Goal: Task Accomplishment & Management: Complete application form

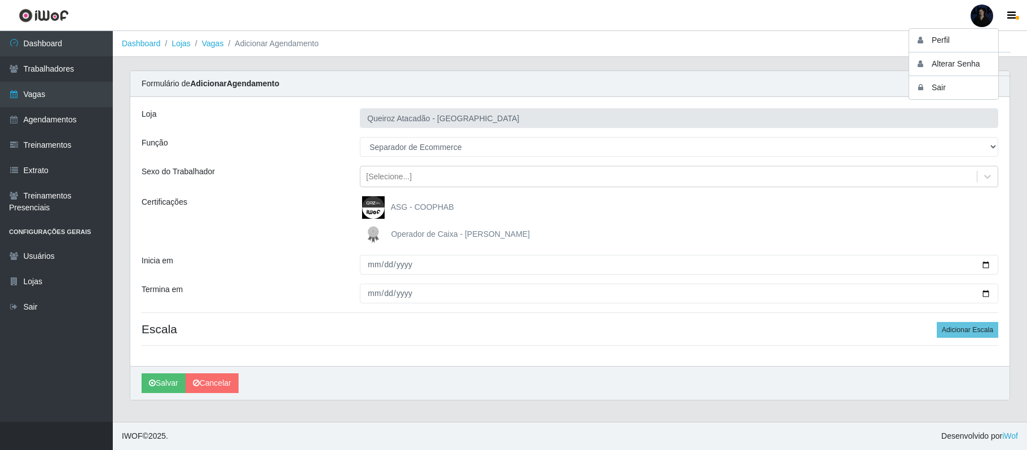
select select "159"
click at [948, 86] on button "Sair" at bounding box center [959, 87] width 101 height 23
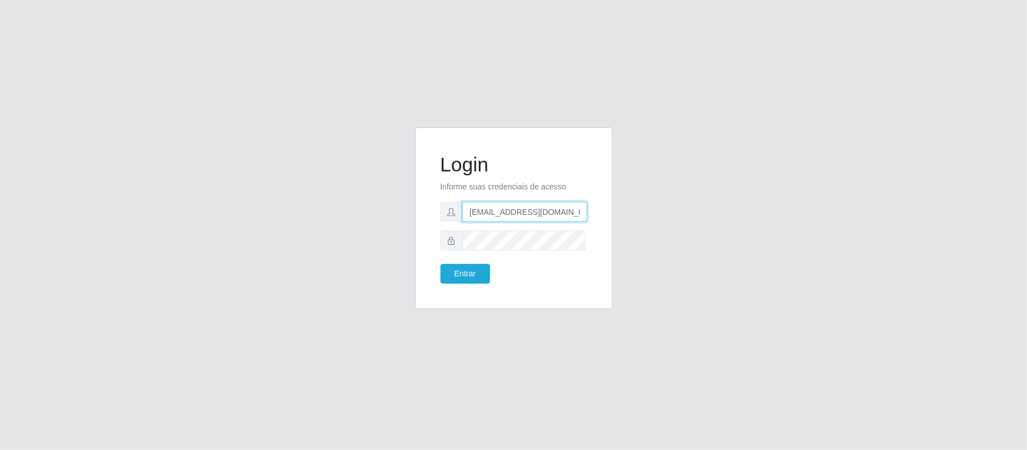
click at [573, 211] on input "[EMAIL_ADDRESS][DOMAIN_NAME]" at bounding box center [524, 212] width 125 height 20
drag, startPoint x: 573, startPoint y: 211, endPoint x: 531, endPoint y: 210, distance: 42.3
click at [531, 210] on input "[EMAIL_ADDRESS][DOMAIN_NAME]" at bounding box center [524, 212] width 125 height 20
type input "[EMAIL_ADDRESS][DOMAIN_NAME]"
click at [462, 273] on button "Entrar" at bounding box center [465, 274] width 50 height 20
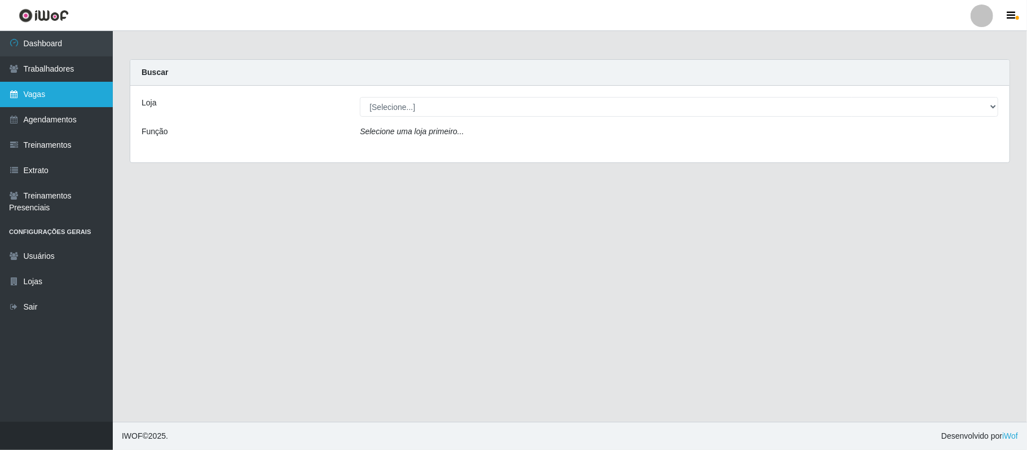
click at [51, 94] on link "Vagas" at bounding box center [56, 94] width 113 height 25
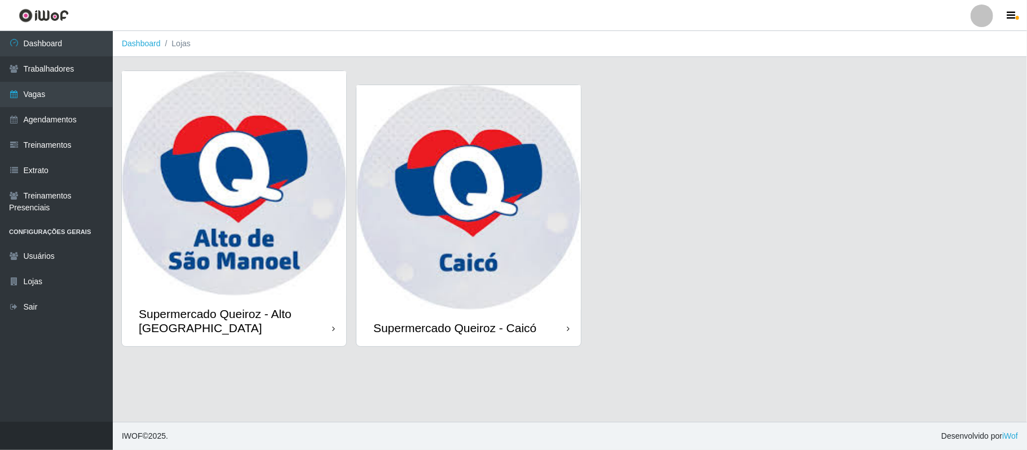
click at [208, 242] on img at bounding box center [234, 183] width 224 height 224
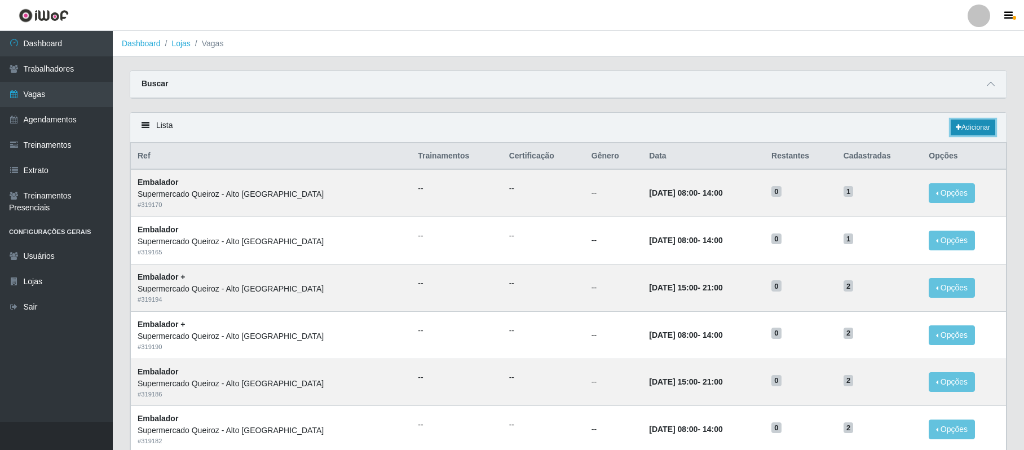
click at [961, 132] on link "Adicionar" at bounding box center [973, 128] width 45 height 16
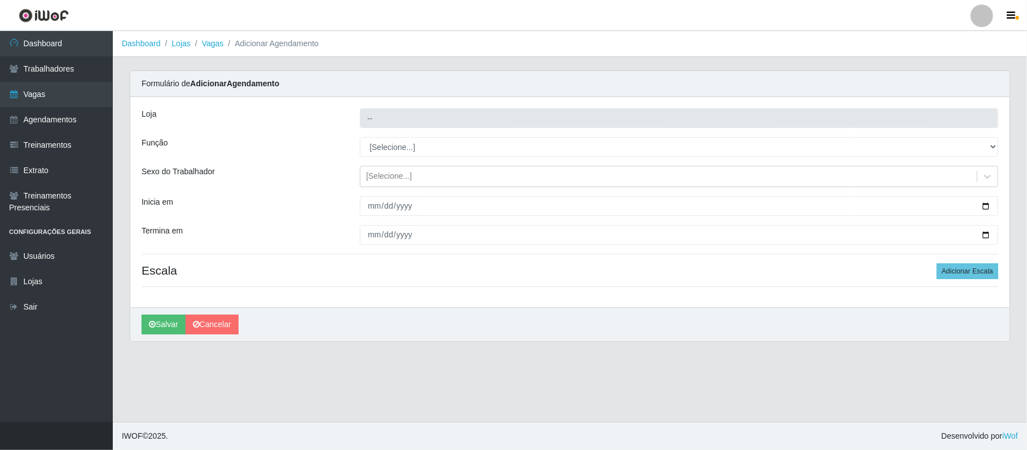
type input "Supermercado Queiroz - Alto [GEOGRAPHIC_DATA]"
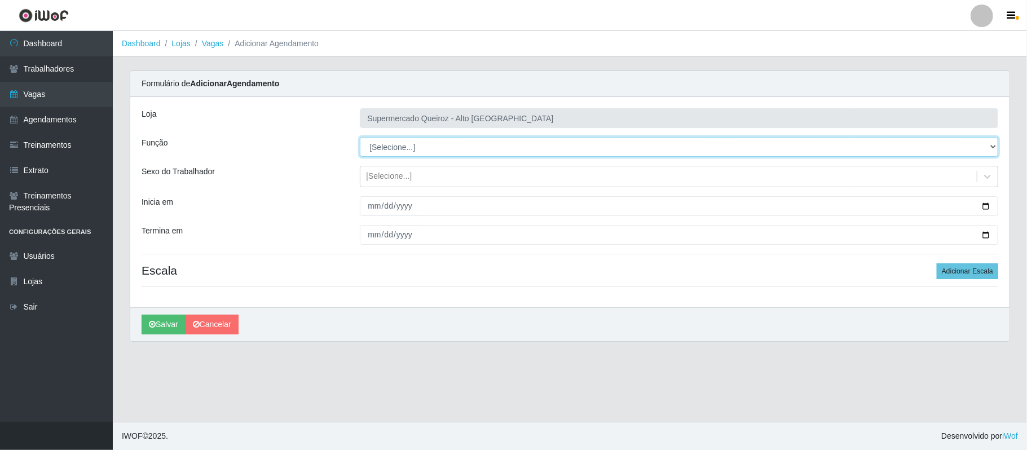
click at [404, 147] on select "[Selecione...] Embalador Embalador + Embalador ++ Repositor Repositor + Reposit…" at bounding box center [679, 147] width 638 height 20
select select "71"
click at [360, 138] on select "[Selecione...] Embalador Embalador + Embalador ++ Repositor Repositor + Reposit…" at bounding box center [679, 147] width 638 height 20
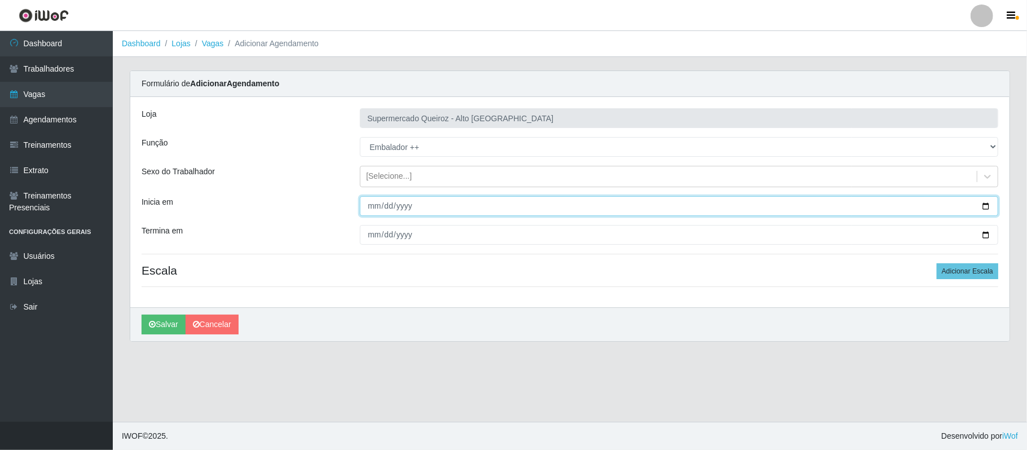
click at [986, 206] on input "Inicia em" at bounding box center [679, 206] width 638 height 20
type input "[DATE]"
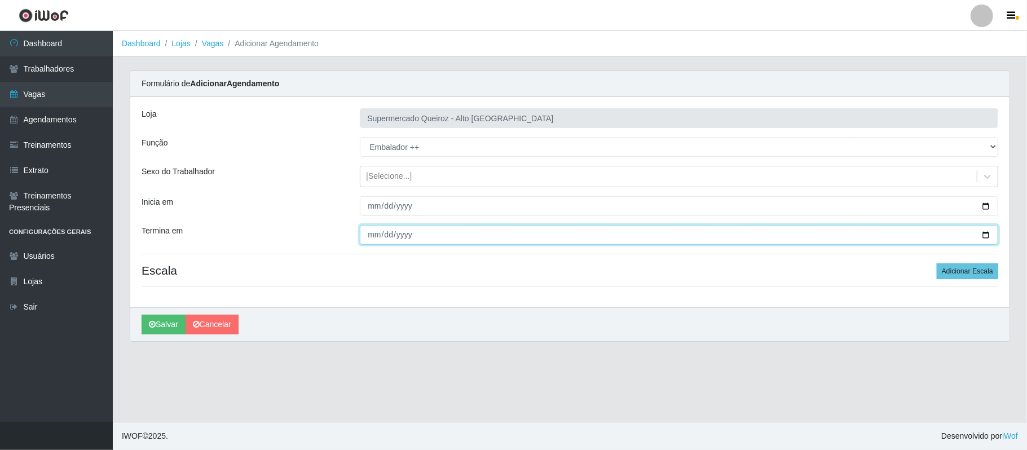
click at [986, 237] on input "Termina em" at bounding box center [679, 235] width 638 height 20
type input "[DATE]"
click at [957, 267] on button "Adicionar Escala" at bounding box center [967, 271] width 61 height 16
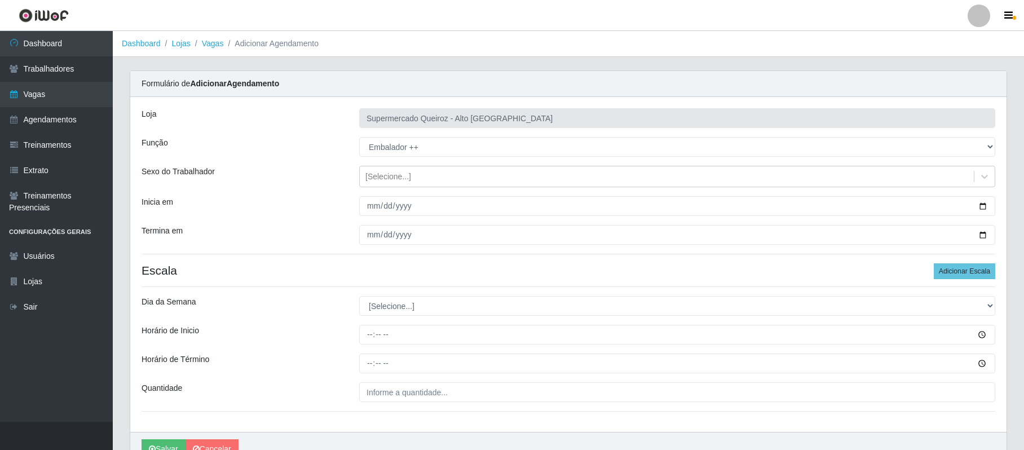
click at [578, 52] on ol "Dashboard Lojas Vagas Adicionar Agendamento" at bounding box center [568, 44] width 911 height 26
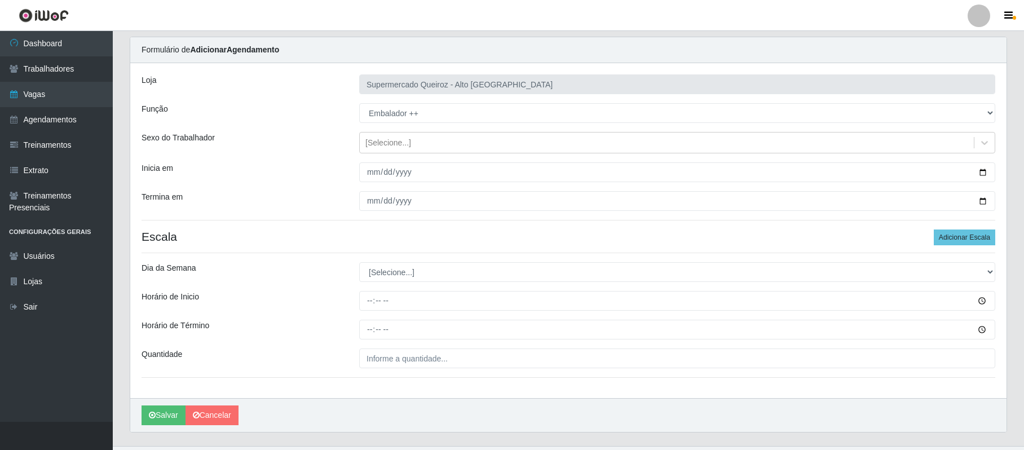
scroll to position [60, 0]
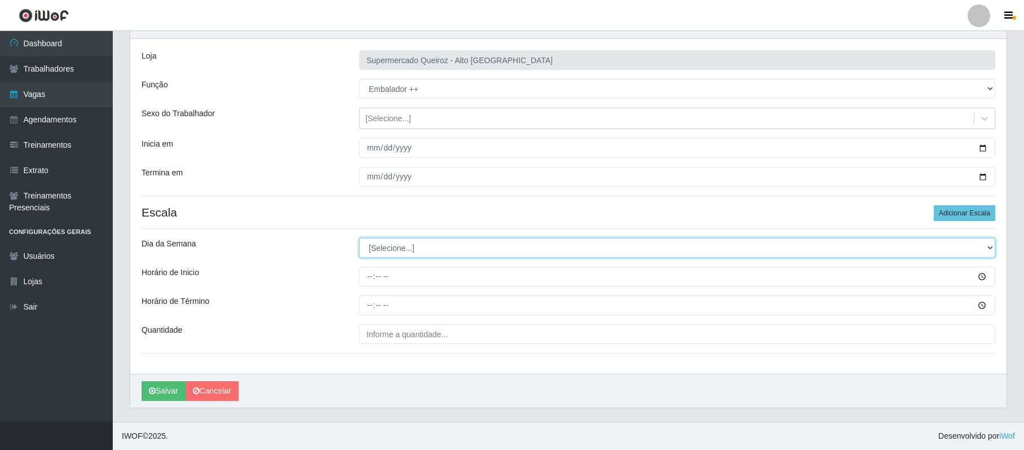
click at [386, 253] on select "[Selecione...] Segunda Terça Quarta Quinta Sexta Sábado Domingo" at bounding box center [677, 248] width 636 height 20
select select "4"
click at [359, 238] on select "[Selecione...] Segunda Terça Quarta Quinta Sexta Sábado Domingo" at bounding box center [677, 248] width 636 height 20
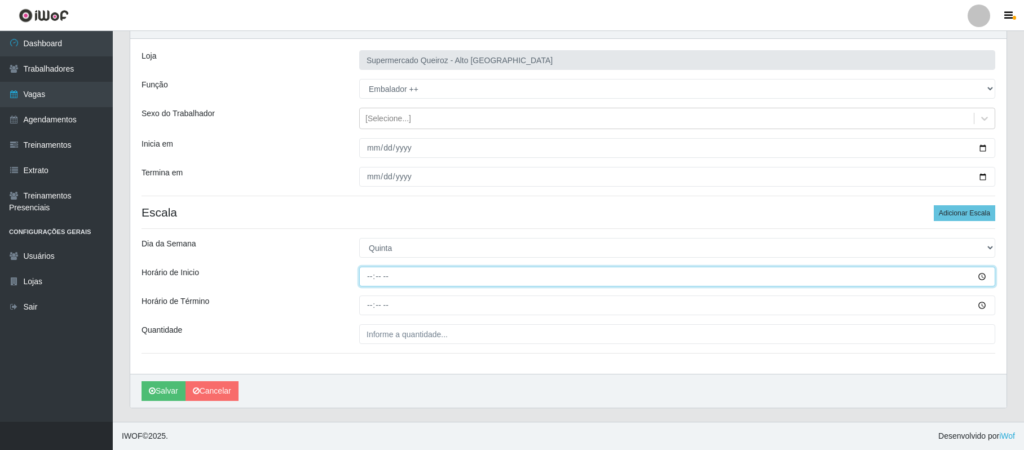
click at [368, 279] on input "Horário de Inicio" at bounding box center [677, 277] width 636 height 20
type input "15:00"
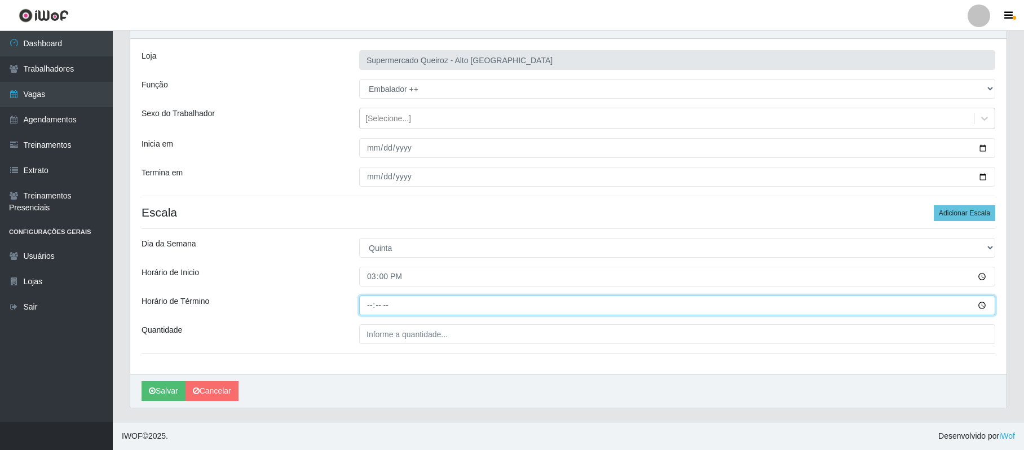
click at [365, 303] on input "Horário de Término" at bounding box center [677, 305] width 636 height 20
type input "21:00"
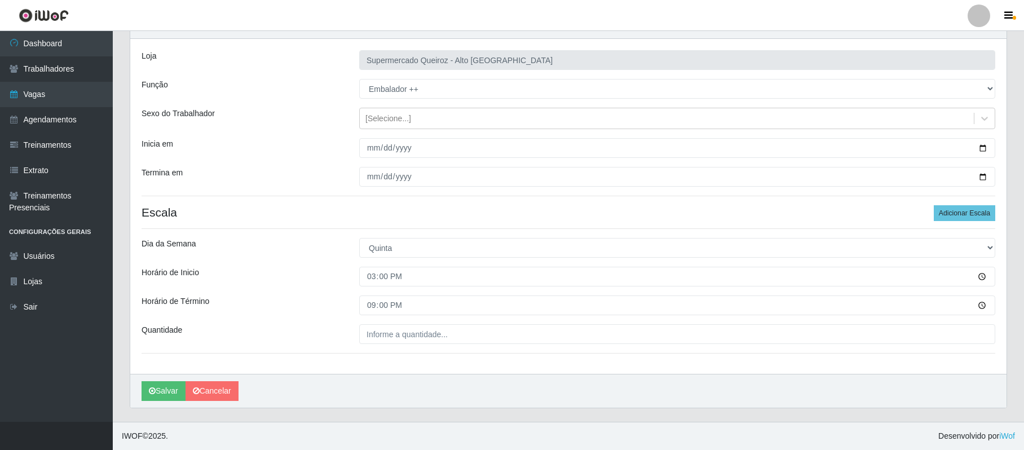
click at [366, 321] on div "Loja Supermercado Queiroz - Alto São Manoel Função [Selecione...] Embalador Emb…" at bounding box center [568, 206] width 876 height 335
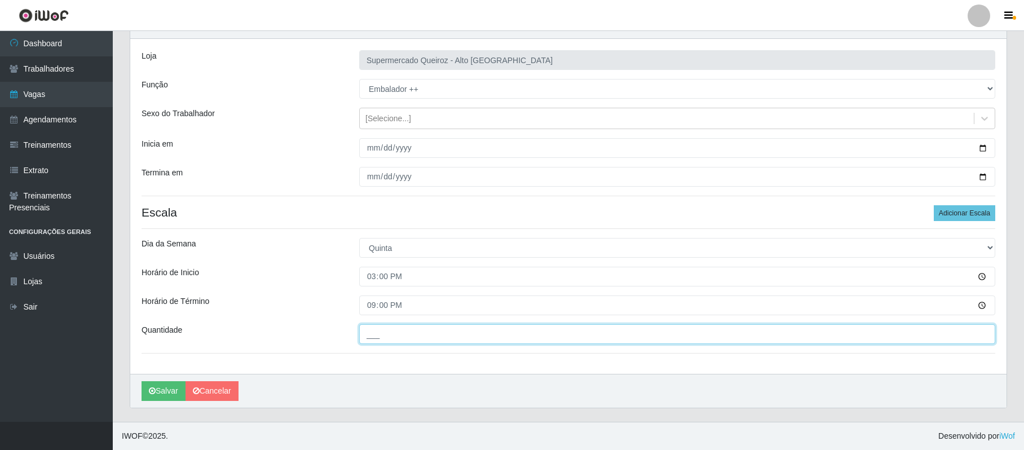
click at [366, 329] on input "___" at bounding box center [677, 334] width 636 height 20
type input "2__"
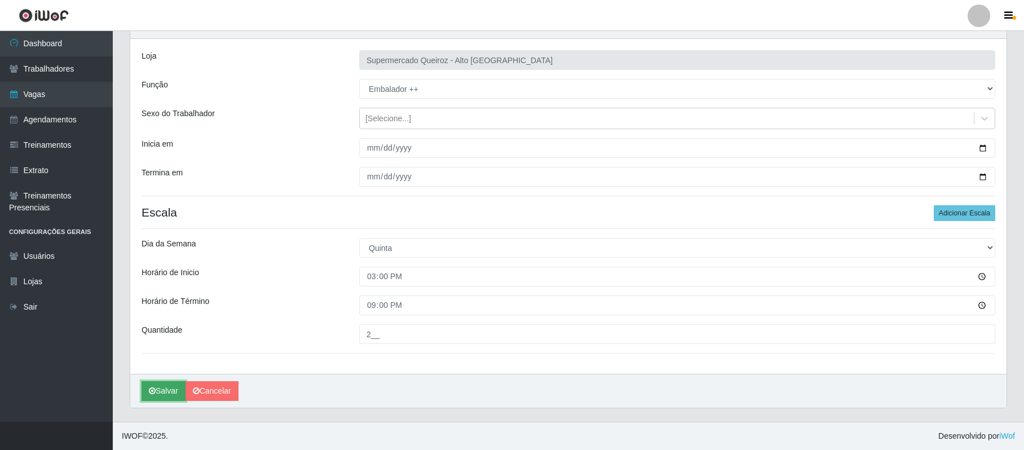
click at [158, 390] on button "Salvar" at bounding box center [164, 391] width 44 height 20
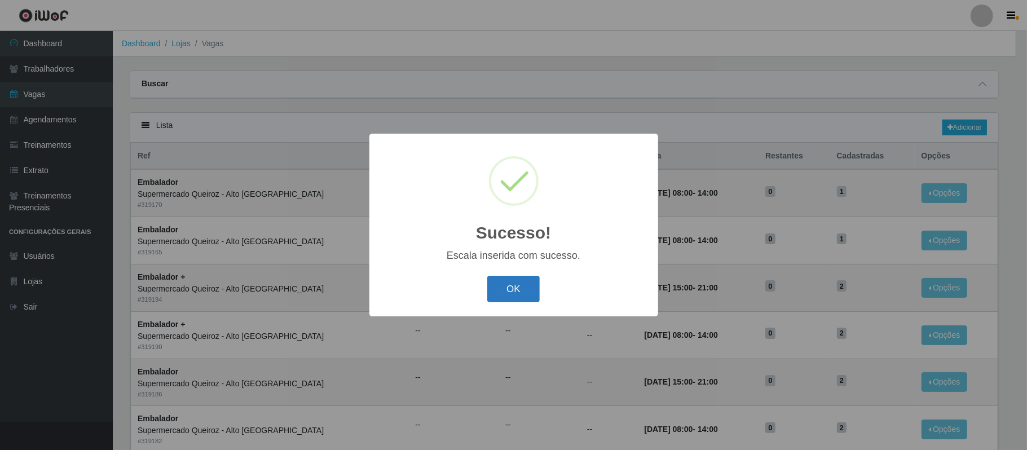
click at [524, 283] on button "OK" at bounding box center [513, 289] width 52 height 27
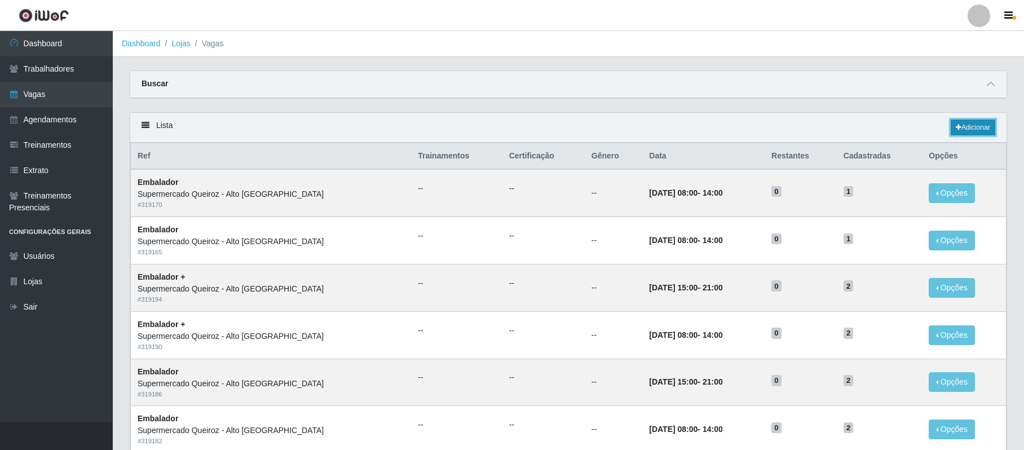
click at [957, 129] on icon at bounding box center [959, 127] width 6 height 7
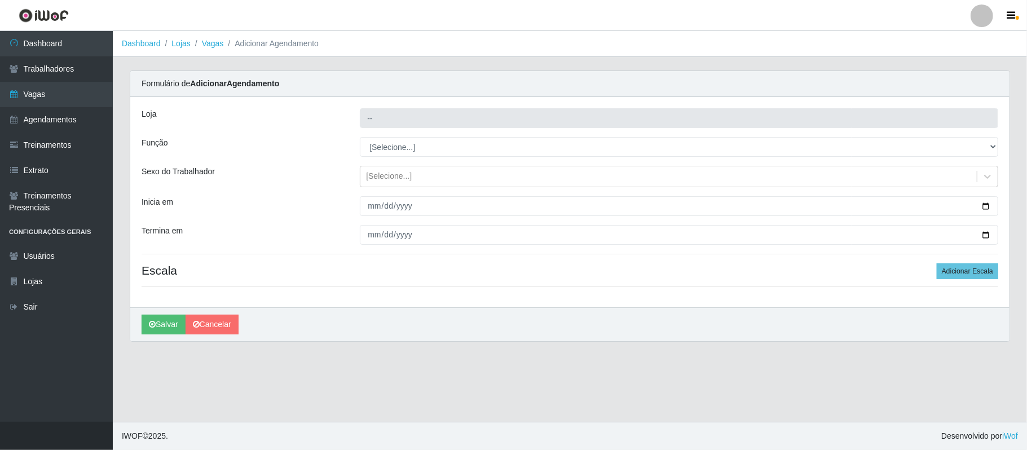
type input "Supermercado Queiroz - Alto [GEOGRAPHIC_DATA]"
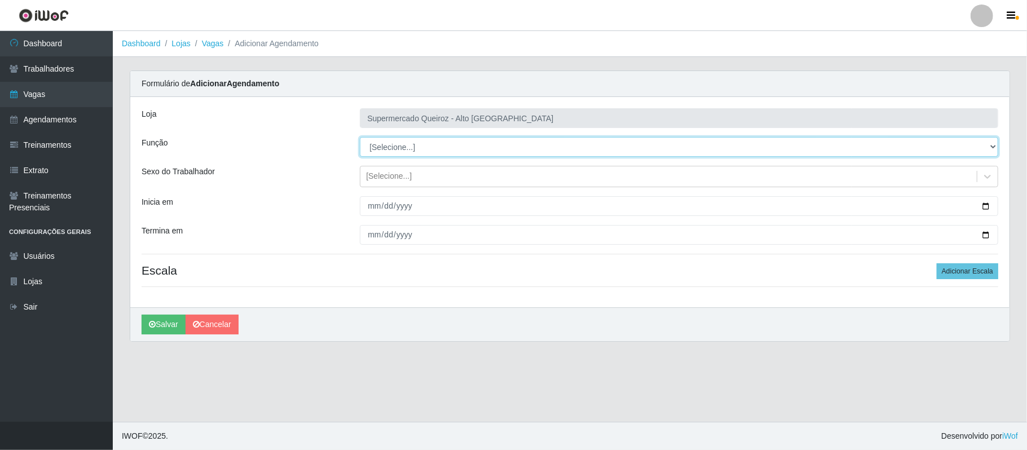
click at [400, 140] on select "[Selecione...] Embalador Embalador + Embalador ++ Repositor Repositor + Reposit…" at bounding box center [679, 147] width 638 height 20
select select "1"
click at [360, 138] on select "[Selecione...] Embalador Embalador + Embalador ++ Repositor Repositor + Reposit…" at bounding box center [679, 147] width 638 height 20
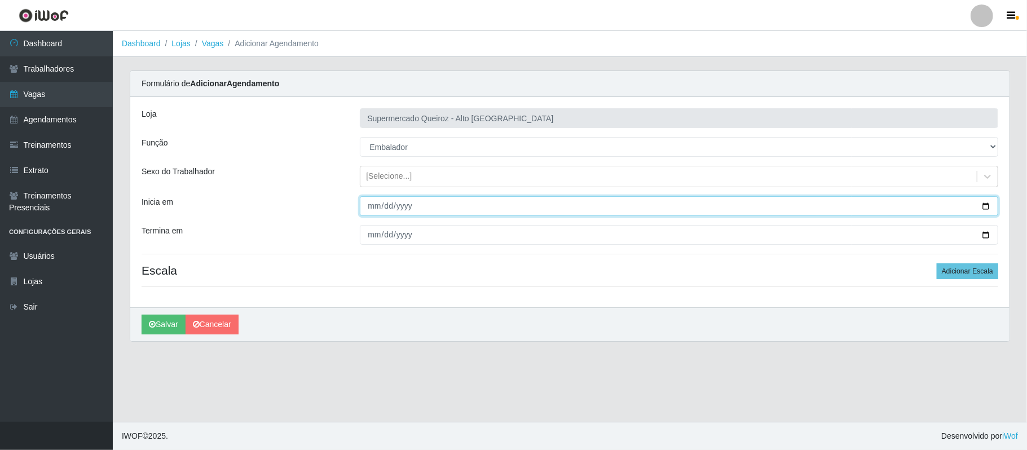
click at [984, 206] on input "Inicia em" at bounding box center [679, 206] width 638 height 20
type input "[DATE]"
click at [983, 207] on input "[DATE]" at bounding box center [679, 206] width 638 height 20
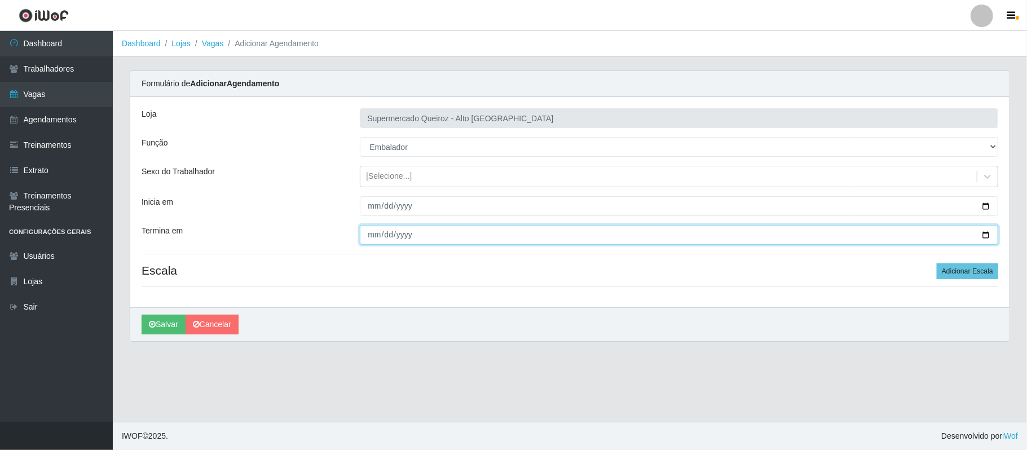
click at [986, 235] on input "Termina em" at bounding box center [679, 235] width 638 height 20
type input "[DATE]"
click at [948, 273] on button "Adicionar Escala" at bounding box center [967, 271] width 61 height 16
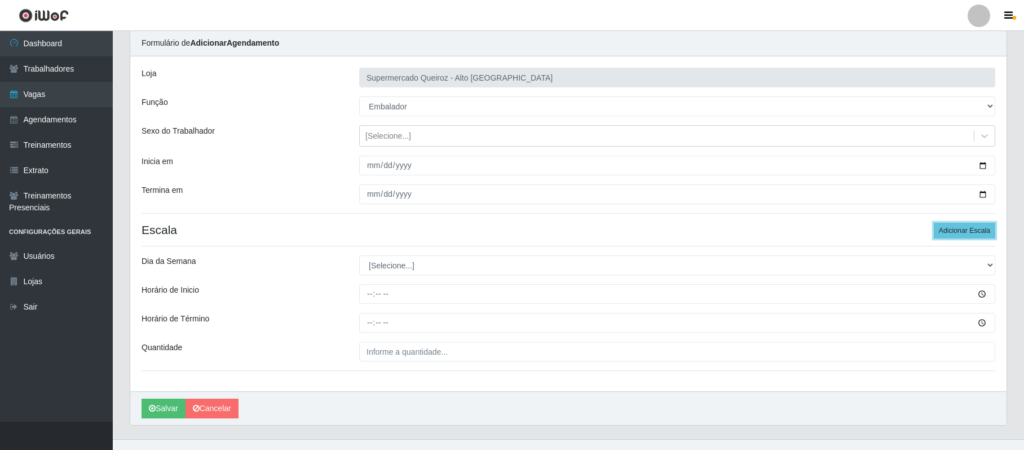
scroll to position [60, 0]
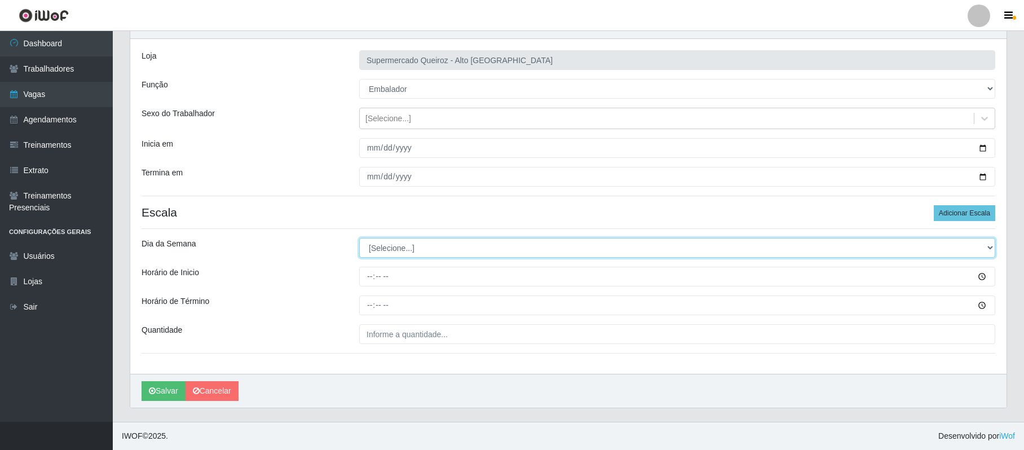
click at [387, 249] on select "[Selecione...] Segunda Terça Quarta Quinta Sexta Sábado Domingo" at bounding box center [677, 248] width 636 height 20
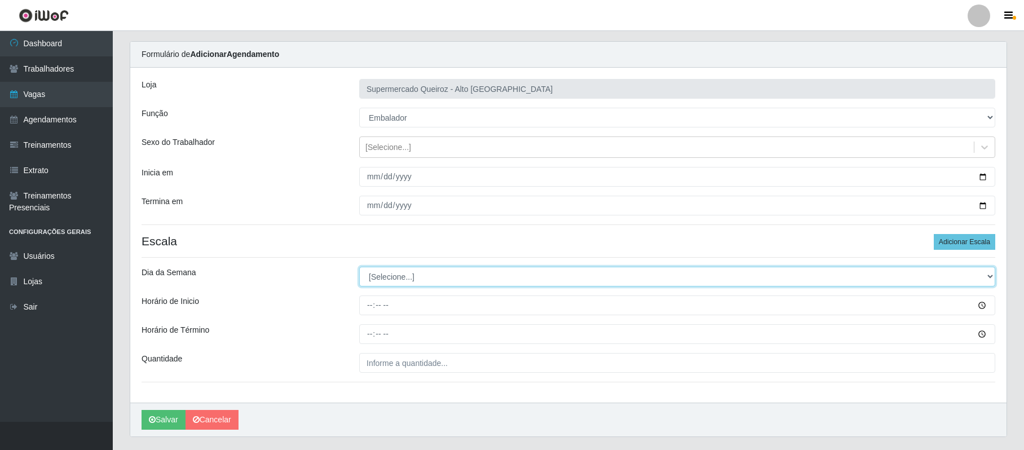
click at [398, 255] on div "Loja Supermercado Queiroz - Alto São Manoel Função [Selecione...] Embalador Emb…" at bounding box center [568, 235] width 876 height 335
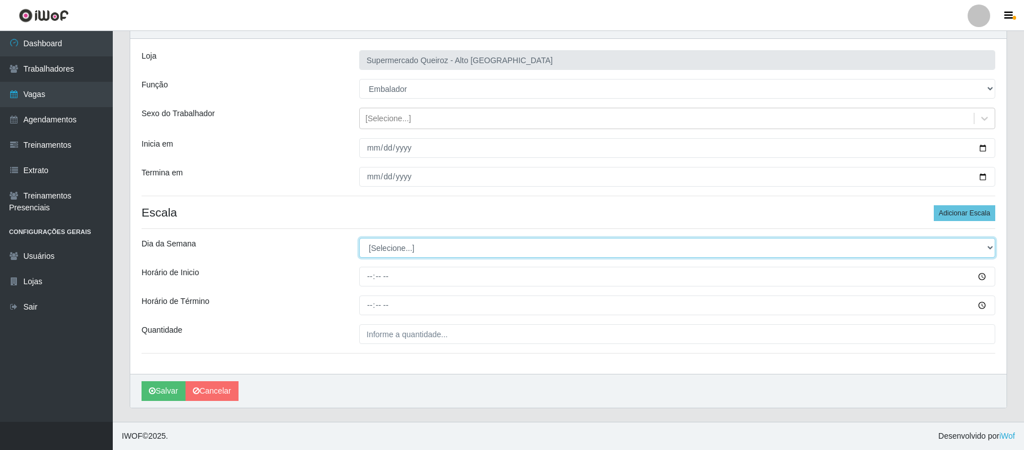
click at [398, 251] on select "[Selecione...] Segunda Terça Quarta Quinta Sexta Sábado Domingo" at bounding box center [677, 248] width 636 height 20
click at [398, 244] on select "[Selecione...] Segunda Terça Quarta Quinta Sexta Sábado Domingo" at bounding box center [677, 248] width 636 height 20
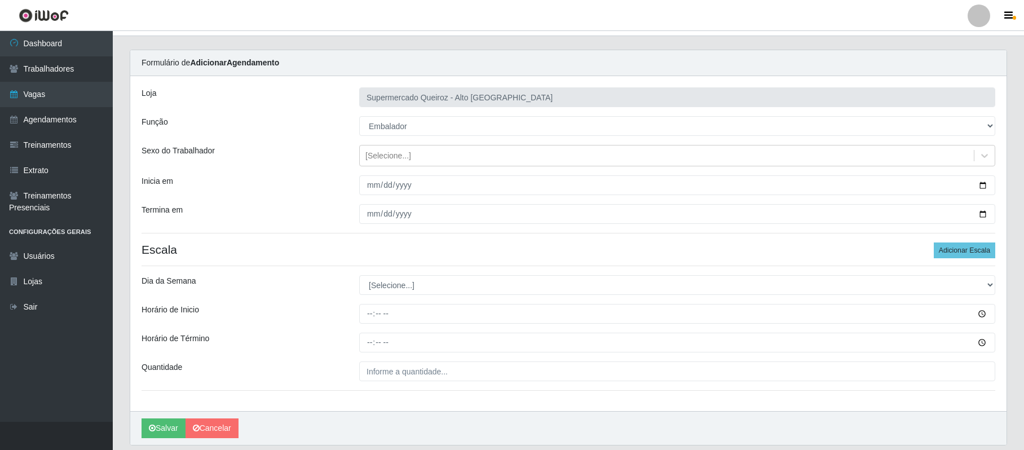
scroll to position [0, 0]
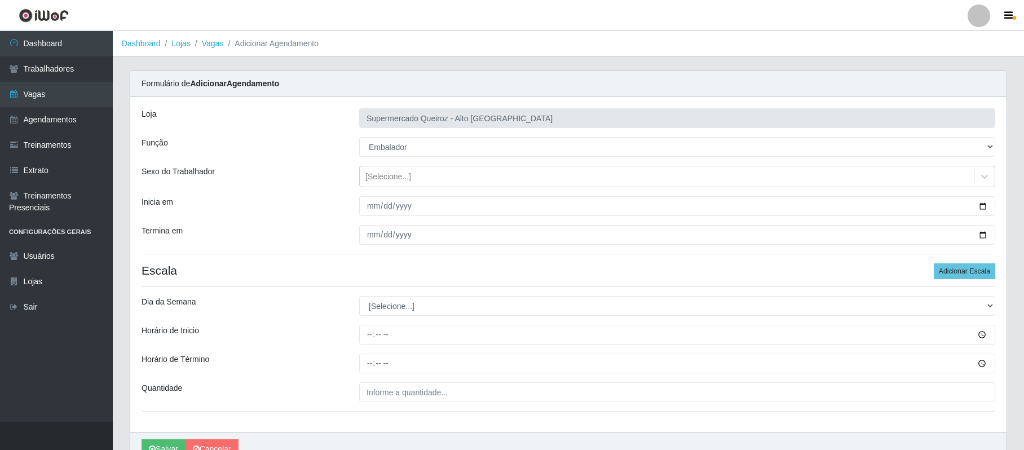
click at [394, 242] on div "Loja Supermercado Queiroz - Alto São Manoel Função [Selecione...] Embalador Emb…" at bounding box center [568, 264] width 876 height 335
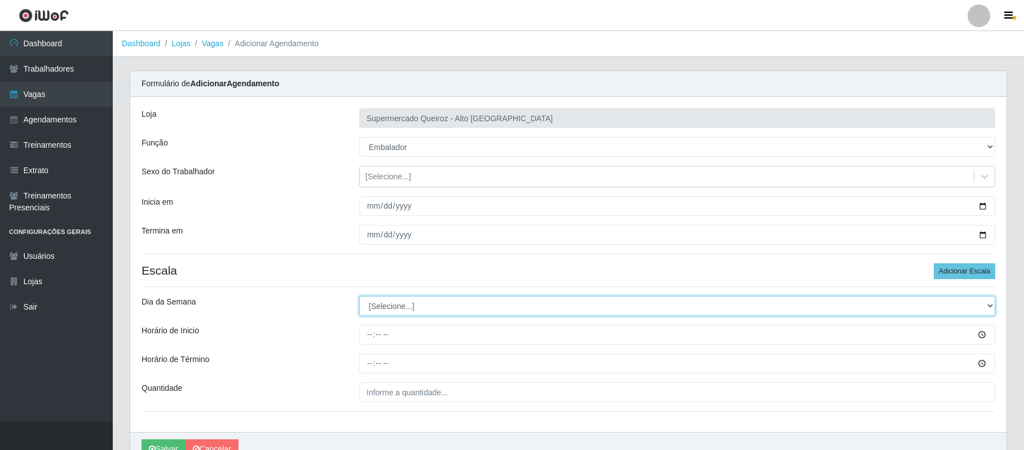
click at [384, 307] on div "Loja Supermercado Queiroz - Alto São Manoel Função [Selecione...] Embalador Emb…" at bounding box center [568, 264] width 876 height 335
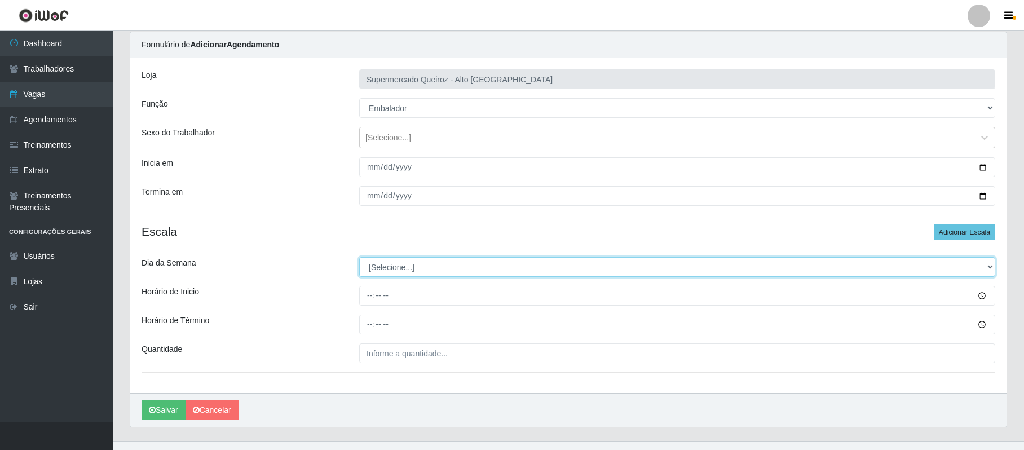
scroll to position [60, 0]
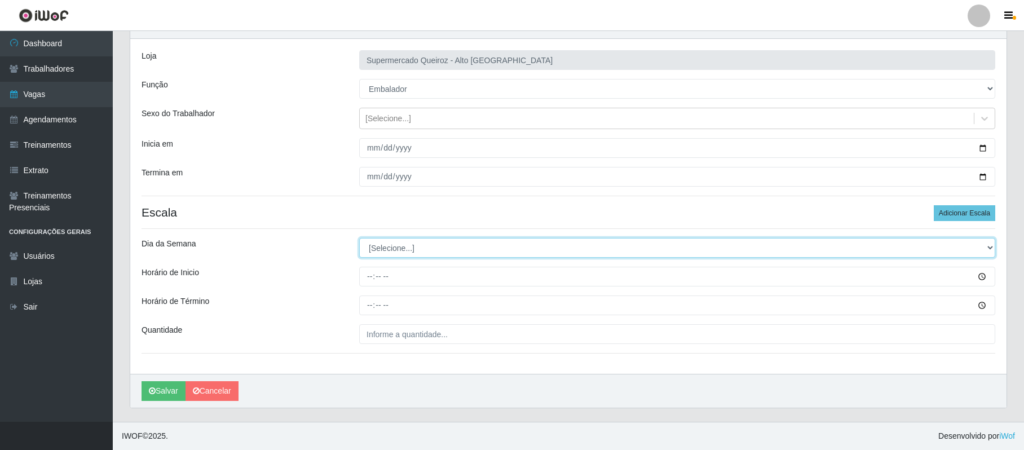
click at [386, 251] on select "[Selecione...] Segunda Terça Quarta Quinta Sexta Sábado Domingo" at bounding box center [677, 248] width 636 height 20
click at [392, 244] on select "[Selecione...] Segunda Terça Quarta Quinta Sexta Sábado Domingo" at bounding box center [677, 248] width 636 height 20
select select "6"
click at [359, 238] on select "[Selecione...] Segunda Terça Quarta Quinta Sexta Sábado Domingo" at bounding box center [677, 248] width 636 height 20
click at [957, 211] on button "Adicionar Escala" at bounding box center [964, 213] width 61 height 16
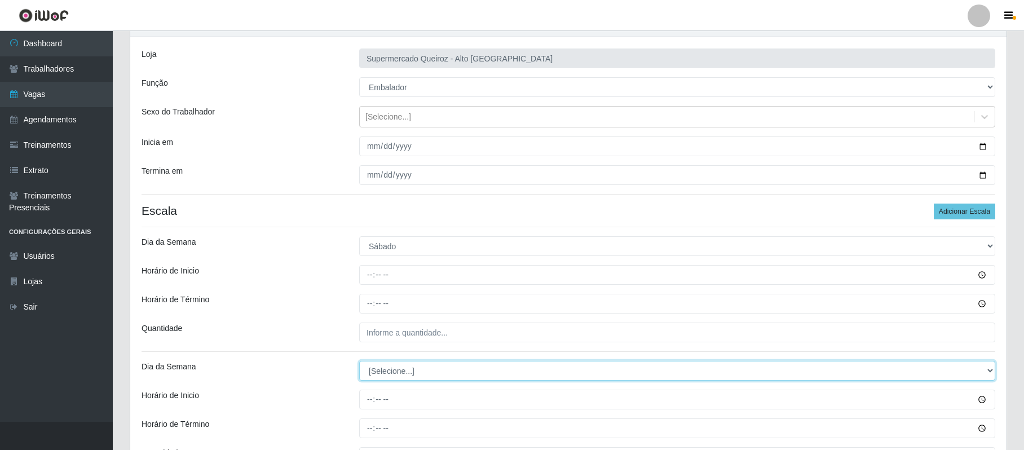
click at [395, 370] on select "[Selecione...] Segunda Terça Quarta Quinta Sexta Sábado Domingo" at bounding box center [677, 371] width 636 height 20
select select "6"
click at [359, 362] on select "[Selecione...] Segunda Terça Quarta Quinta Sexta Sábado Domingo" at bounding box center [677, 371] width 636 height 20
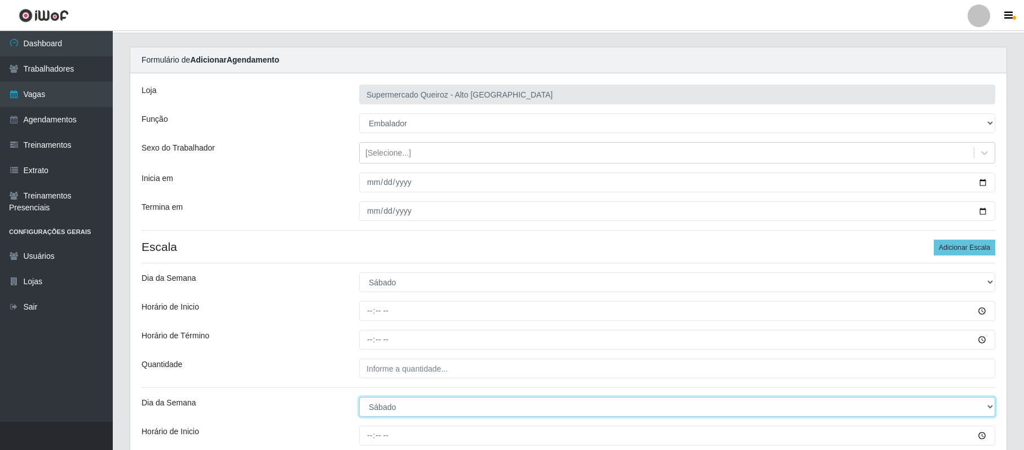
scroll to position [150, 0]
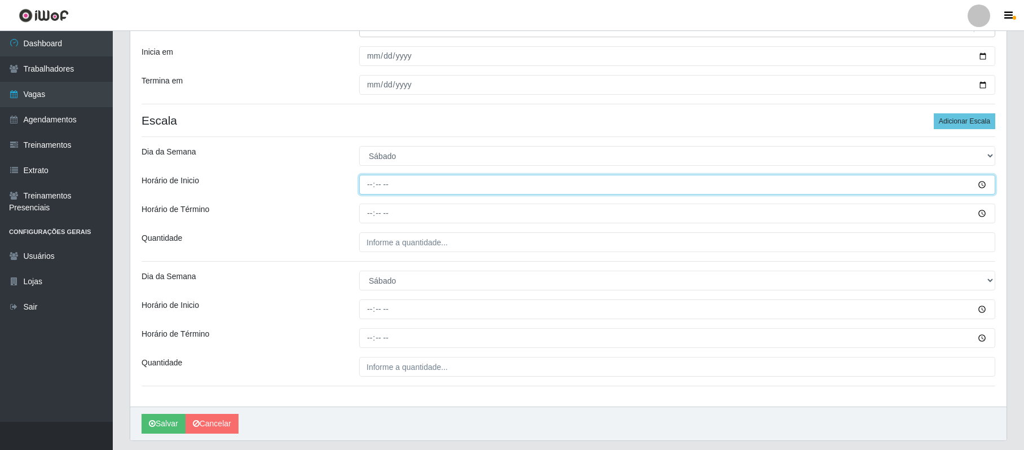
click at [373, 183] on input "Horário de Inicio" at bounding box center [677, 185] width 636 height 20
type input "08:00"
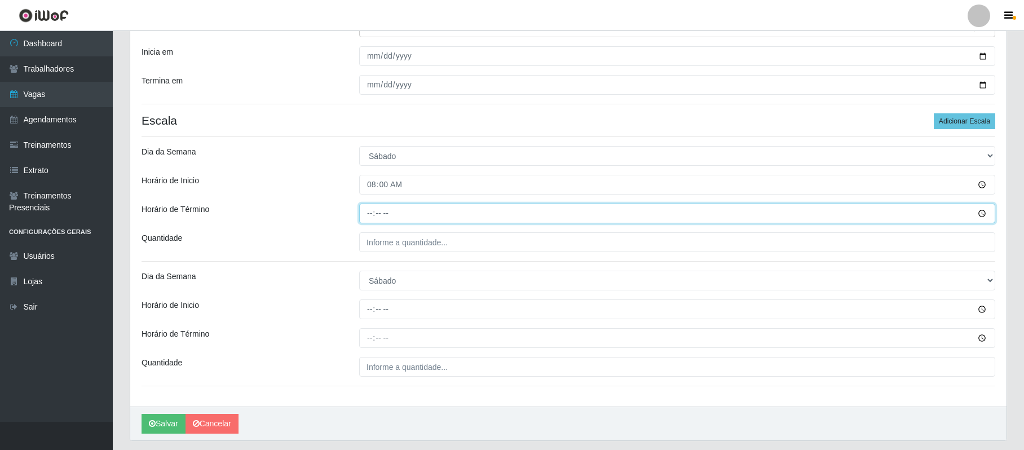
click at [369, 217] on input "Horário de Término" at bounding box center [677, 214] width 636 height 20
type input "14:00"
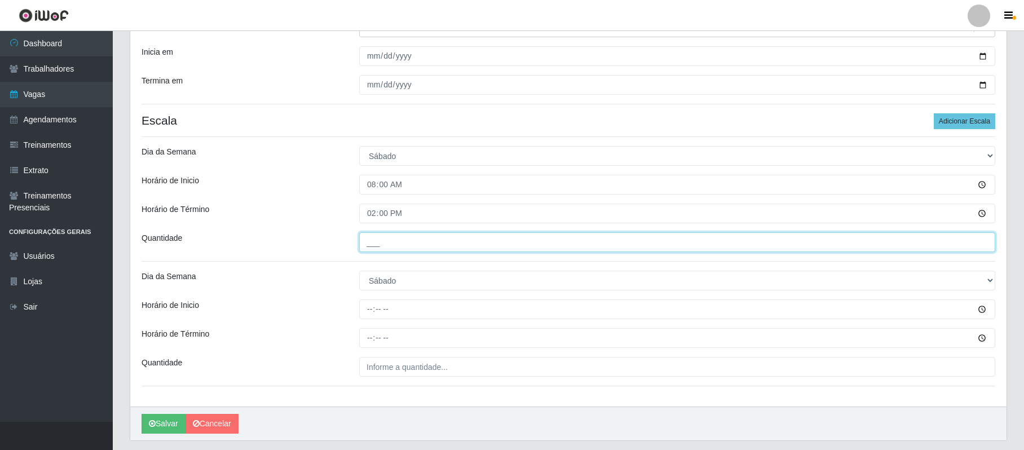
click at [366, 251] on input "___" at bounding box center [677, 242] width 636 height 20
type input "1__"
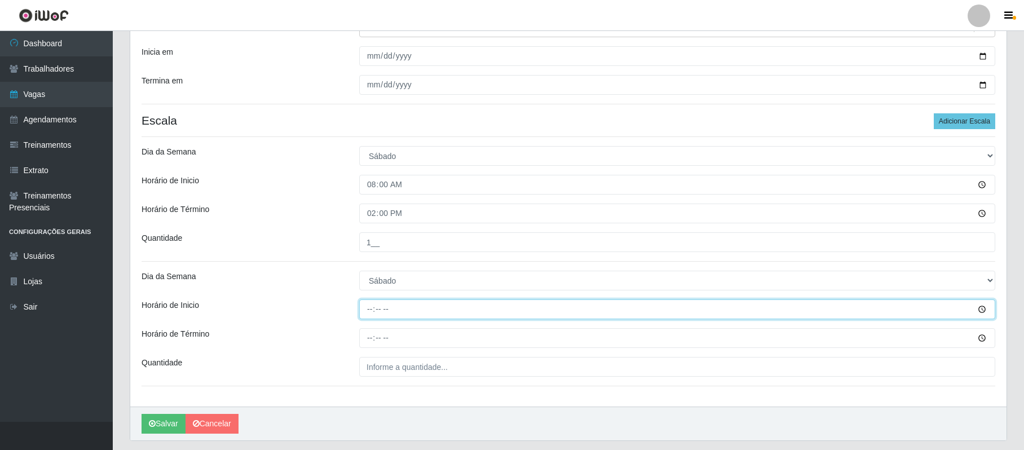
click at [364, 316] on input "Horário de Inicio" at bounding box center [677, 309] width 636 height 20
type input "15:00"
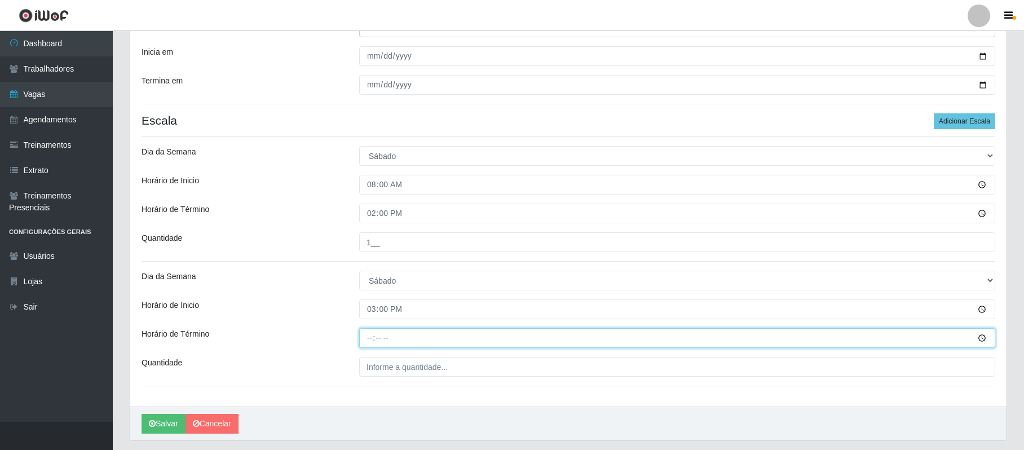
click at [368, 337] on input "Horário de Término" at bounding box center [677, 338] width 636 height 20
type input "21:00"
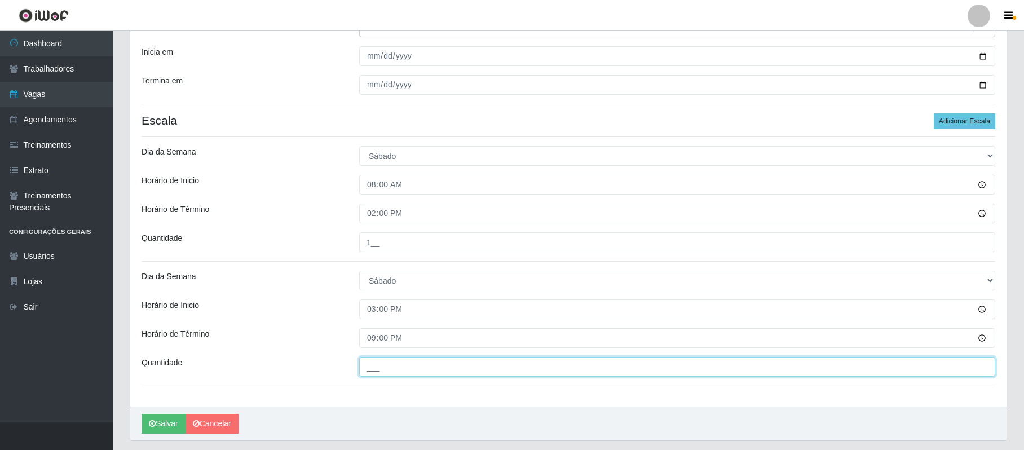
click at [372, 365] on input "___" at bounding box center [677, 367] width 636 height 20
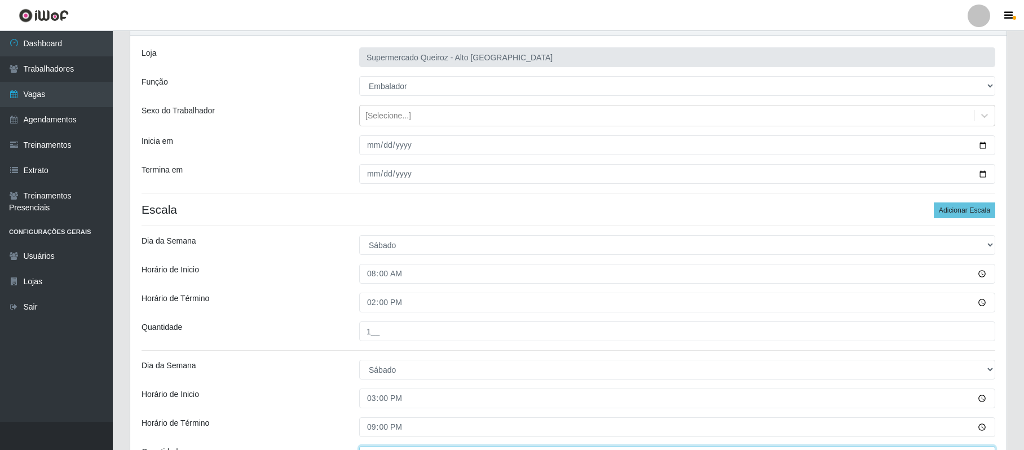
scroll to position [0, 0]
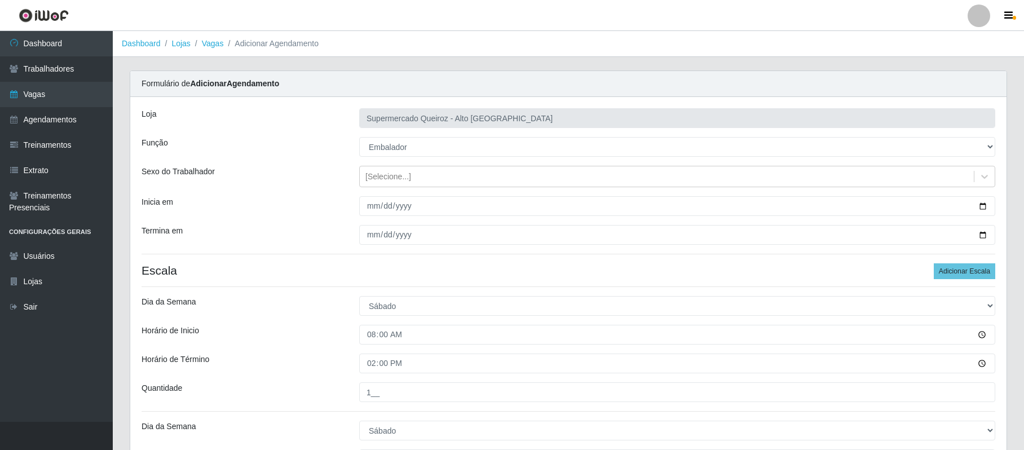
type input "1__"
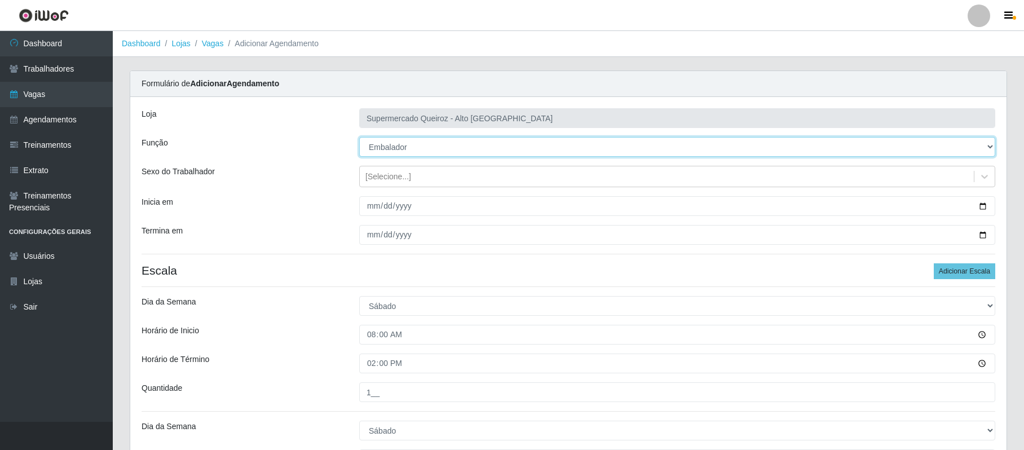
click at [388, 147] on select "[Selecione...] Embalador Embalador + Embalador ++ Repositor Repositor + Reposit…" at bounding box center [677, 147] width 636 height 20
select select "70"
click at [359, 138] on select "[Selecione...] Embalador Embalador + Embalador ++ Repositor Repositor + Reposit…" at bounding box center [677, 147] width 636 height 20
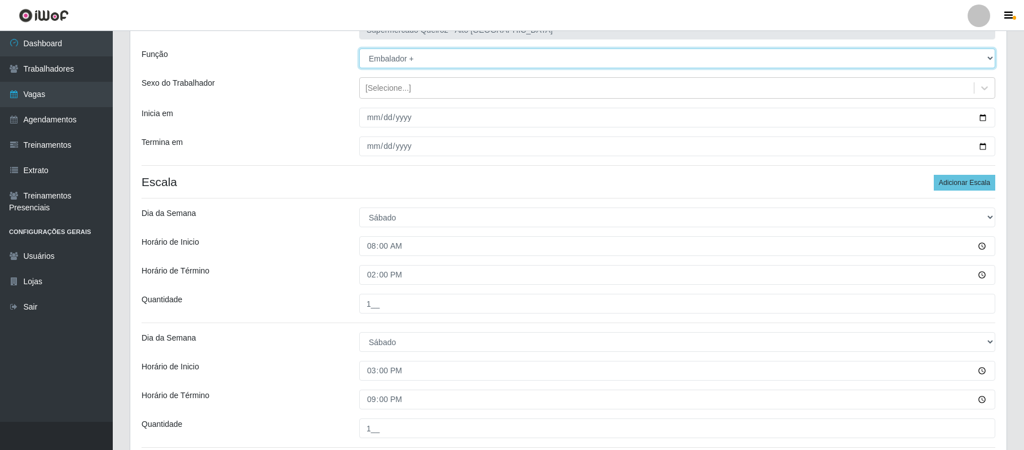
scroll to position [185, 0]
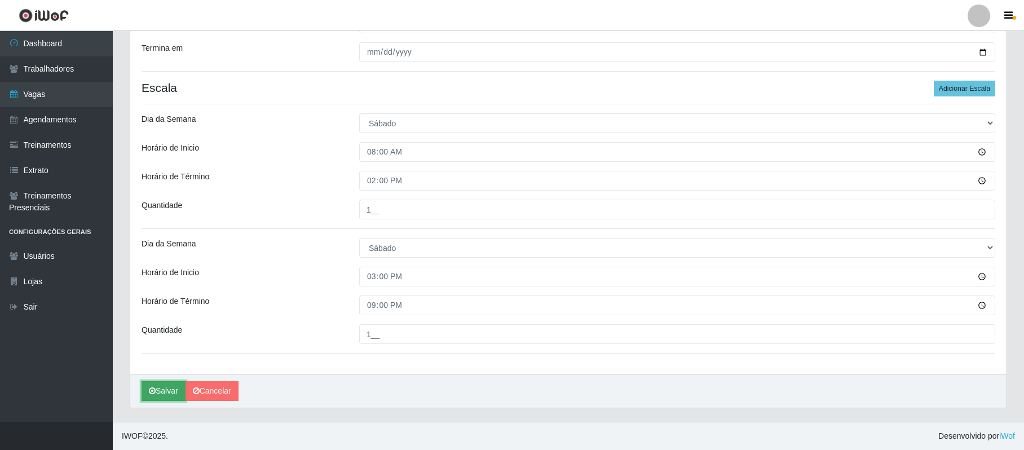
click at [167, 394] on button "Salvar" at bounding box center [164, 391] width 44 height 20
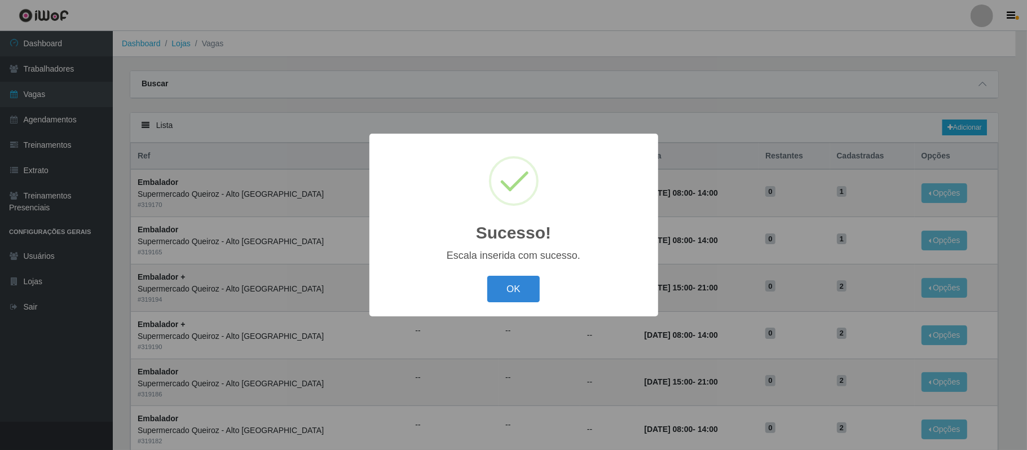
drag, startPoint x: 522, startPoint y: 285, endPoint x: 540, endPoint y: 274, distance: 20.8
click at [522, 285] on button "OK" at bounding box center [513, 289] width 52 height 27
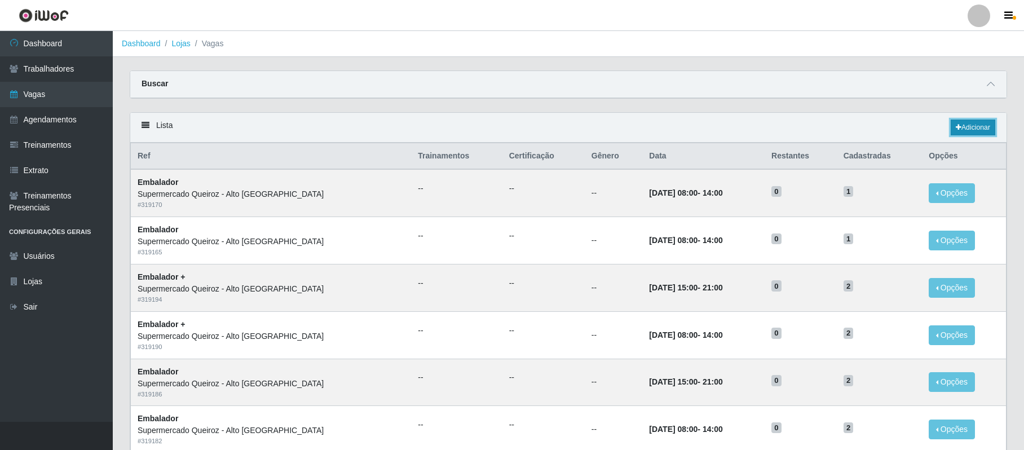
click at [964, 131] on link "Adicionar" at bounding box center [973, 128] width 45 height 16
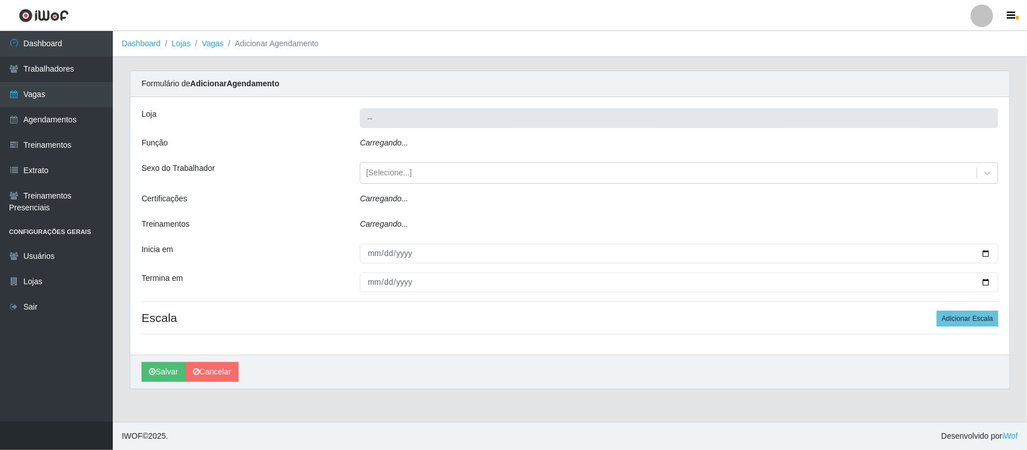
type input "Supermercado Queiroz - Alto [GEOGRAPHIC_DATA]"
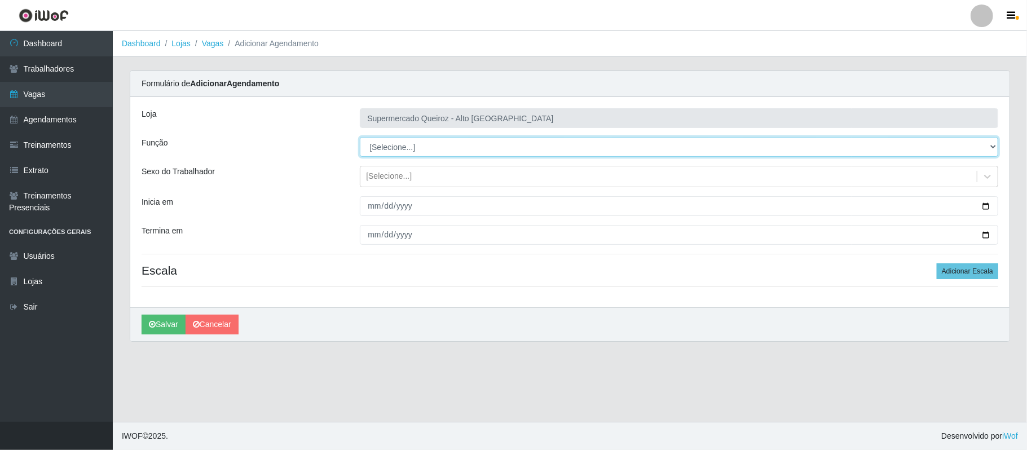
drag, startPoint x: 390, startPoint y: 154, endPoint x: 396, endPoint y: 145, distance: 10.6
click at [396, 145] on select "[Selecione...] Embalador Embalador + Embalador ++ Repositor Repositor + Reposit…" at bounding box center [679, 147] width 638 height 20
select select "1"
click at [360, 138] on select "[Selecione...] Embalador Embalador + Embalador ++ Repositor Repositor + Reposit…" at bounding box center [679, 147] width 638 height 20
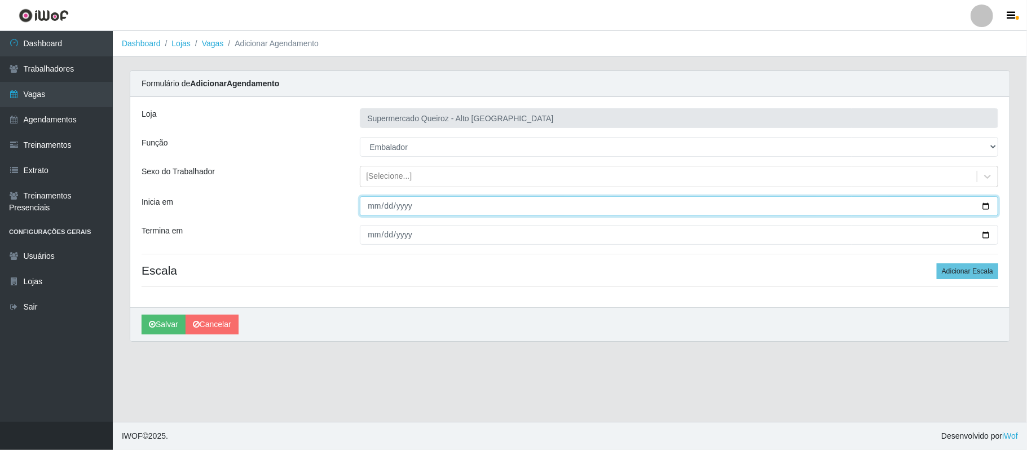
click at [373, 211] on input "Inicia em" at bounding box center [679, 206] width 638 height 20
type input "[DATE]"
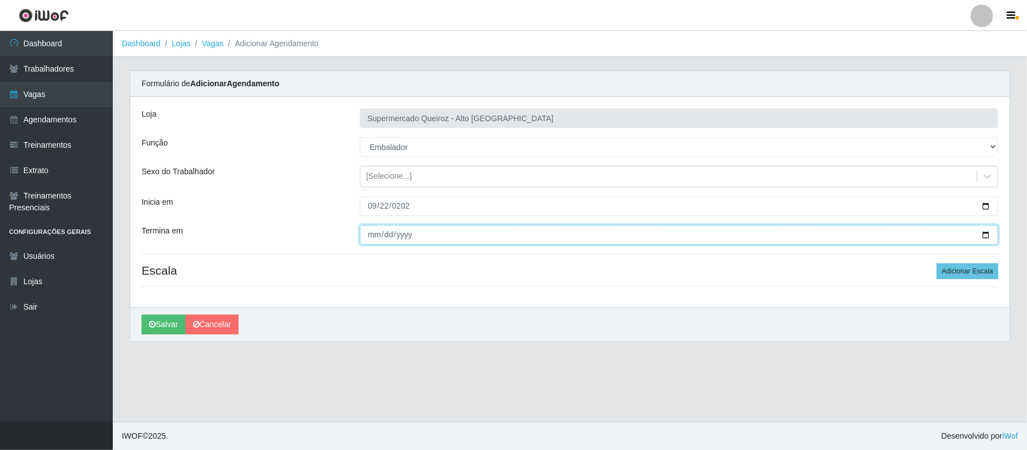
click at [987, 233] on input "Termina em" at bounding box center [679, 235] width 638 height 20
type input "[DATE]"
click at [975, 273] on button "Adicionar Escala" at bounding box center [967, 271] width 61 height 16
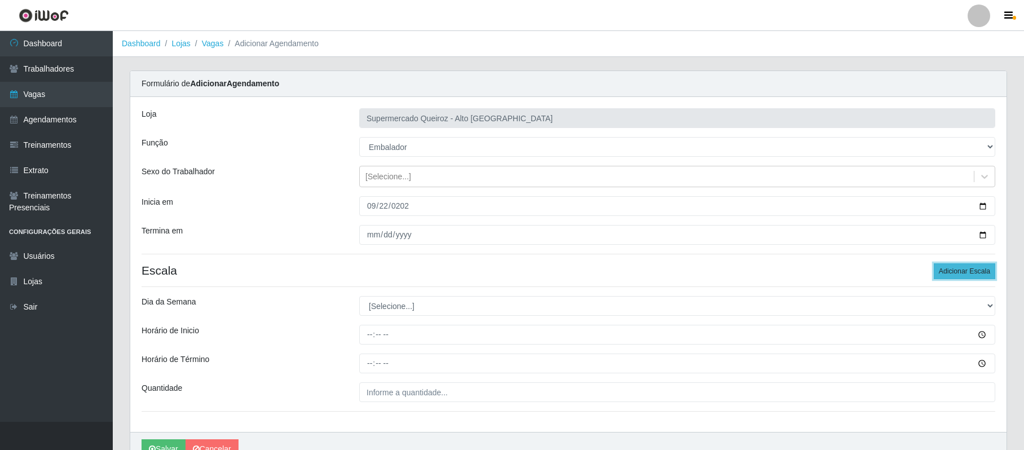
click at [975, 273] on button "Adicionar Escala" at bounding box center [964, 271] width 61 height 16
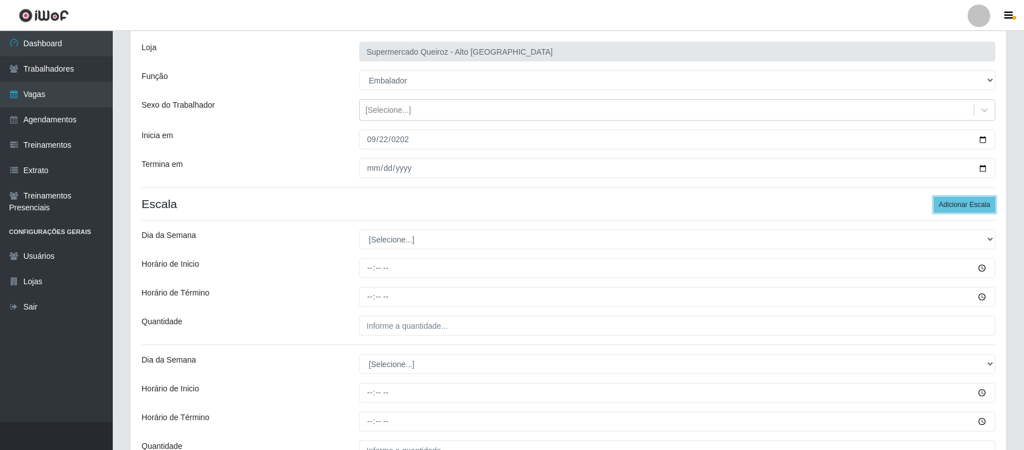
scroll to position [109, 0]
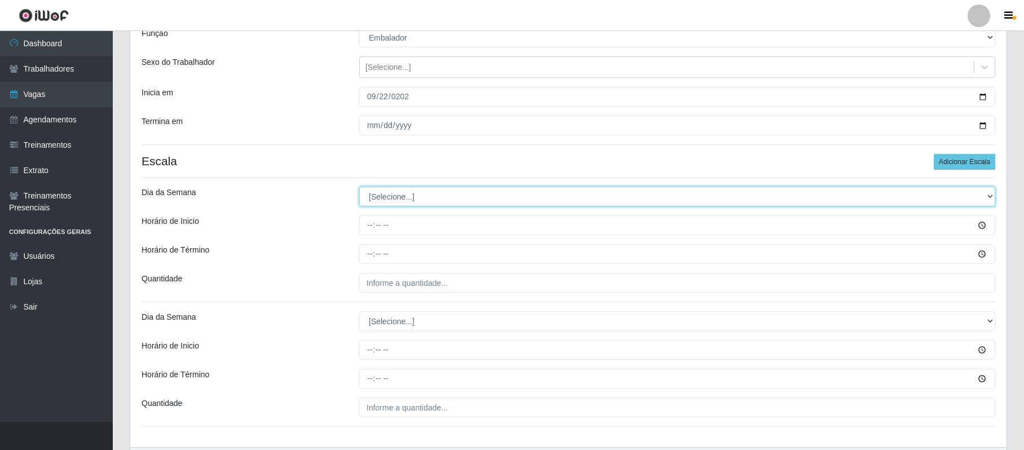
click at [375, 202] on select "[Selecione...] Segunda Terça Quarta Quinta Sexta Sábado Domingo" at bounding box center [677, 197] width 636 height 20
click at [418, 202] on select "[Selecione...] Segunda Terça Quarta Quinta Sexta Sábado Domingo" at bounding box center [677, 197] width 636 height 20
select select "1"
click at [359, 187] on select "[Selecione...] Segunda Terça Quarta Quinta Sexta Sábado Domingo" at bounding box center [677, 197] width 636 height 20
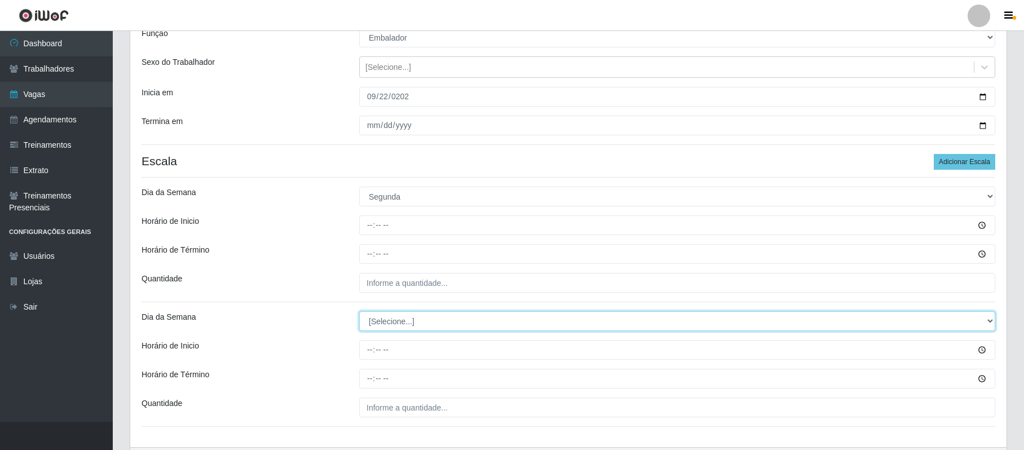
click at [405, 324] on select "[Selecione...] Segunda Terça Quarta Quinta Sexta Sábado Domingo" at bounding box center [677, 321] width 636 height 20
select select "1"
click at [359, 312] on select "[Selecione...] Segunda Terça Quarta Quinta Sexta Sábado Domingo" at bounding box center [677, 321] width 636 height 20
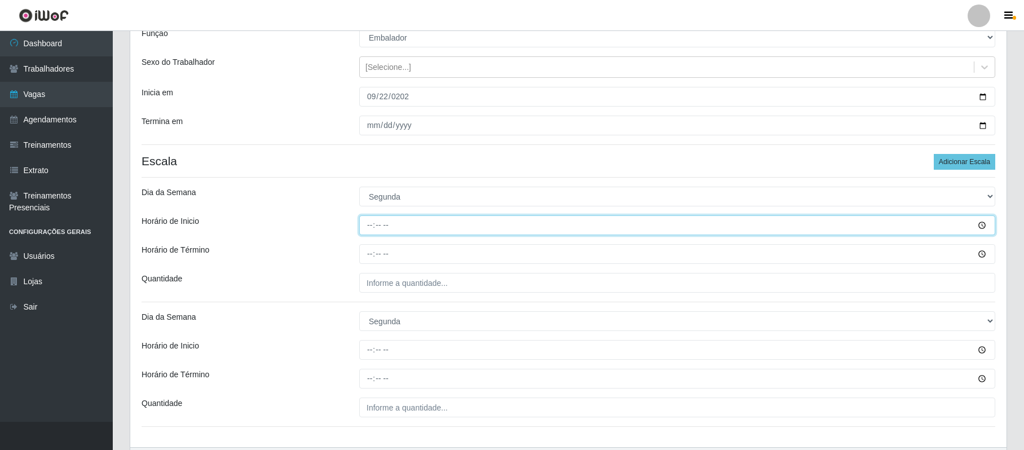
click at [366, 222] on input "Horário de Inicio" at bounding box center [677, 225] width 636 height 20
type input "08:00"
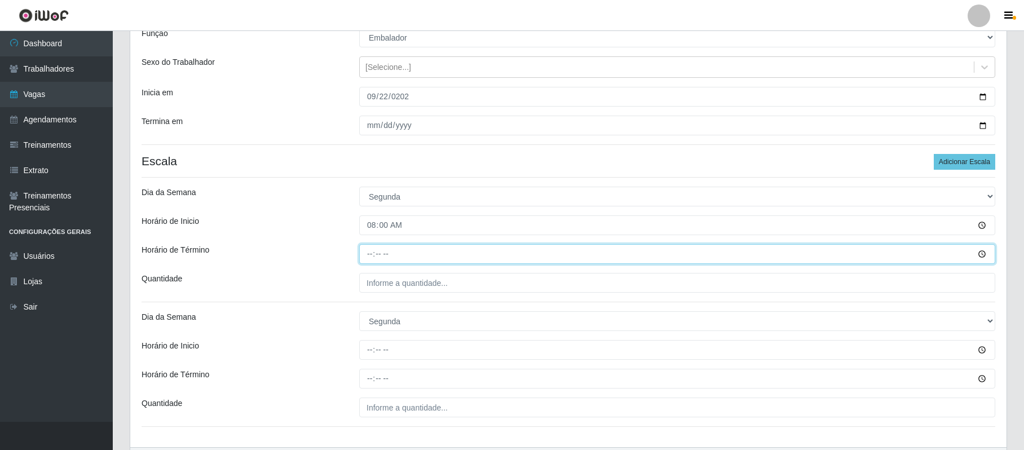
click at [372, 254] on input "Horário de Término" at bounding box center [677, 254] width 636 height 20
type input "14:00"
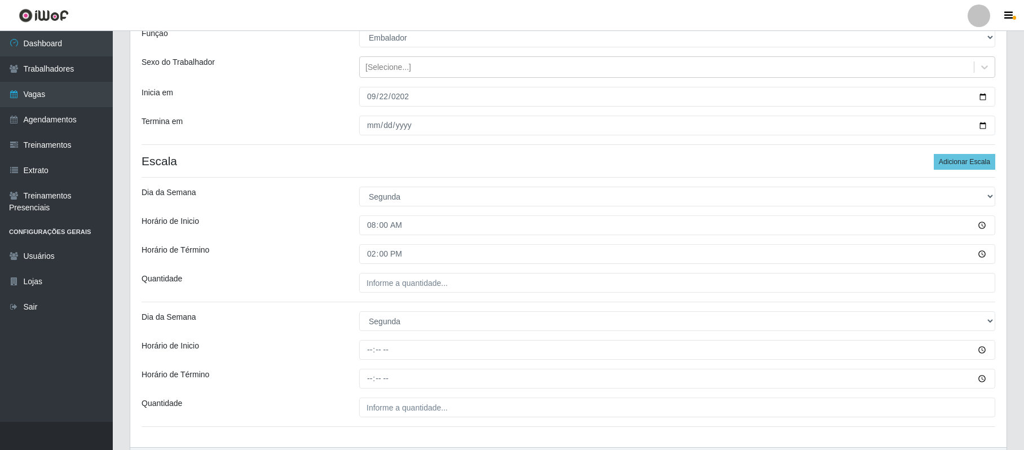
click at [371, 294] on div "Loja Supermercado Queiroz - Alto São Manoel Função [Selecione...] Embalador Emb…" at bounding box center [568, 218] width 876 height 460
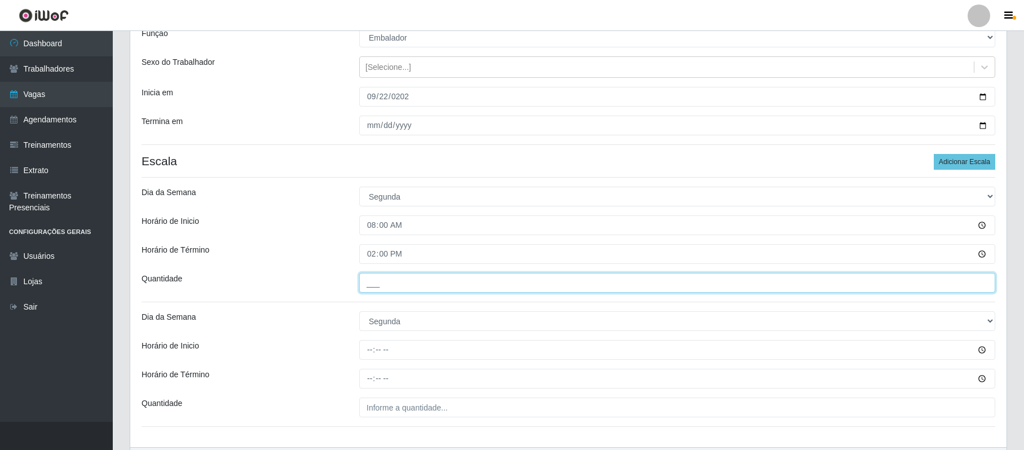
click at [370, 290] on input "___" at bounding box center [677, 283] width 636 height 20
type input "1__"
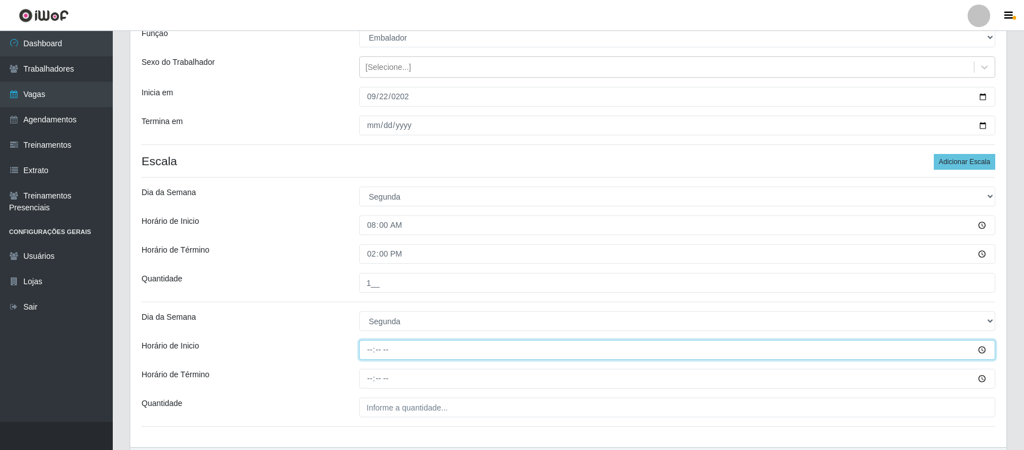
click at [370, 354] on input "Horário de Inicio" at bounding box center [677, 350] width 636 height 20
type input "15:00"
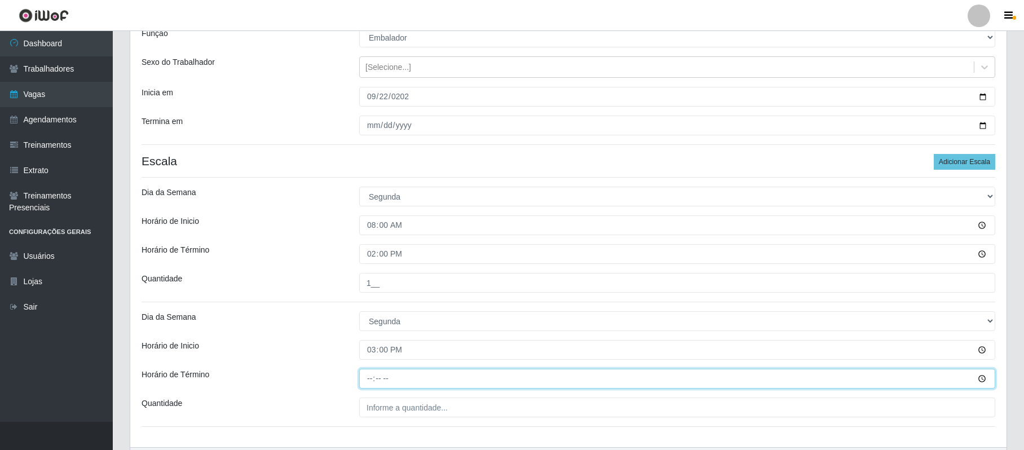
click at [372, 378] on input "Horário de Término" at bounding box center [677, 379] width 636 height 20
type input "21:00"
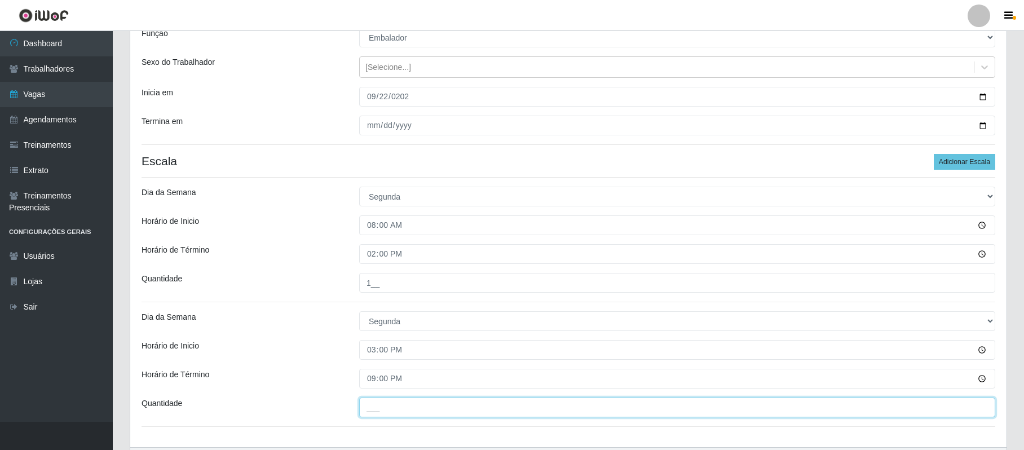
click at [372, 409] on input "___" at bounding box center [677, 408] width 636 height 20
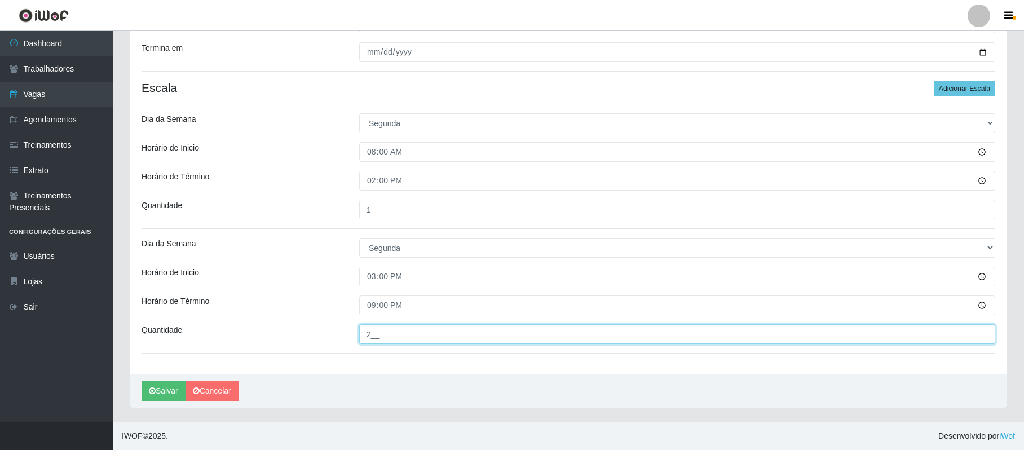
scroll to position [185, 0]
type input "2__"
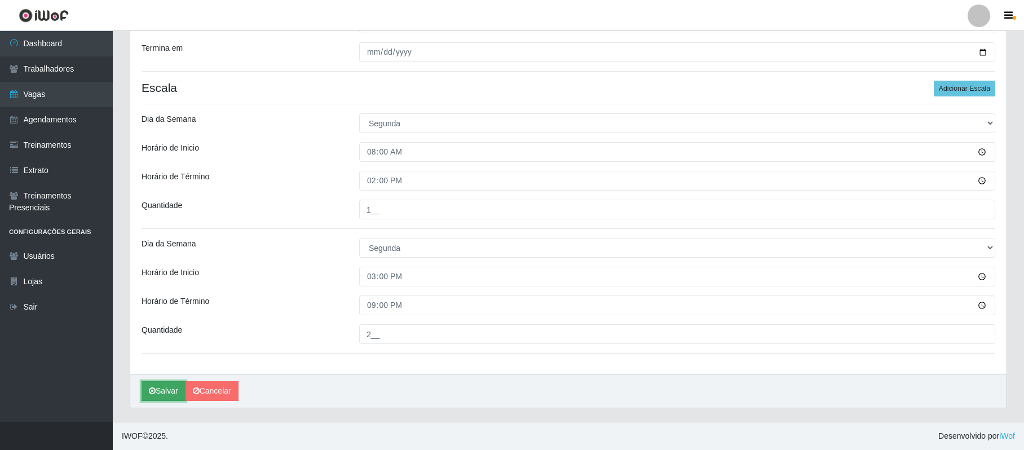
click at [161, 393] on button "Salvar" at bounding box center [164, 391] width 44 height 20
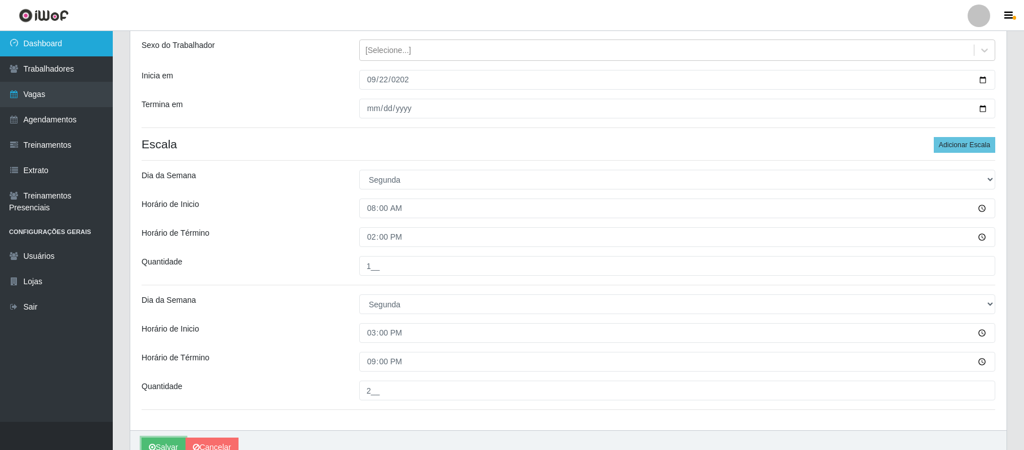
scroll to position [109, 0]
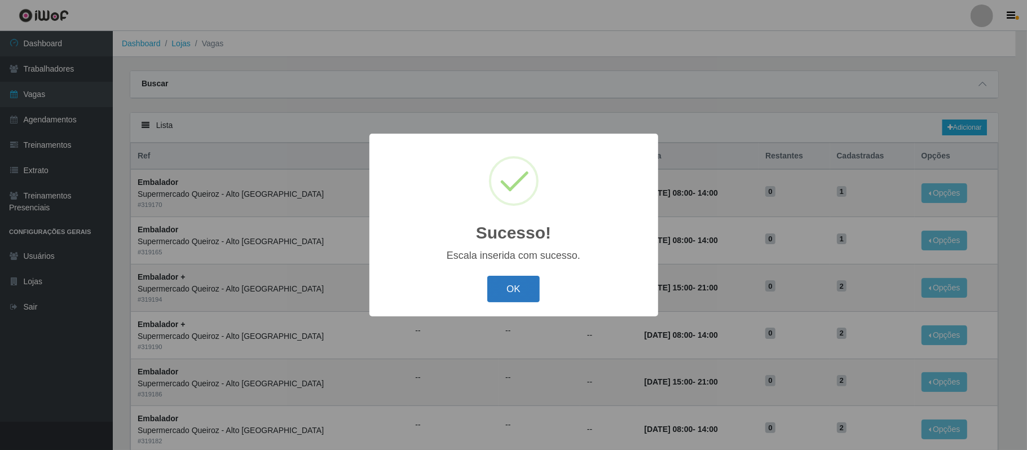
click at [515, 281] on button "OK" at bounding box center [513, 289] width 52 height 27
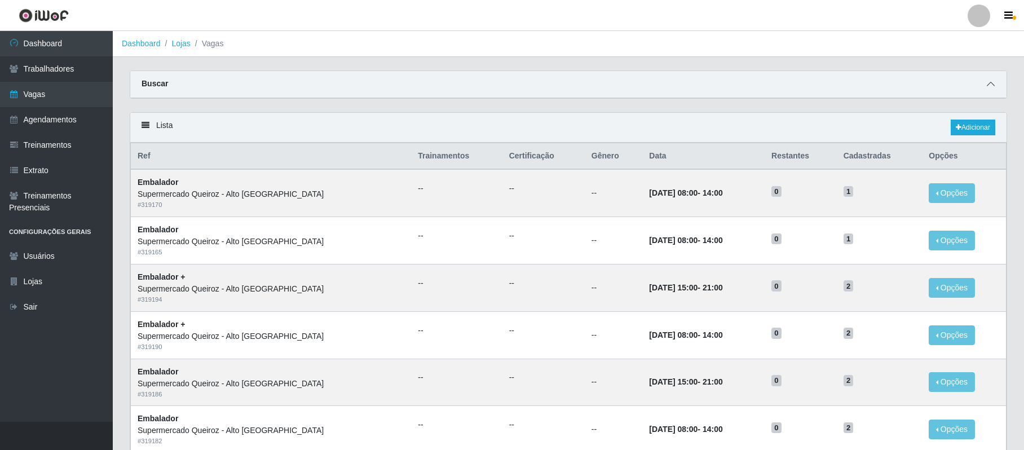
click at [988, 85] on icon at bounding box center [991, 84] width 8 height 8
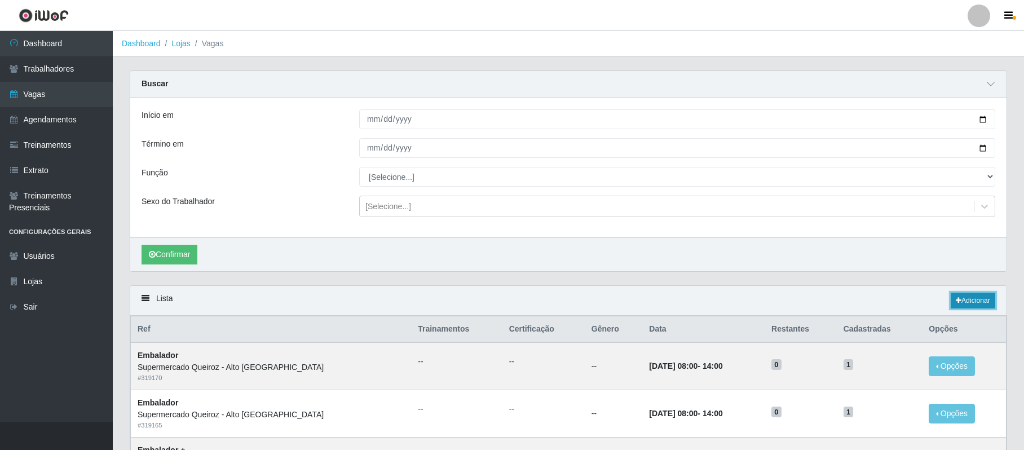
click at [975, 306] on link "Adicionar" at bounding box center [973, 301] width 45 height 16
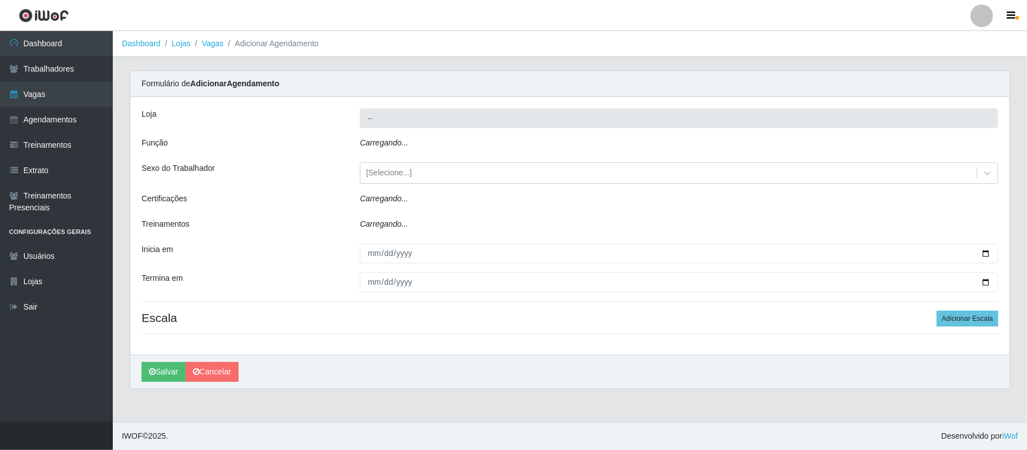
type input "Supermercado Queiroz - Alto [GEOGRAPHIC_DATA]"
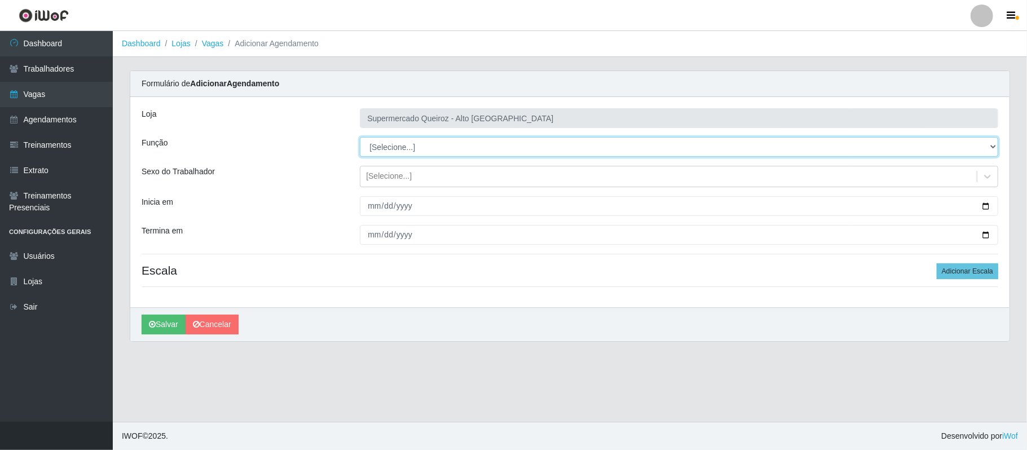
click at [865, 150] on select "[Selecione...] Embalador Embalador + Embalador ++ Repositor Repositor + Reposit…" at bounding box center [679, 147] width 638 height 20
select select "1"
click at [360, 138] on select "[Selecione...] Embalador Embalador + Embalador ++ Repositor Repositor + Reposit…" at bounding box center [679, 147] width 638 height 20
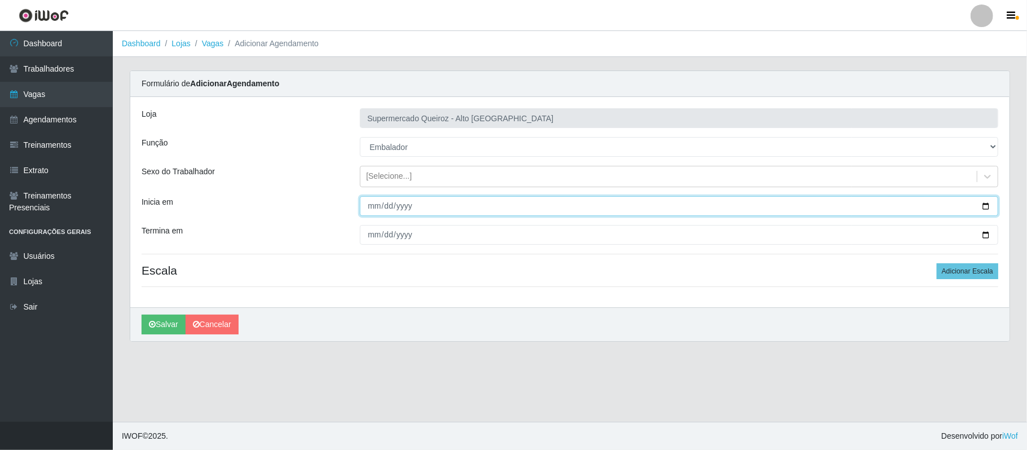
click at [986, 207] on input "Inicia em" at bounding box center [679, 206] width 638 height 20
type input "[DATE]"
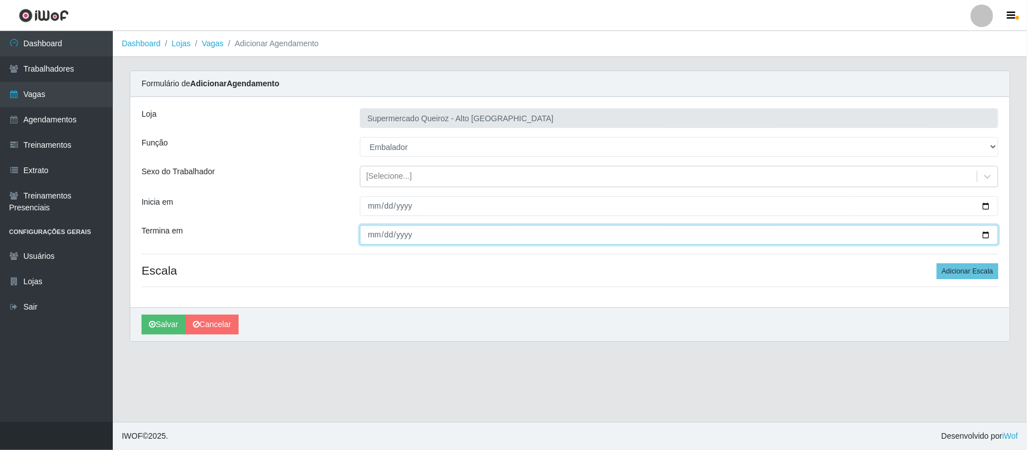
click at [983, 237] on input "Termina em" at bounding box center [679, 235] width 638 height 20
type input "[DATE]"
click at [946, 272] on button "Adicionar Escala" at bounding box center [967, 271] width 61 height 16
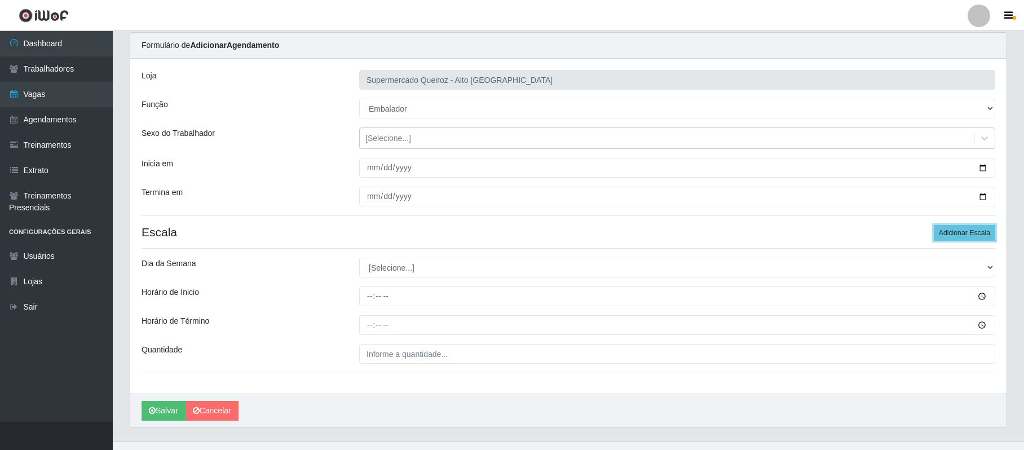
scroll to position [60, 0]
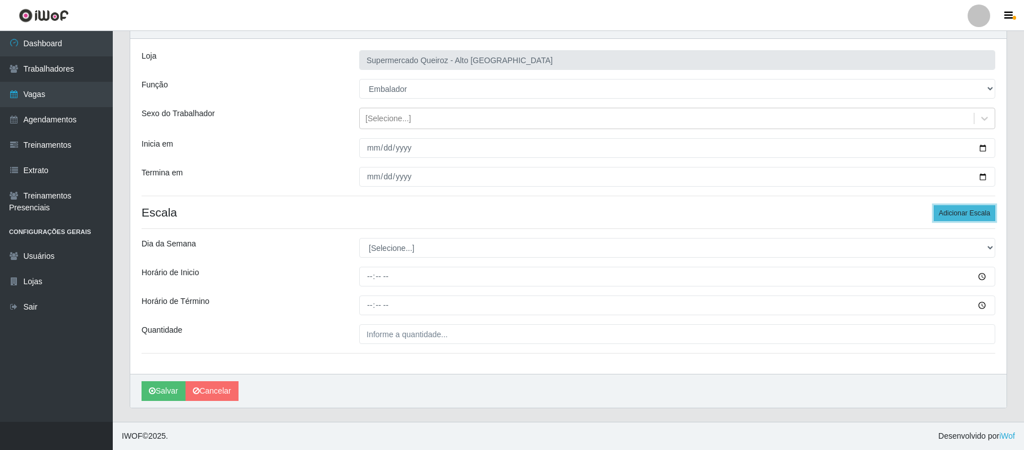
click at [964, 215] on button "Adicionar Escala" at bounding box center [964, 213] width 61 height 16
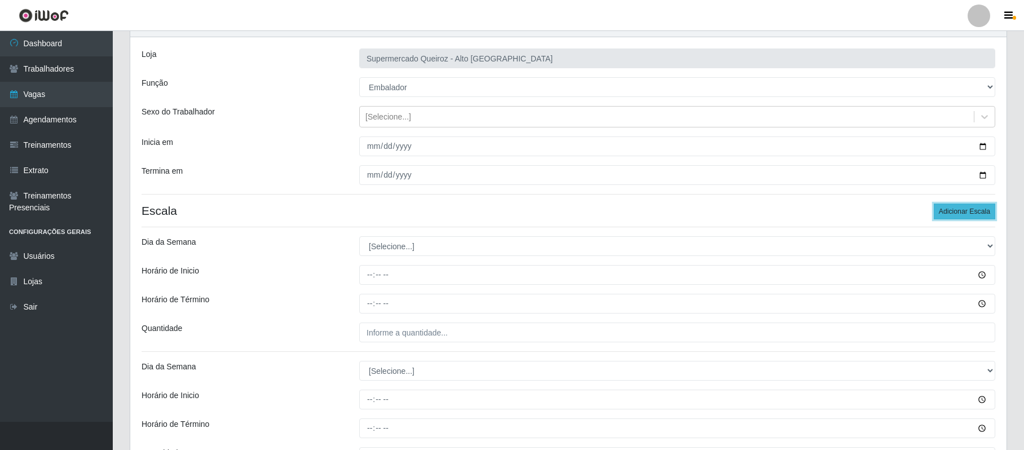
click at [964, 215] on button "Adicionar Escala" at bounding box center [964, 212] width 61 height 16
click at [372, 251] on select "[Selecione...] Segunda Terça Quarta Quinta Sexta Sábado Domingo" at bounding box center [677, 246] width 636 height 20
select select "2"
click at [359, 237] on select "[Selecione...] Segunda Terça Quarta Quinta Sexta Sábado Domingo" at bounding box center [677, 246] width 636 height 20
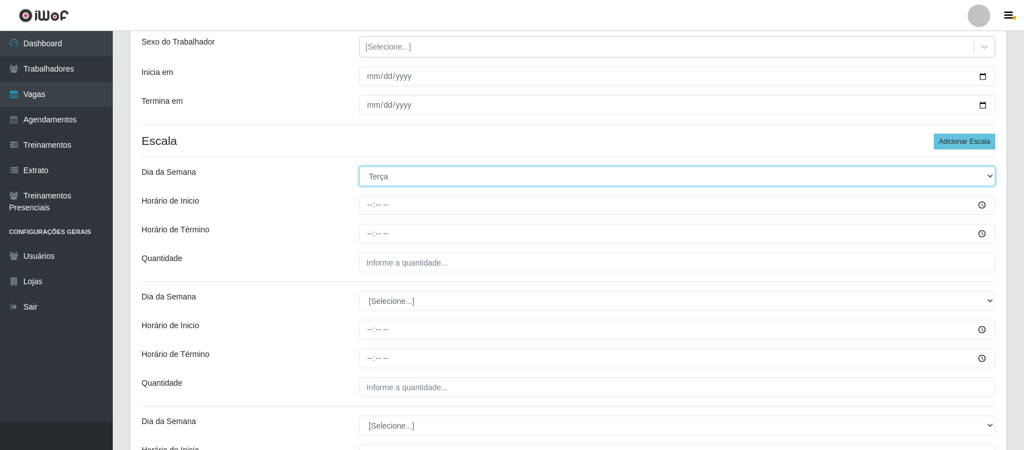
scroll to position [226, 0]
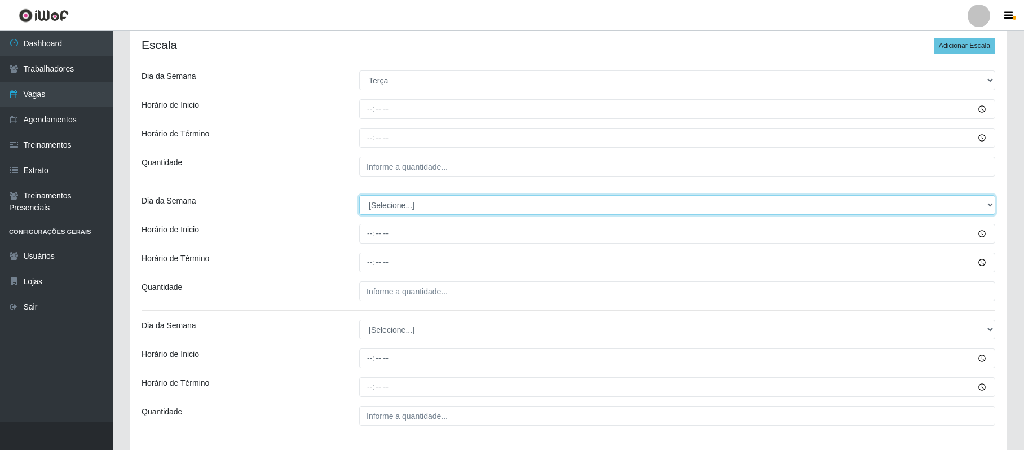
click at [391, 213] on select "[Selecione...] Segunda Terça Quarta Quinta Sexta Sábado Domingo" at bounding box center [677, 205] width 636 height 20
select select "3"
click at [359, 196] on select "[Selecione...] Segunda Terça Quarta Quinta Sexta Sábado Domingo" at bounding box center [677, 205] width 636 height 20
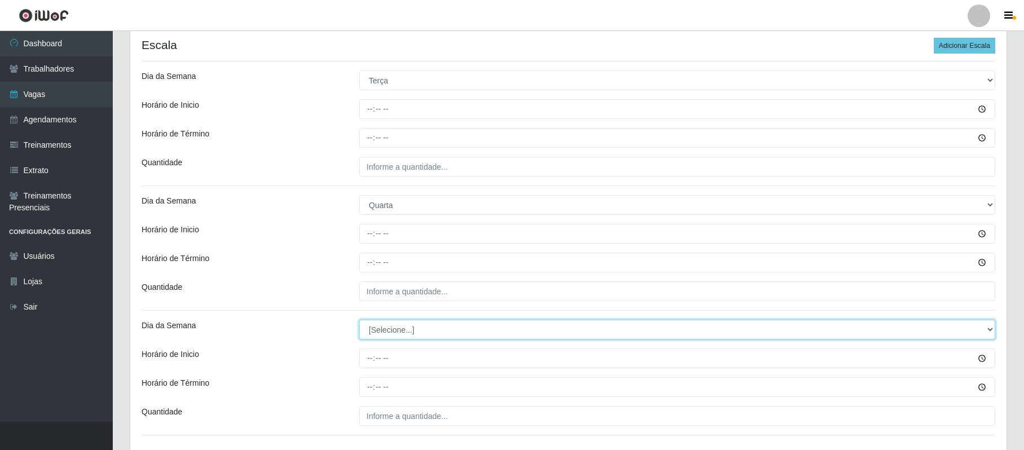
click at [379, 327] on select "[Selecione...] Segunda Terça Quarta Quinta Sexta Sábado Domingo" at bounding box center [677, 330] width 636 height 20
select select "4"
click at [359, 321] on select "[Selecione...] Segunda Terça Quarta Quinta Sexta Sábado Domingo" at bounding box center [677, 330] width 636 height 20
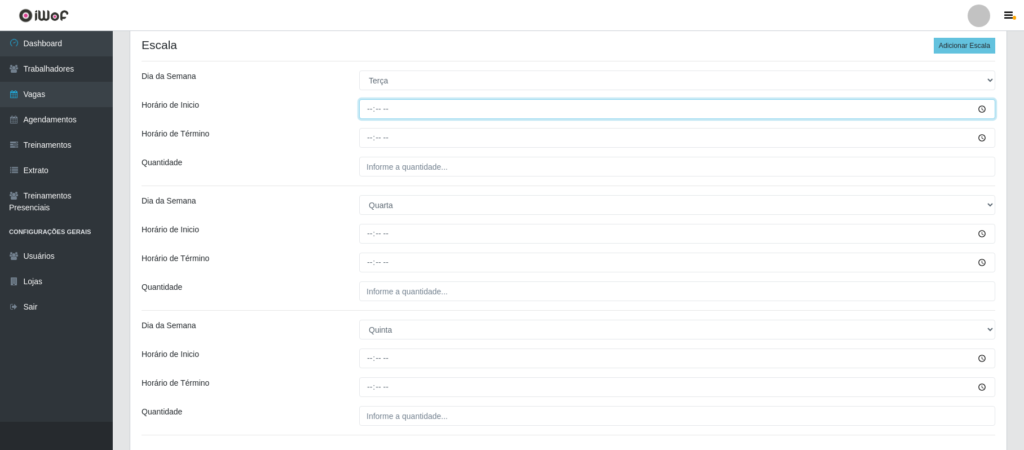
click at [370, 105] on input "Horário de Inicio" at bounding box center [677, 109] width 636 height 20
type input "15:00"
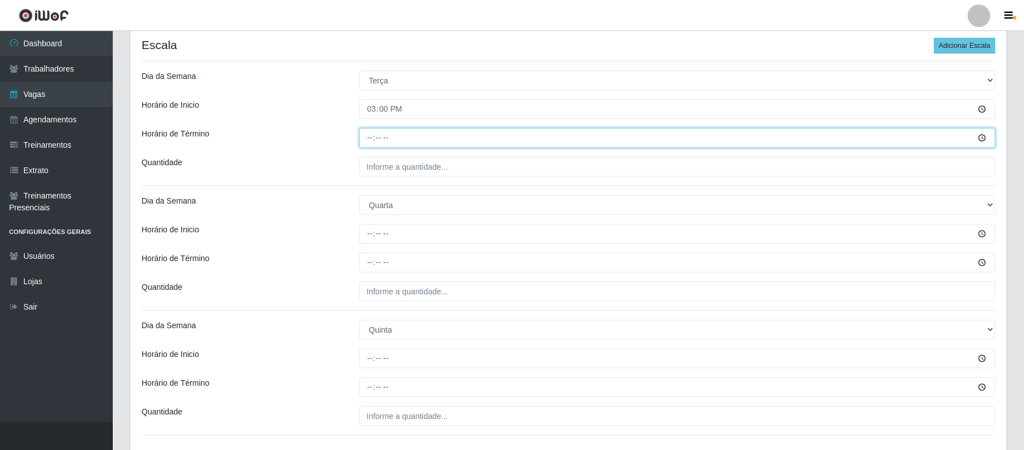
click at [368, 135] on input "Horário de Término" at bounding box center [677, 138] width 636 height 20
type input "21:00"
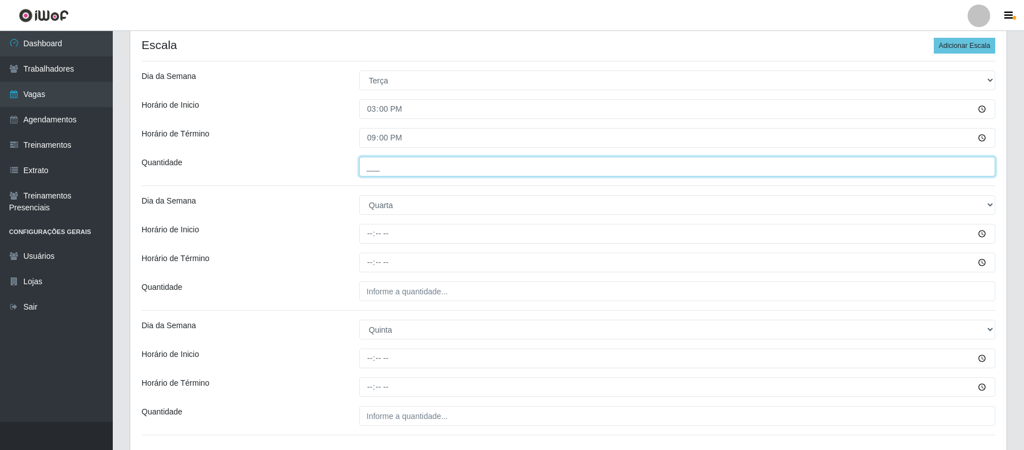
click at [360, 172] on input "___" at bounding box center [677, 167] width 636 height 20
type input "2__"
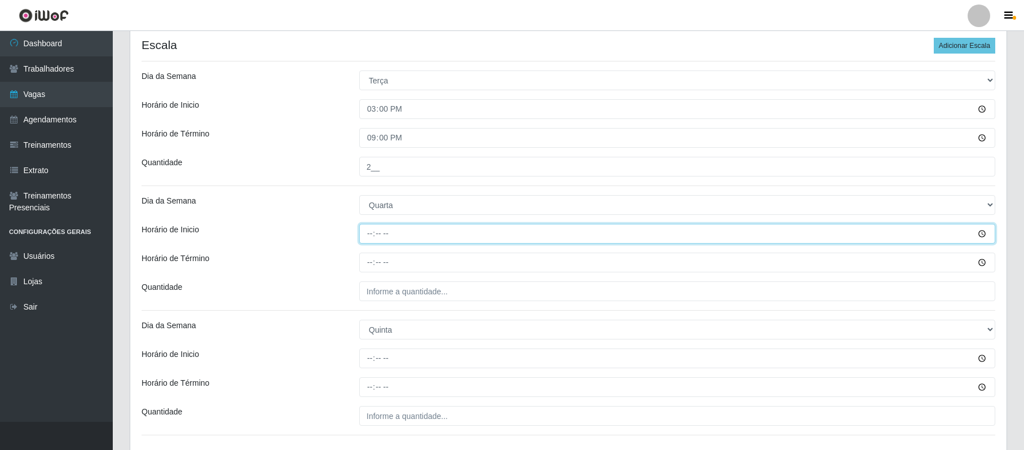
click at [368, 237] on input "Horário de Inicio" at bounding box center [677, 234] width 636 height 20
type input "15:00"
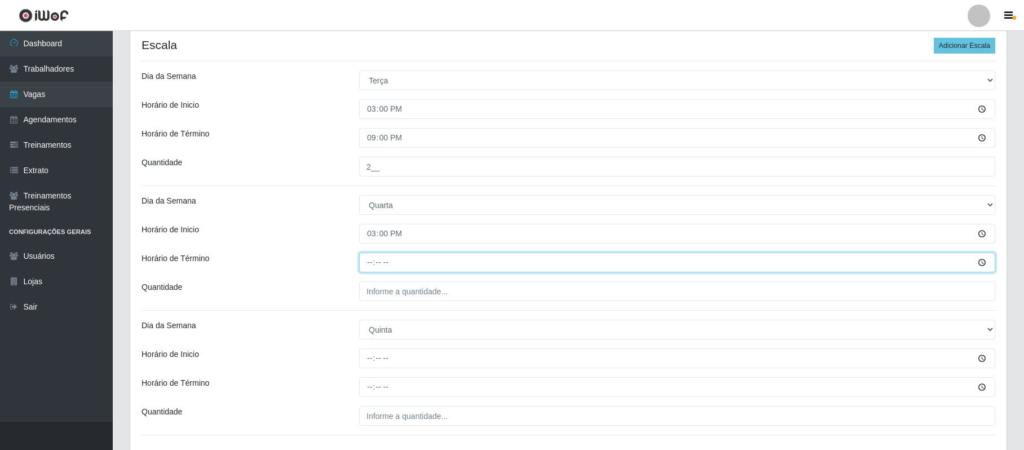
click at [369, 262] on input "Horário de Término" at bounding box center [677, 263] width 636 height 20
type input "21:00"
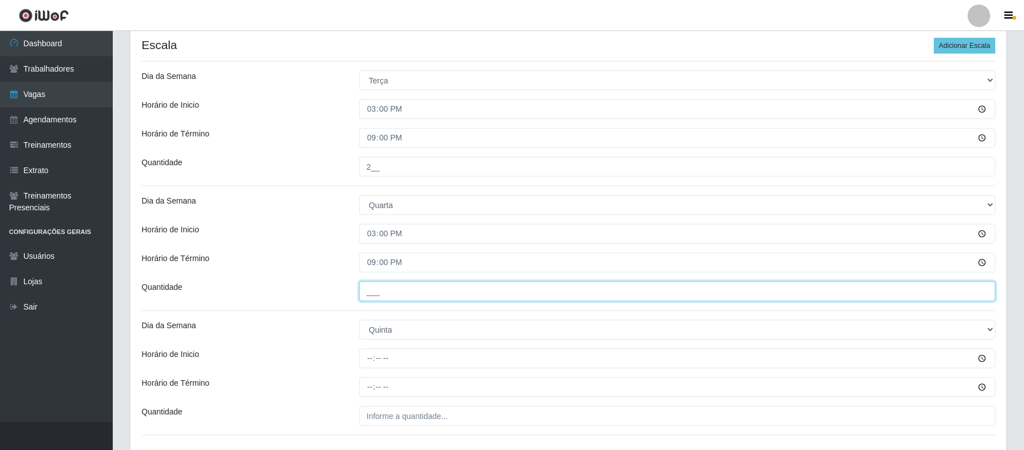
click at [373, 298] on input "___" at bounding box center [677, 291] width 636 height 20
type input "2__"
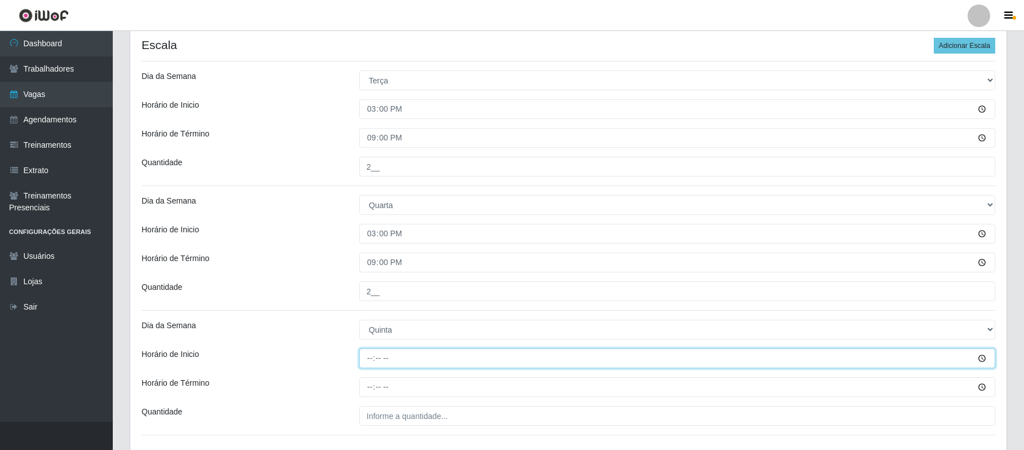
click at [365, 366] on input "Horário de Inicio" at bounding box center [677, 358] width 636 height 20
type input "15:00"
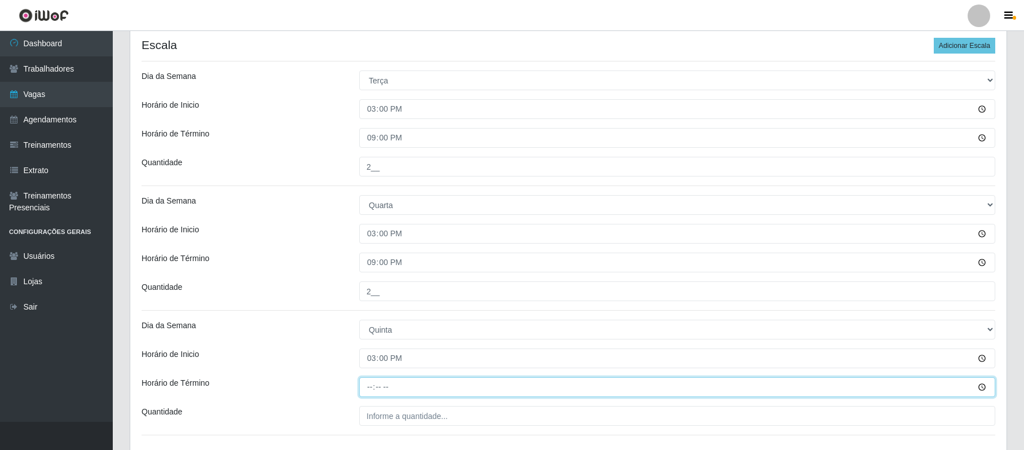
click at [371, 388] on input "Horário de Término" at bounding box center [677, 387] width 636 height 20
type input "21:00"
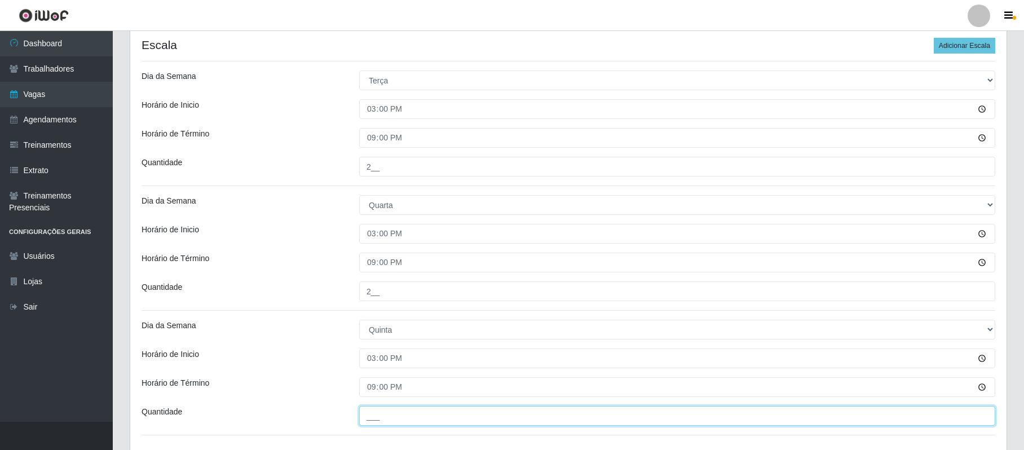
click at [371, 411] on input "___" at bounding box center [677, 416] width 636 height 20
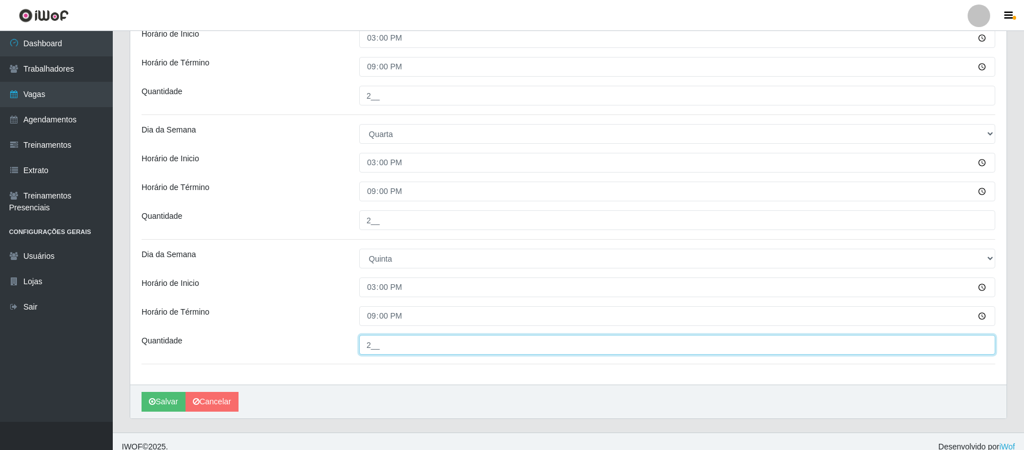
scroll to position [310, 0]
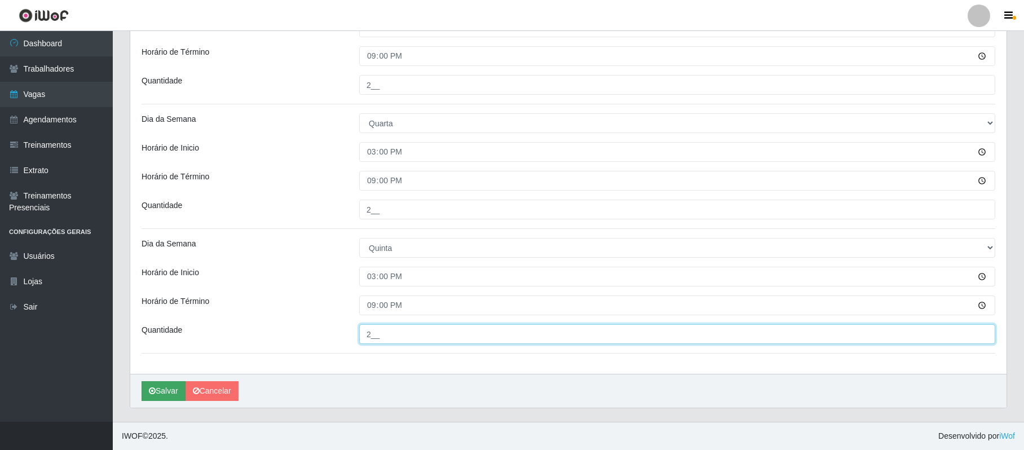
type input "2__"
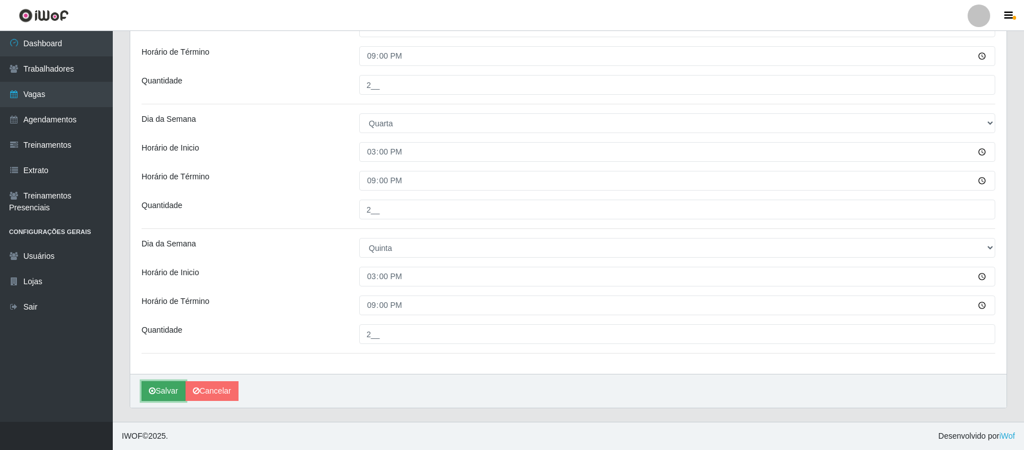
click at [160, 396] on button "Salvar" at bounding box center [164, 391] width 44 height 20
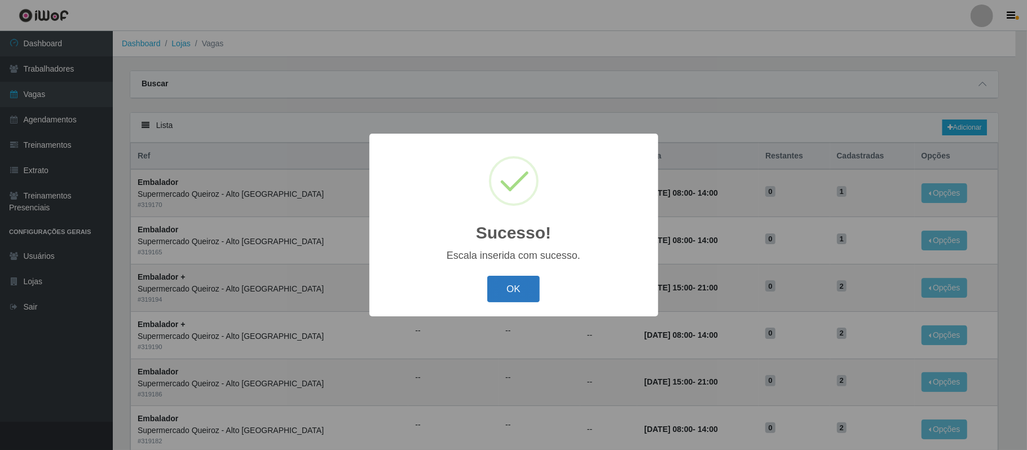
click at [517, 293] on button "OK" at bounding box center [513, 289] width 52 height 27
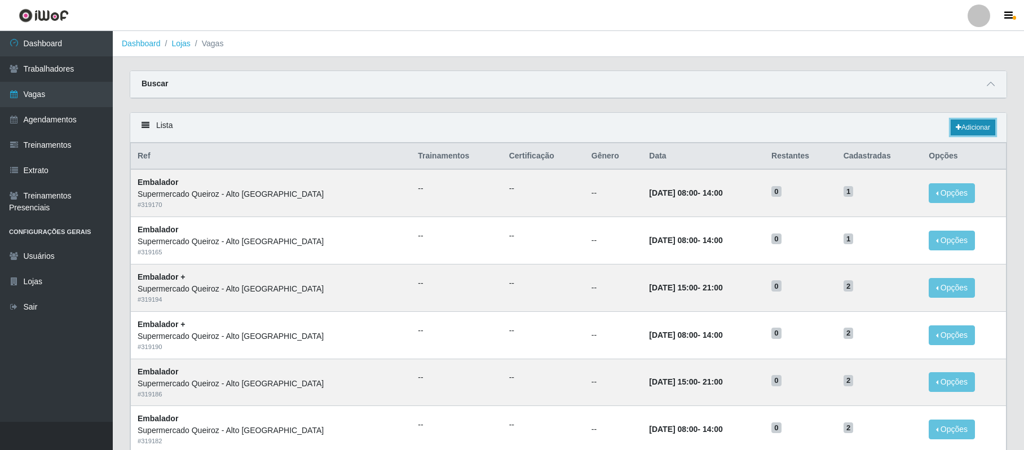
click at [962, 131] on link "Adicionar" at bounding box center [973, 128] width 45 height 16
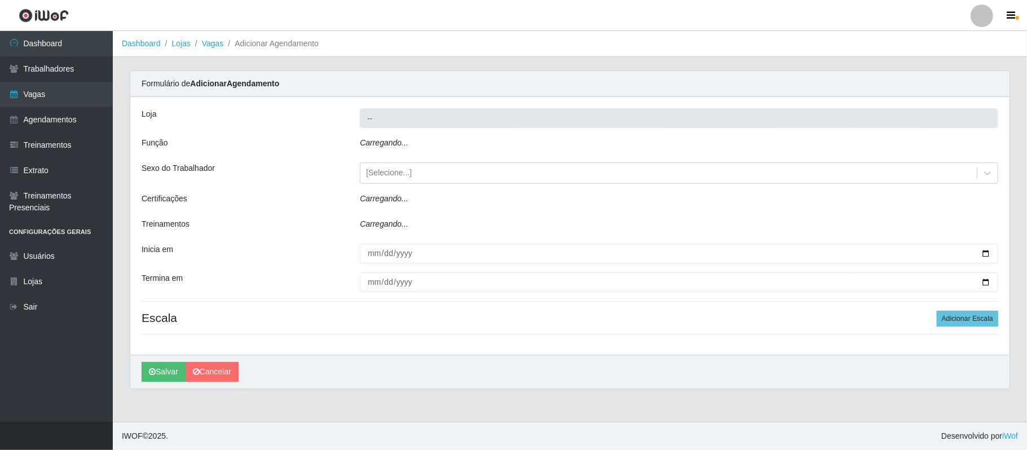
type input "Supermercado Queiroz - Alto [GEOGRAPHIC_DATA]"
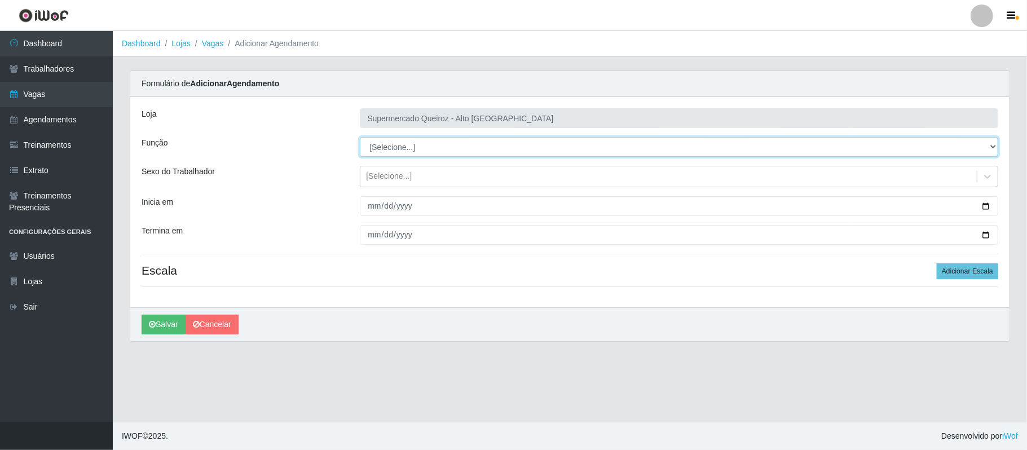
click at [380, 148] on select "[Selecione...] Embalador Embalador + Embalador ++ Repositor Repositor + Reposit…" at bounding box center [679, 147] width 638 height 20
select select "1"
click at [360, 138] on select "[Selecione...] Embalador Embalador + Embalador ++ Repositor Repositor + Reposit…" at bounding box center [679, 147] width 638 height 20
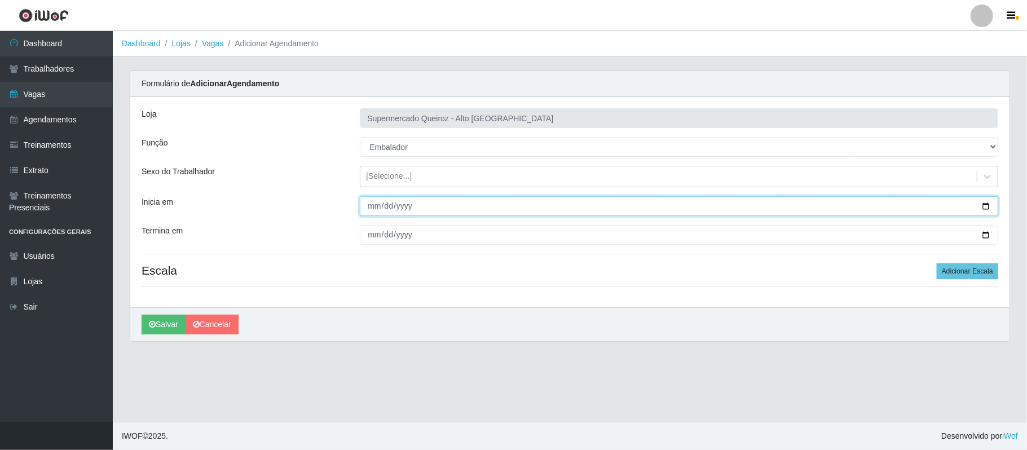
click at [986, 208] on input "Inicia em" at bounding box center [679, 206] width 638 height 20
type input "[DATE]"
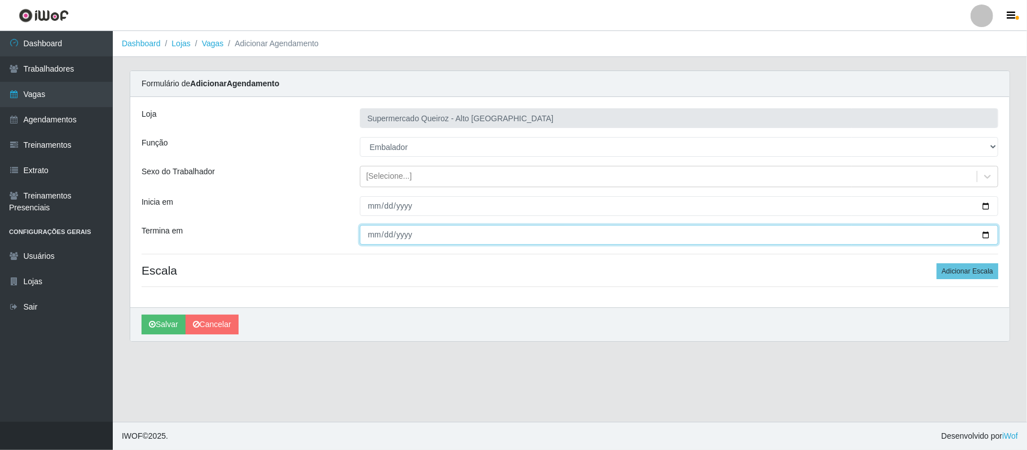
click at [984, 235] on input "Termina em" at bounding box center [679, 235] width 638 height 20
type input "[DATE]"
click at [971, 264] on button "Adicionar Escala" at bounding box center [967, 271] width 61 height 16
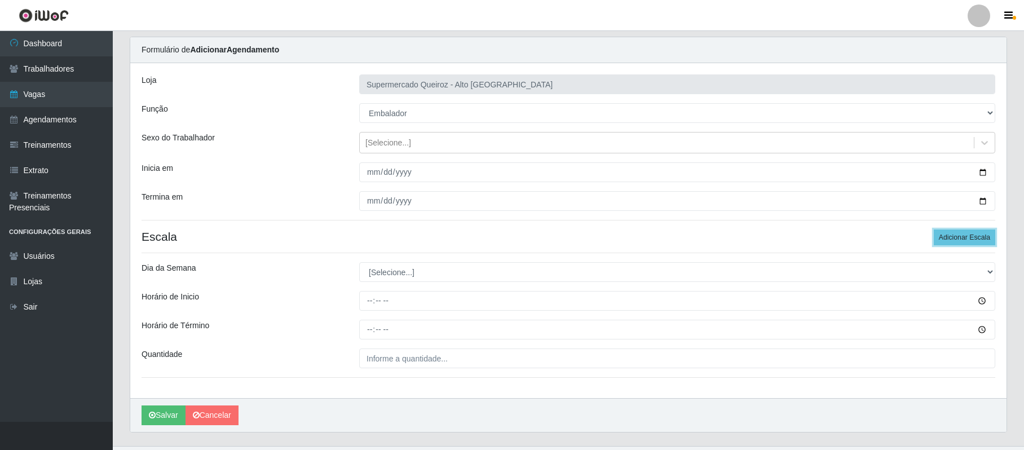
scroll to position [60, 0]
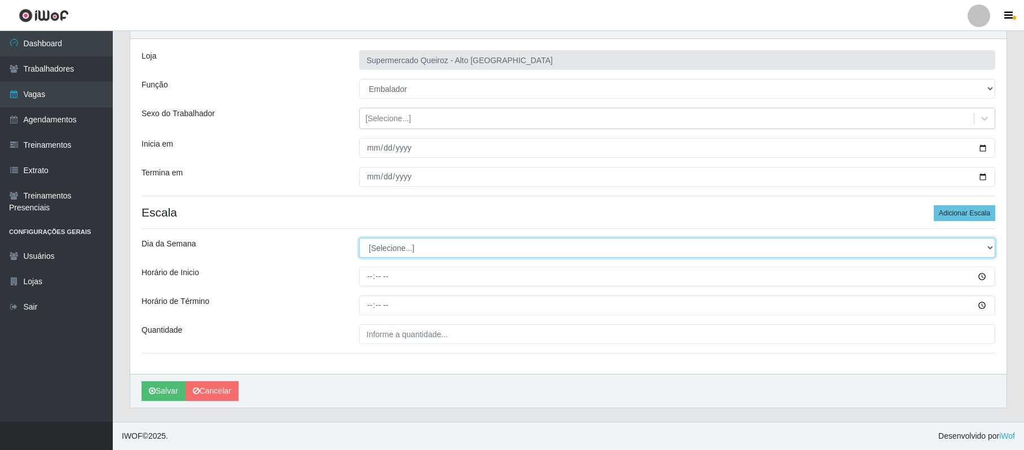
click at [385, 247] on select "[Selecione...] Segunda Terça Quarta Quinta Sexta Sábado Domingo" at bounding box center [677, 248] width 636 height 20
click at [391, 248] on select "[Selecione...] Segunda Terça Quarta Quinta Sexta Sábado Domingo" at bounding box center [677, 248] width 636 height 20
select select "5"
click at [359, 238] on select "[Selecione...] Segunda Terça Quarta Quinta Sexta Sábado Domingo" at bounding box center [677, 248] width 636 height 20
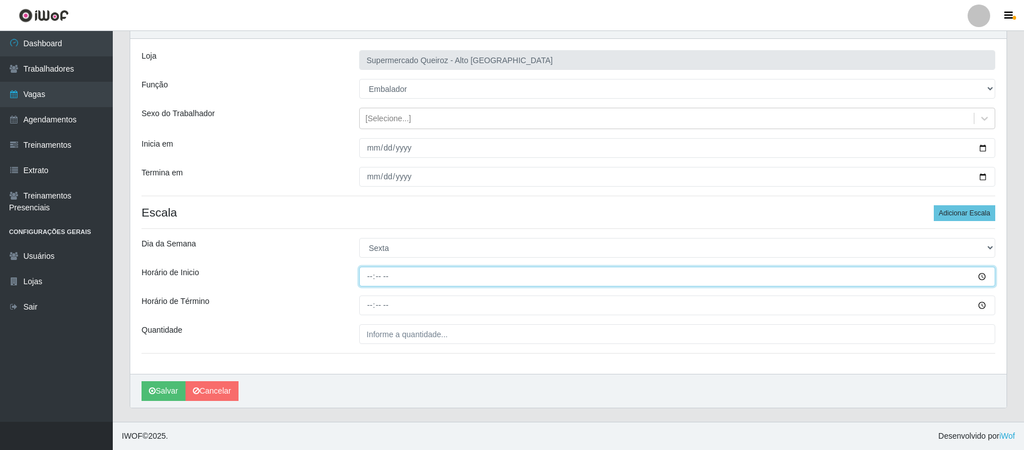
click at [366, 277] on input "Horário de Inicio" at bounding box center [677, 277] width 636 height 20
type input "15:00"
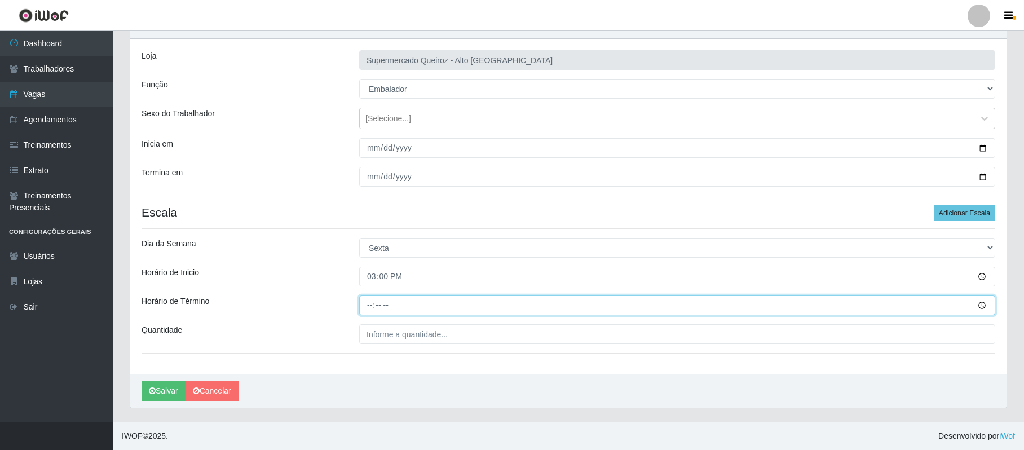
click at [372, 298] on input "Horário de Término" at bounding box center [677, 305] width 636 height 20
type input "21:00"
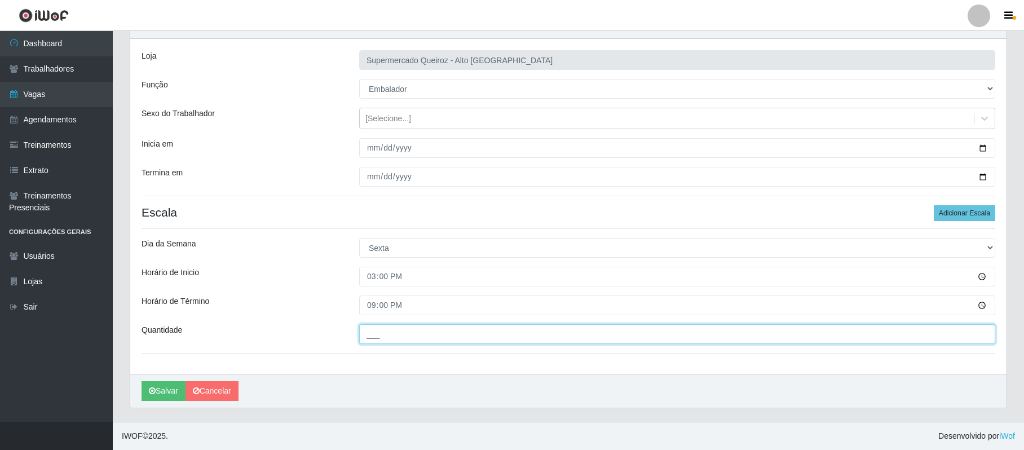
click at [364, 341] on input "___" at bounding box center [677, 334] width 636 height 20
type input "1__"
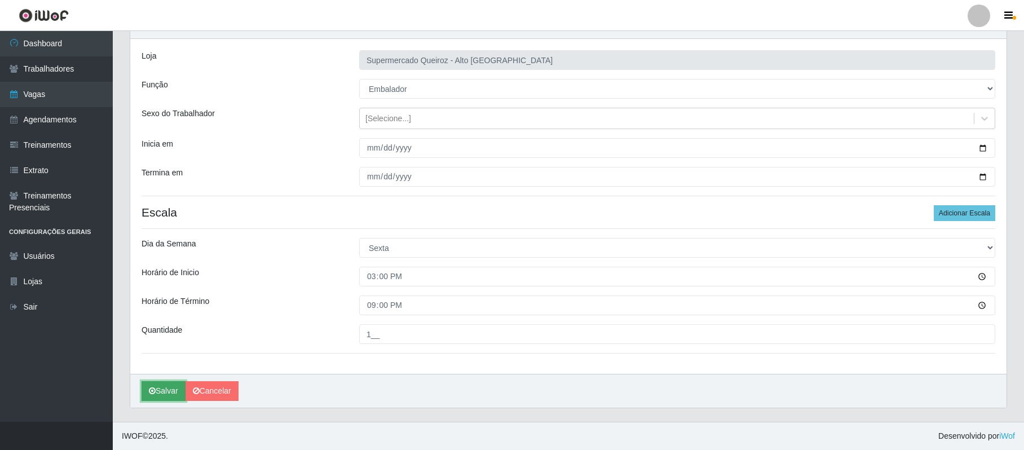
click at [171, 393] on button "Salvar" at bounding box center [164, 391] width 44 height 20
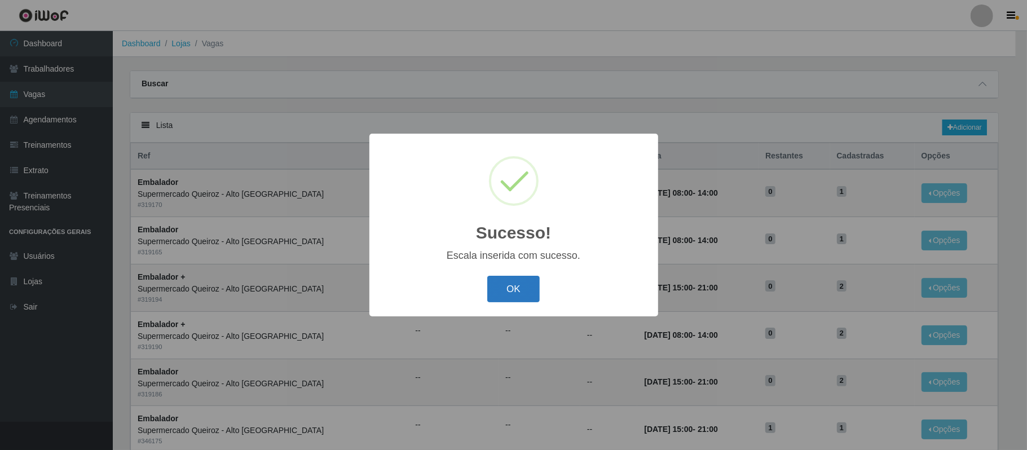
click at [506, 288] on button "OK" at bounding box center [513, 289] width 52 height 27
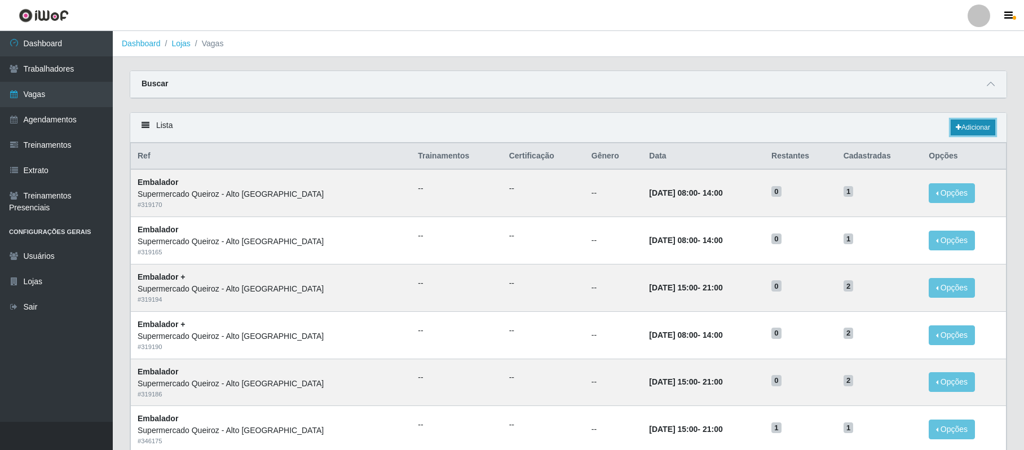
click at [975, 123] on link "Adicionar" at bounding box center [973, 128] width 45 height 16
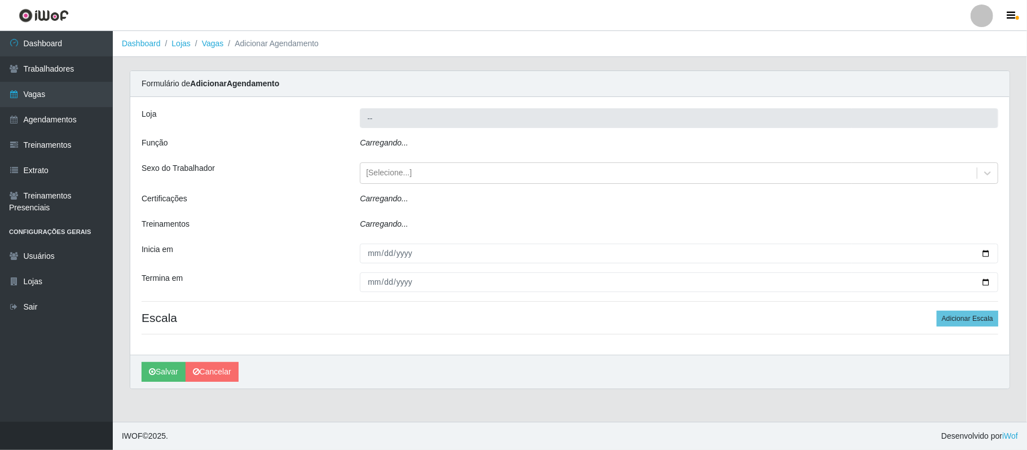
type input "Supermercado Queiroz - Alto [GEOGRAPHIC_DATA]"
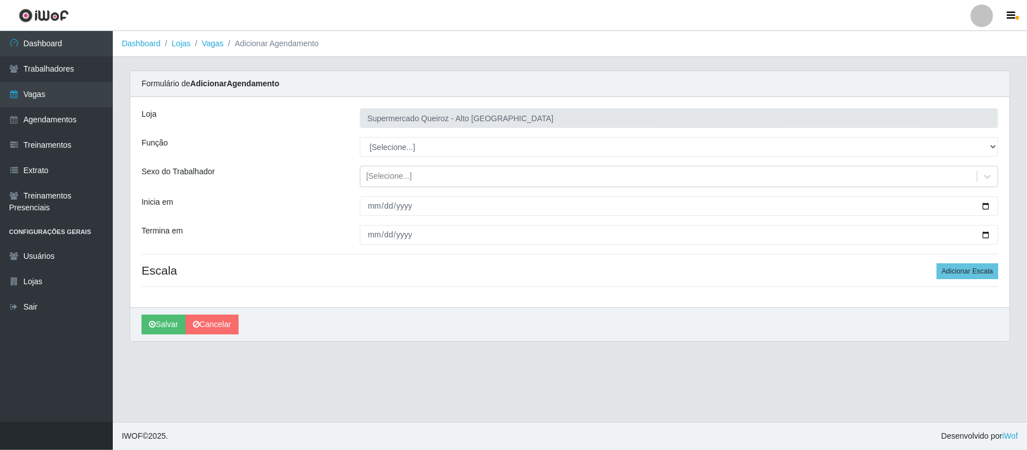
click at [412, 152] on select "[Selecione...] Embalador Embalador + Embalador ++ Repositor Repositor + Reposit…" at bounding box center [679, 147] width 638 height 20
click at [412, 149] on select "[Selecione...] Embalador Embalador + Embalador ++ Repositor Repositor + Reposit…" at bounding box center [679, 147] width 638 height 20
select select "70"
click at [360, 138] on select "[Selecione...] Embalador Embalador + Embalador ++ Repositor Repositor + Reposit…" at bounding box center [679, 147] width 638 height 20
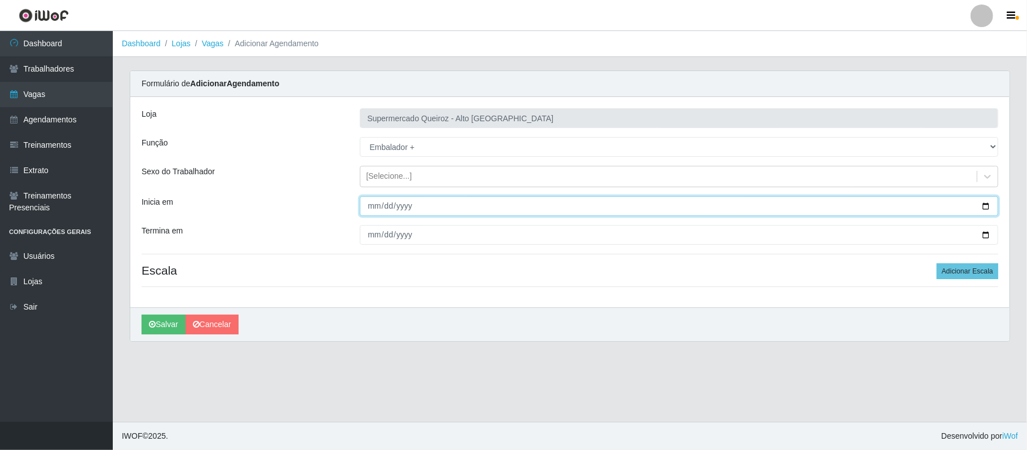
click at [987, 208] on input "Inicia em" at bounding box center [679, 206] width 638 height 20
type input "[DATE]"
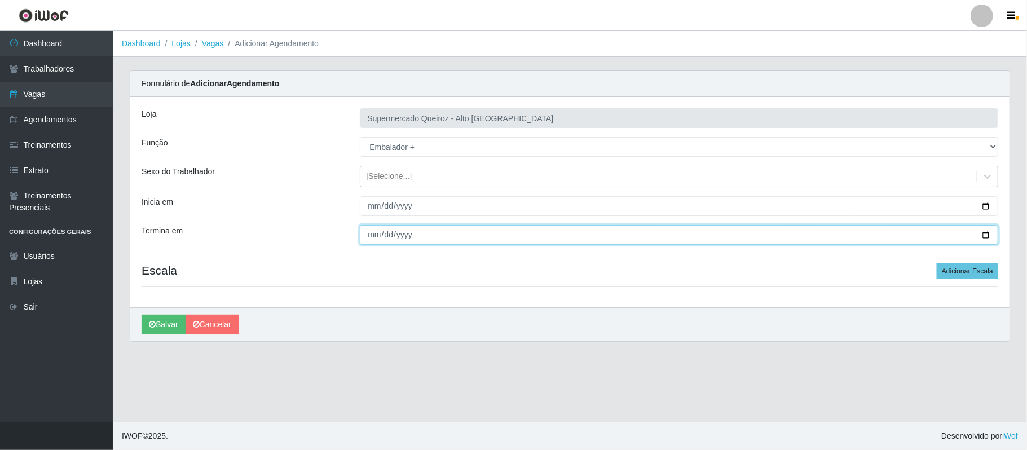
click at [986, 233] on input "Termina em" at bounding box center [679, 235] width 638 height 20
type input "[DATE]"
click at [959, 268] on button "Adicionar Escala" at bounding box center [967, 271] width 61 height 16
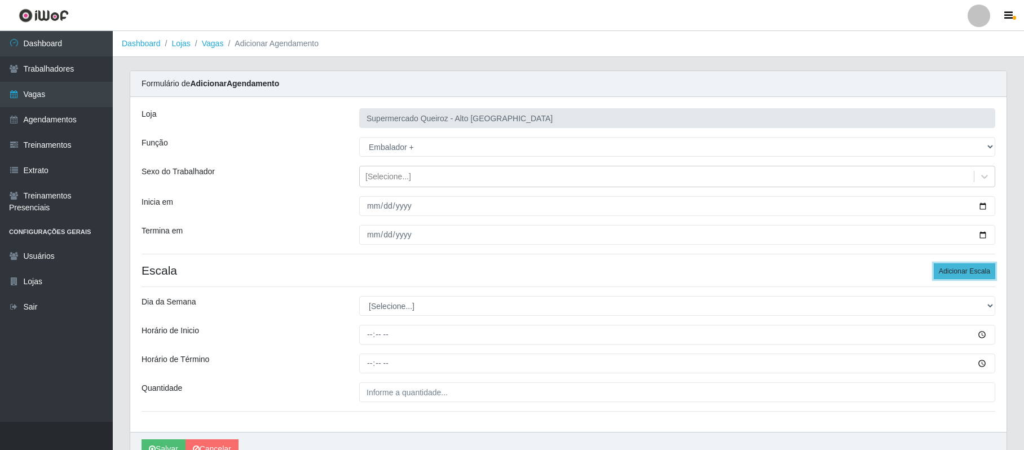
click at [953, 276] on button "Adicionar Escala" at bounding box center [964, 271] width 61 height 16
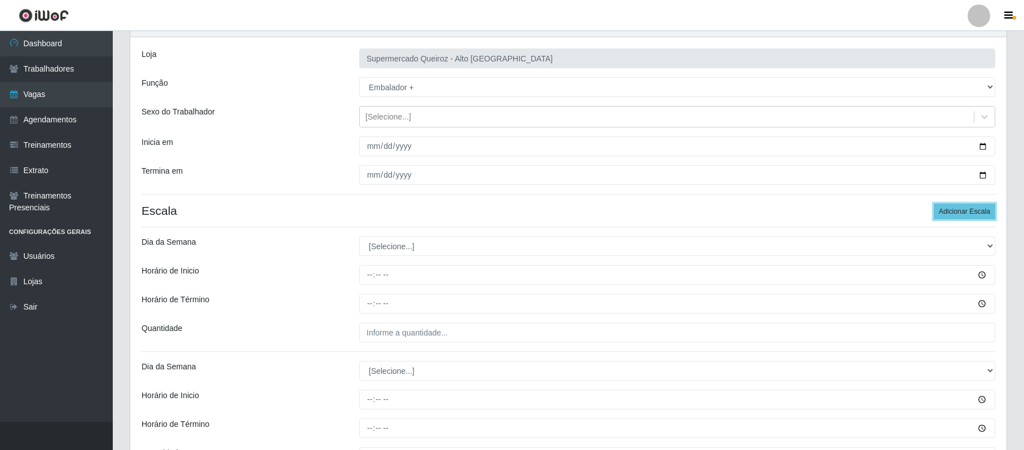
scroll to position [109, 0]
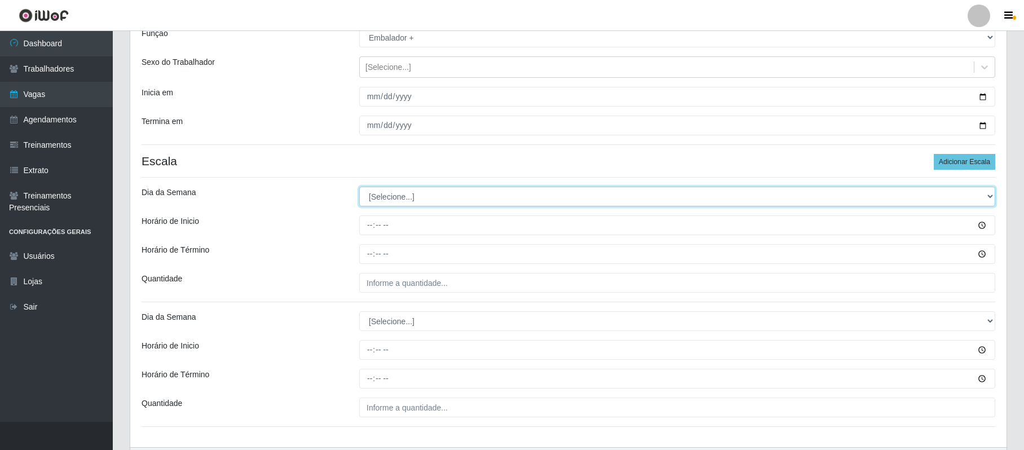
click at [377, 200] on select "[Selecione...] Segunda Terça Quarta Quinta Sexta Sábado Domingo" at bounding box center [677, 197] width 636 height 20
select select "6"
click at [359, 187] on select "[Selecione...] Segunda Terça Quarta Quinta Sexta Sábado Domingo" at bounding box center [677, 197] width 636 height 20
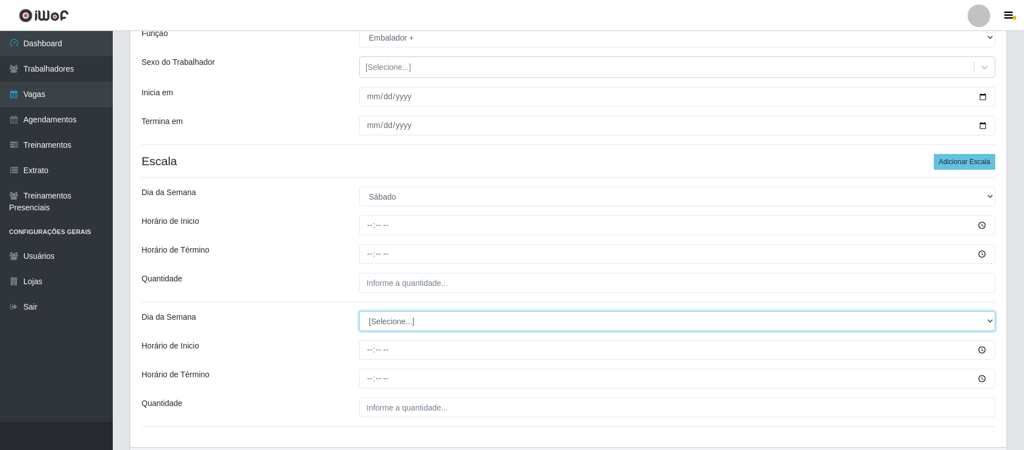
click at [379, 323] on select "[Selecione...] Segunda Terça Quarta Quinta Sexta Sábado Domingo" at bounding box center [677, 321] width 636 height 20
select select "6"
click at [359, 312] on select "[Selecione...] Segunda Terça Quarta Quinta Sexta Sábado Domingo" at bounding box center [677, 321] width 636 height 20
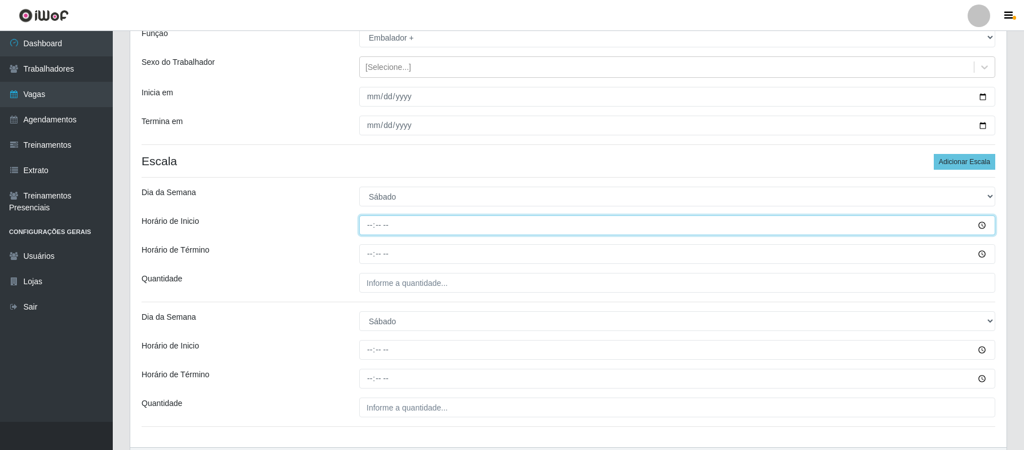
click at [366, 222] on input "Horário de Inicio" at bounding box center [677, 225] width 636 height 20
type input "08:00"
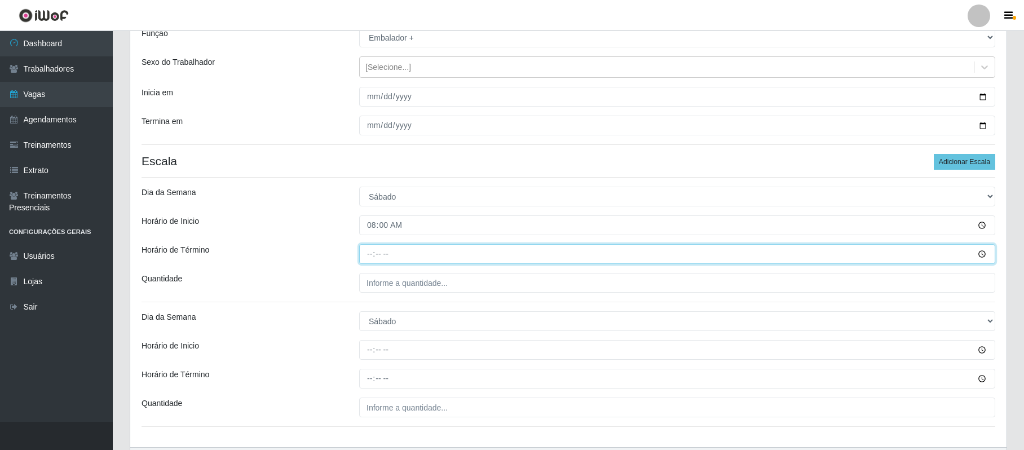
click at [370, 248] on input "Horário de Término" at bounding box center [677, 254] width 636 height 20
type input "14:00"
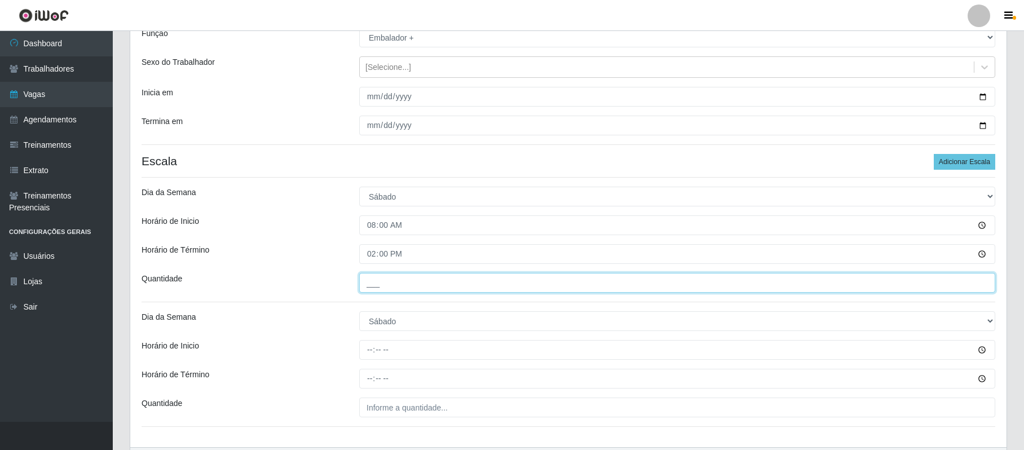
click at [371, 282] on input "___" at bounding box center [677, 283] width 636 height 20
type input "1__"
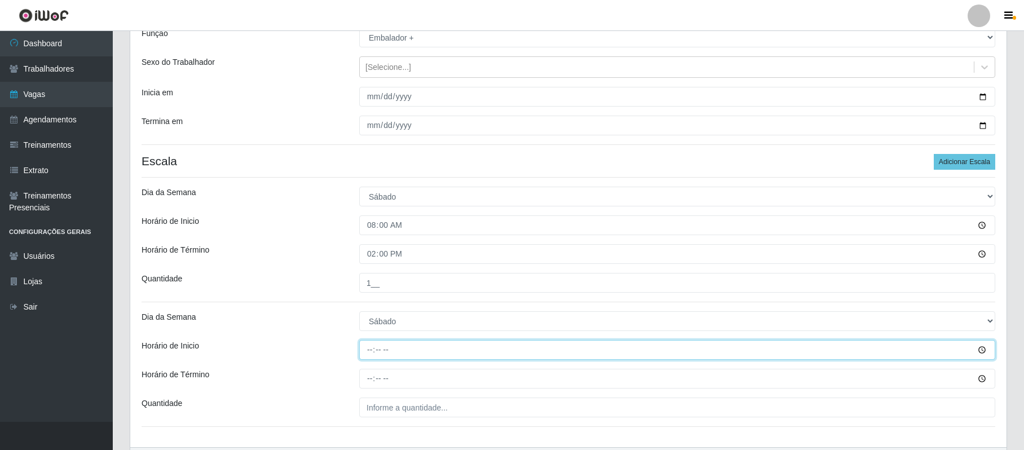
click at [368, 360] on input "Horário de Inicio" at bounding box center [677, 350] width 636 height 20
type input "15:00"
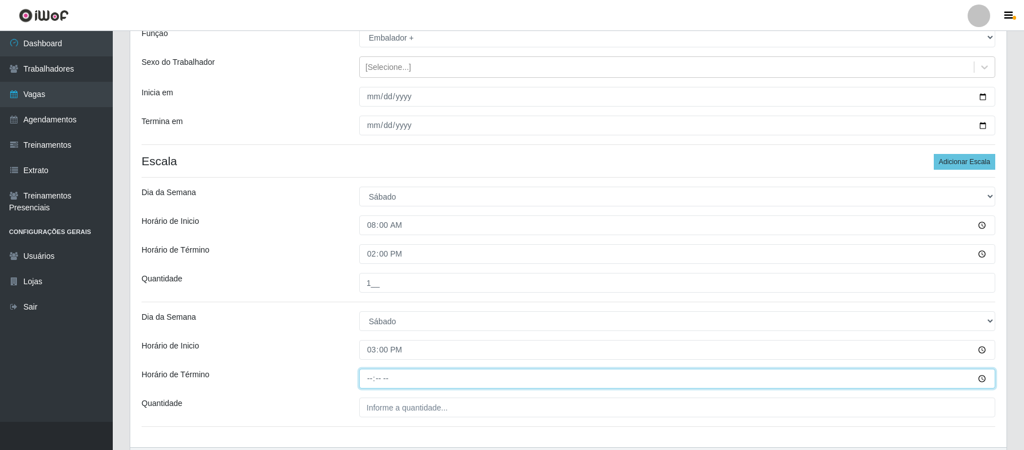
click at [369, 382] on input "Horário de Término" at bounding box center [677, 379] width 636 height 20
type input "21:00"
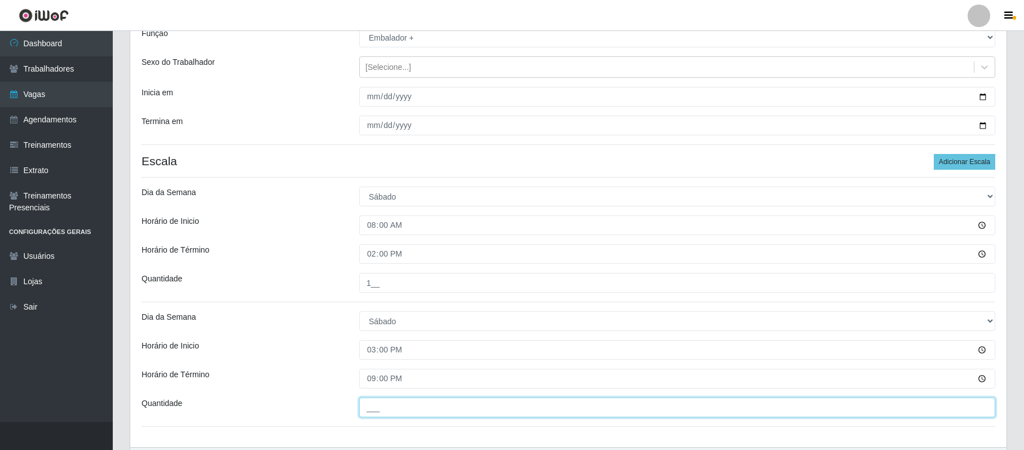
click at [366, 409] on input "___" at bounding box center [677, 408] width 636 height 20
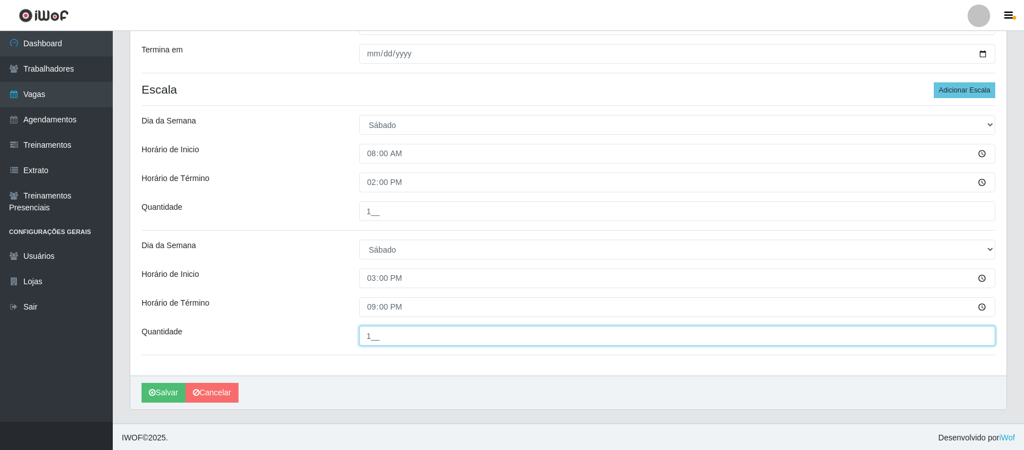
scroll to position [185, 0]
type input "1__"
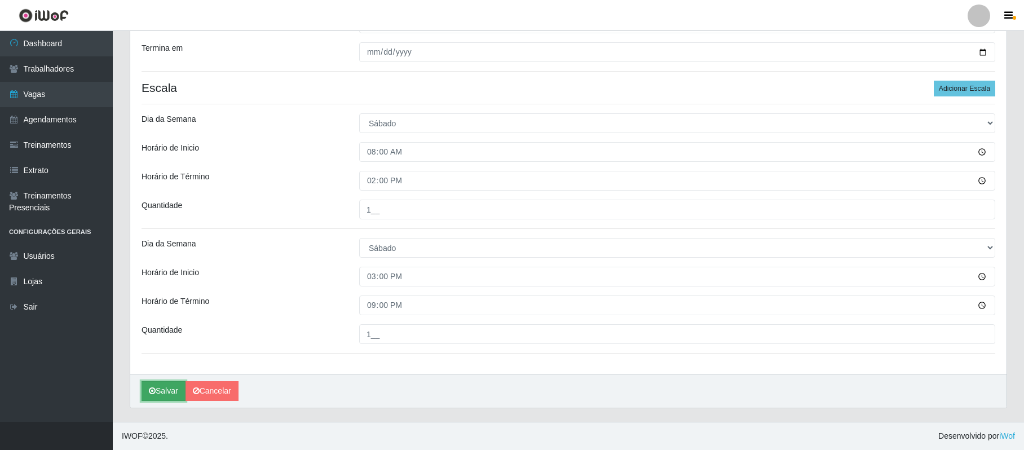
click at [168, 383] on button "Salvar" at bounding box center [164, 391] width 44 height 20
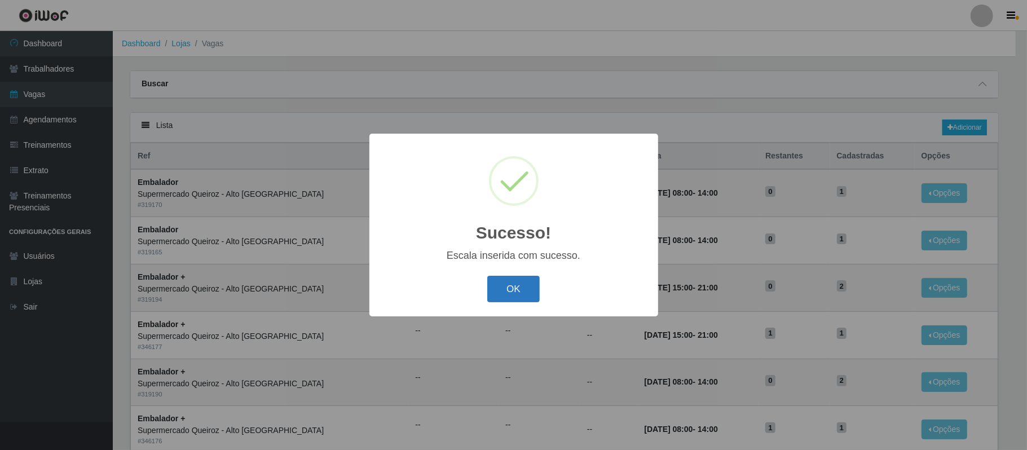
click at [521, 289] on button "OK" at bounding box center [513, 289] width 52 height 27
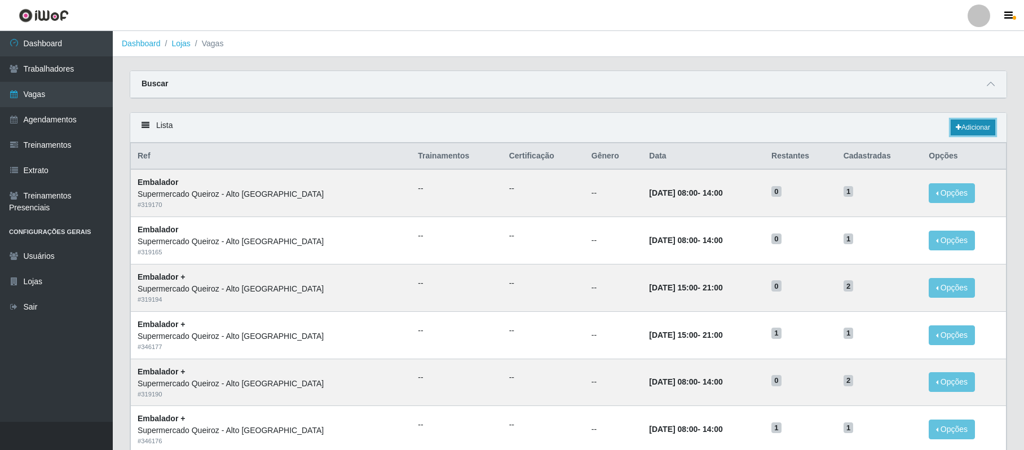
click at [956, 127] on icon at bounding box center [959, 127] width 6 height 7
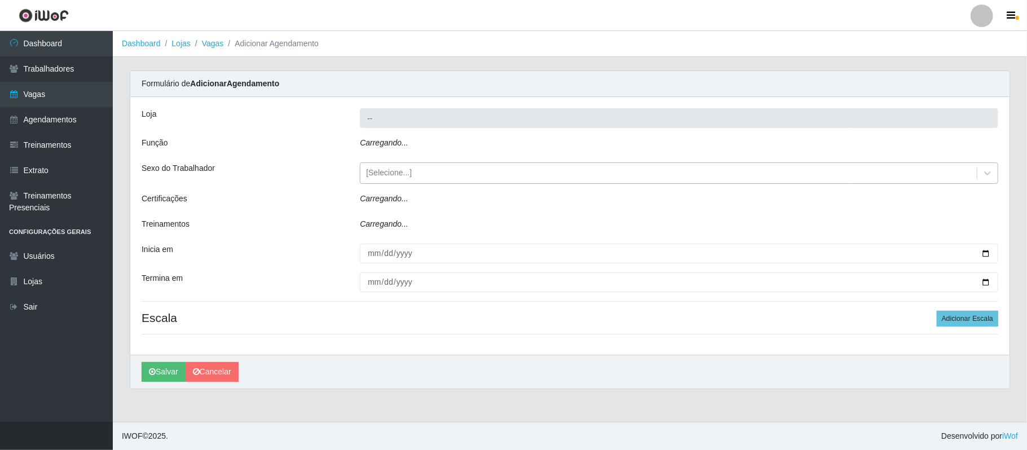
type input "Supermercado Queiroz - Alto [GEOGRAPHIC_DATA]"
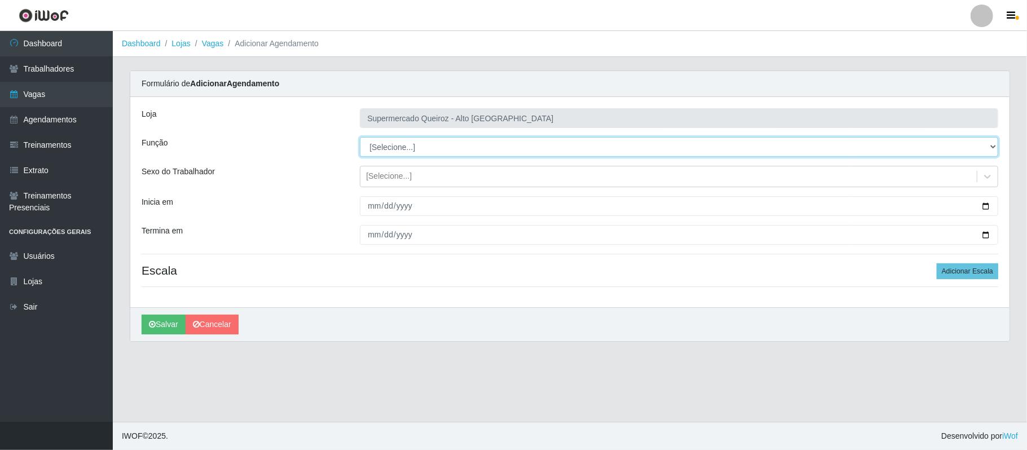
click at [406, 151] on select "[Selecione...] Embalador Embalador + Embalador ++ Repositor Repositor + Reposit…" at bounding box center [679, 147] width 638 height 20
select select "1"
click at [360, 138] on select "[Selecione...] Embalador Embalador + Embalador ++ Repositor Repositor + Reposit…" at bounding box center [679, 147] width 638 height 20
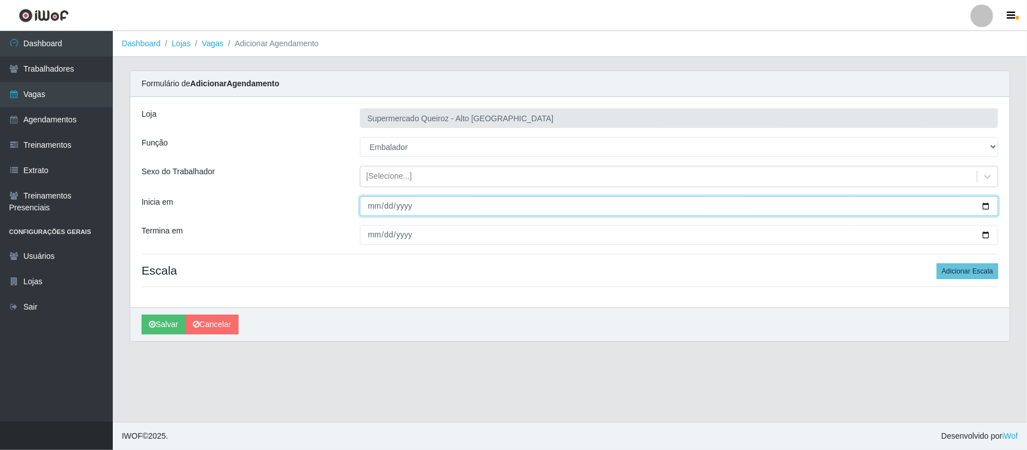
click at [989, 207] on input "Inicia em" at bounding box center [679, 206] width 638 height 20
type input "[DATE]"
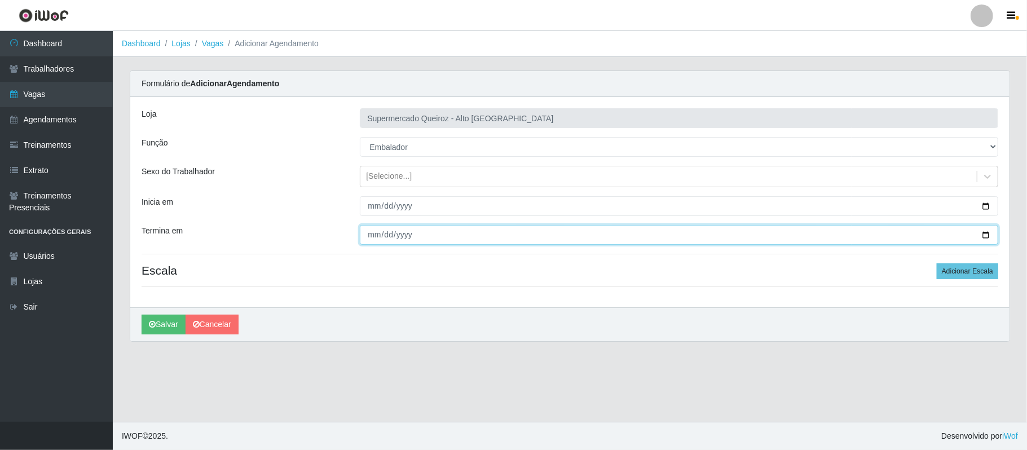
click at [984, 233] on input "Termina em" at bounding box center [679, 235] width 638 height 20
type input "[DATE]"
click at [951, 270] on button "Adicionar Escala" at bounding box center [967, 271] width 61 height 16
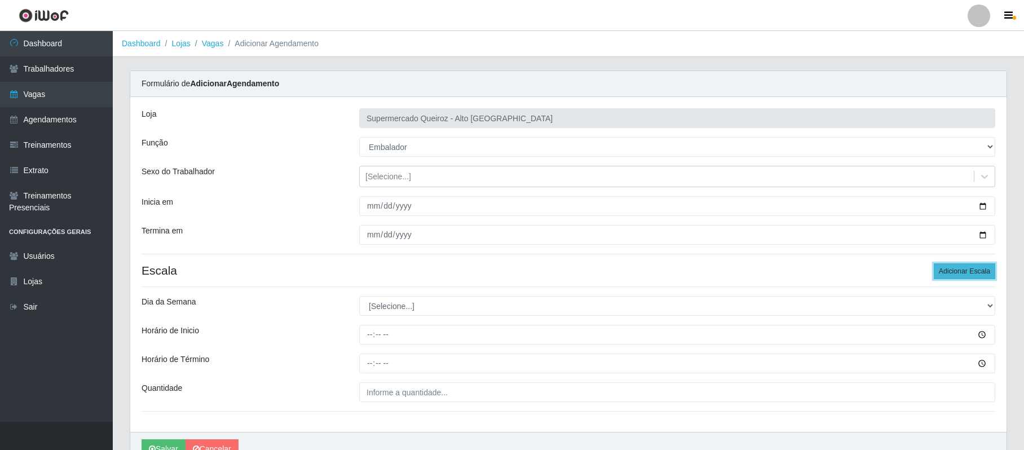
click at [951, 270] on button "Adicionar Escala" at bounding box center [964, 271] width 61 height 16
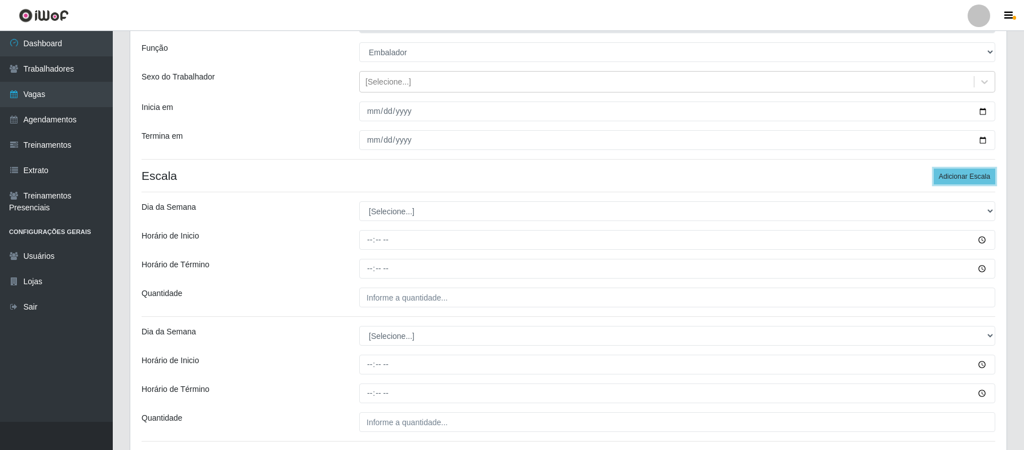
scroll to position [185, 0]
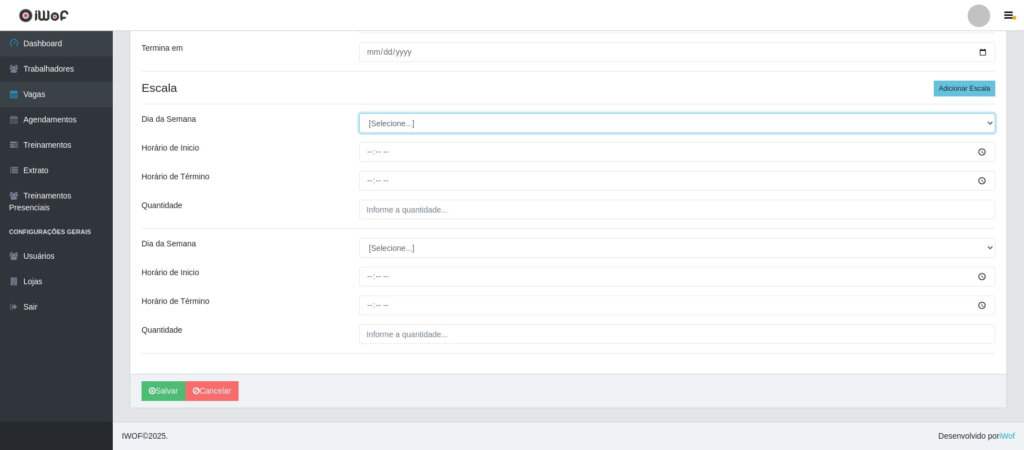
click at [365, 118] on select "[Selecione...] Segunda Terça Quarta Quinta Sexta Sábado Domingo" at bounding box center [677, 123] width 636 height 20
select select "1"
click at [359, 113] on select "[Selecione...] Segunda Terça Quarta Quinta Sexta Sábado Domingo" at bounding box center [677, 123] width 636 height 20
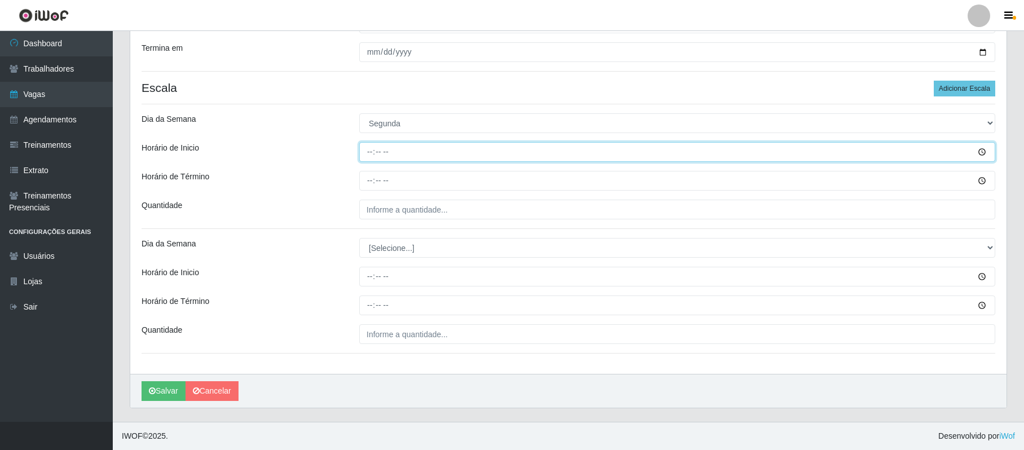
click at [366, 153] on input "Horário de Inicio" at bounding box center [677, 152] width 636 height 20
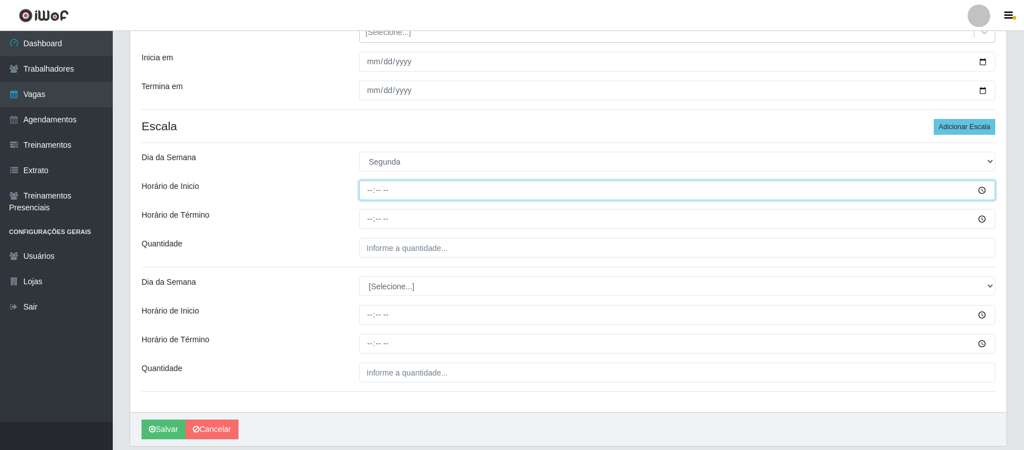
scroll to position [109, 0]
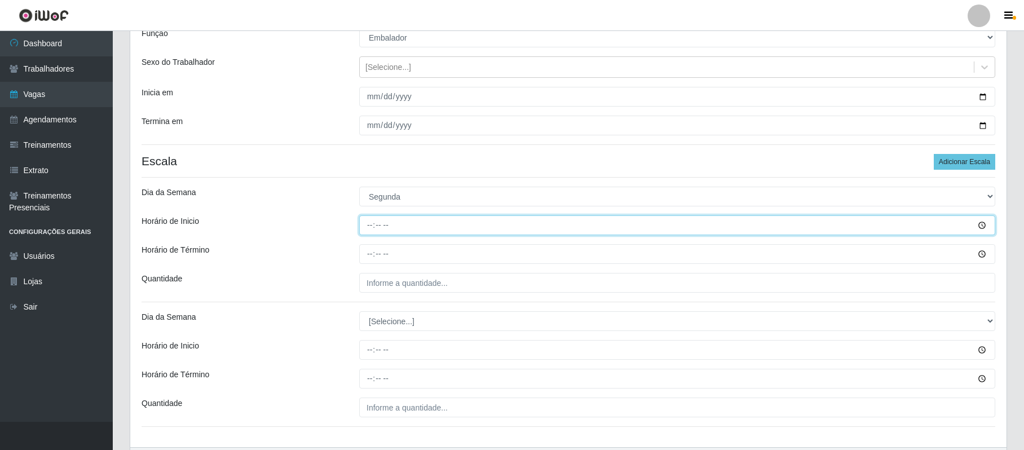
type input "15:00"
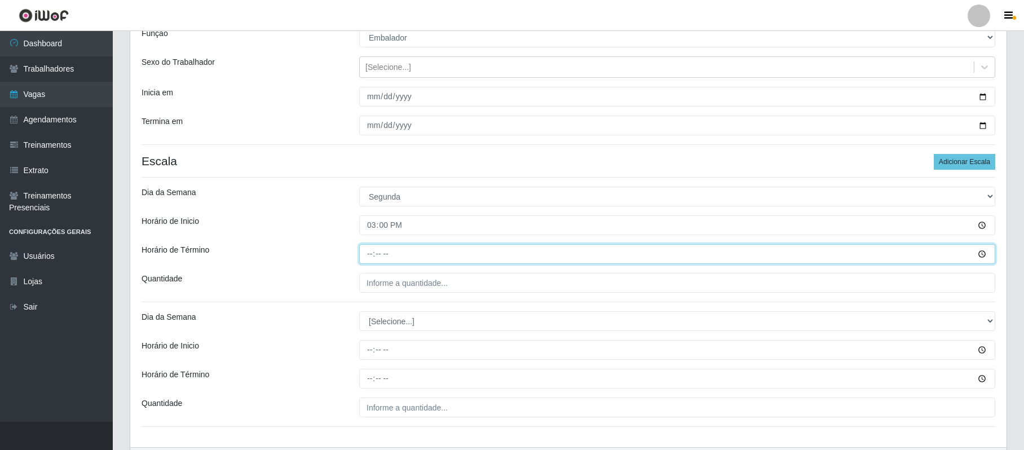
click at [368, 251] on input "Horário de Término" at bounding box center [677, 254] width 636 height 20
type input "21:00"
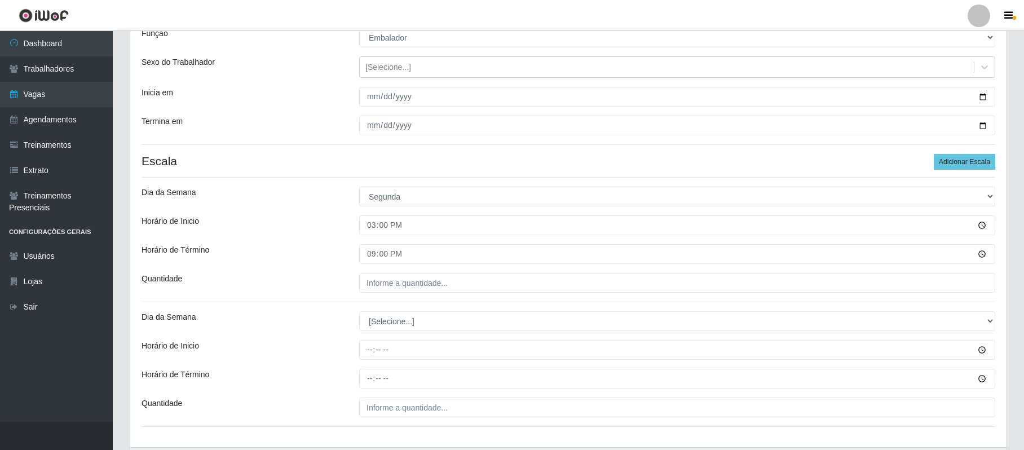
click at [362, 294] on div "Loja Supermercado Queiroz - Alto São Manoel Função [Selecione...] Embalador Emb…" at bounding box center [568, 218] width 876 height 460
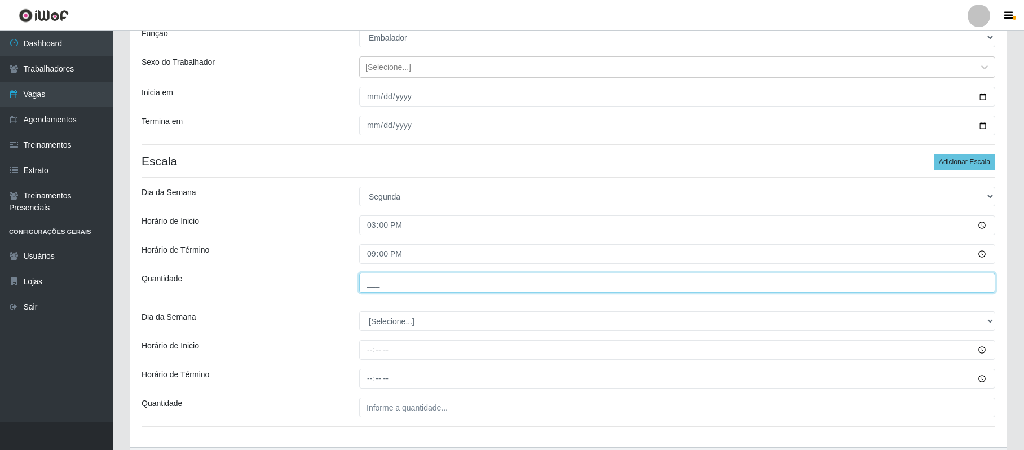
click at [366, 285] on input "___" at bounding box center [677, 283] width 636 height 20
type input "2__"
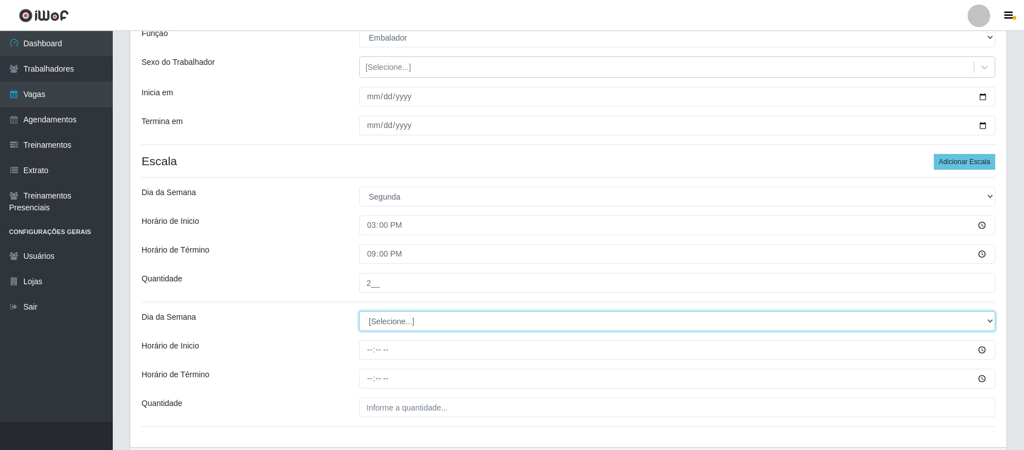
click at [379, 328] on select "[Selecione...] Segunda Terça Quarta Quinta Sexta Sábado Domingo" at bounding box center [677, 321] width 636 height 20
select select "2"
click at [359, 312] on select "[Selecione...] Segunda Terça Quarta Quinta Sexta Sábado Domingo" at bounding box center [677, 321] width 636 height 20
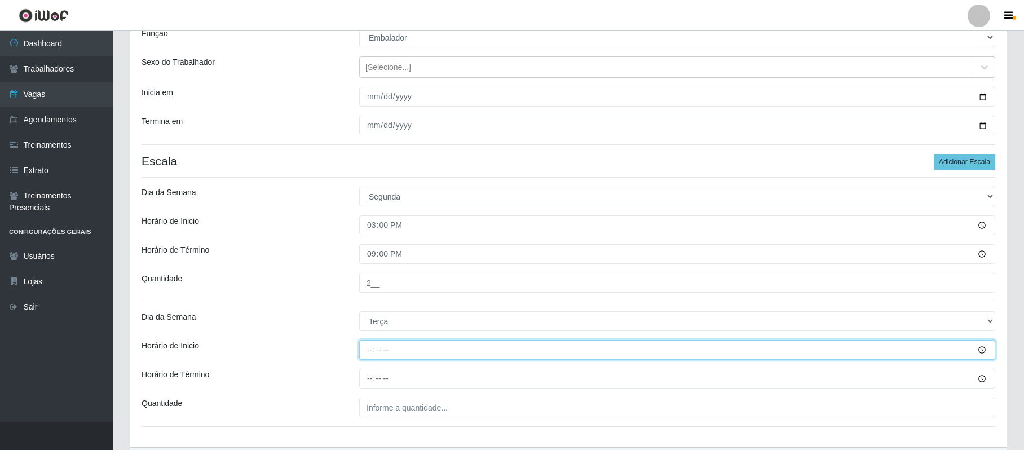
click at [364, 353] on input "Horário de Inicio" at bounding box center [677, 350] width 636 height 20
type input "15:00"
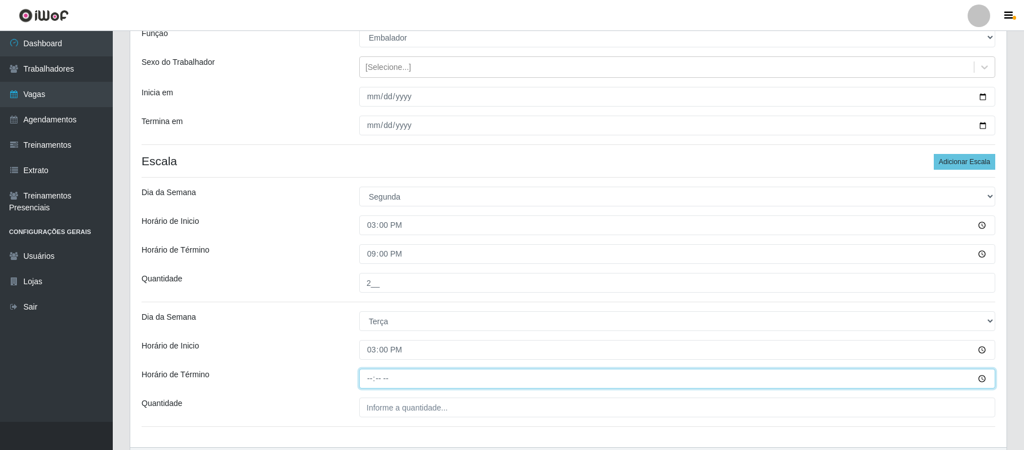
click at [373, 387] on input "Horário de Término" at bounding box center [677, 379] width 636 height 20
type input "21:00"
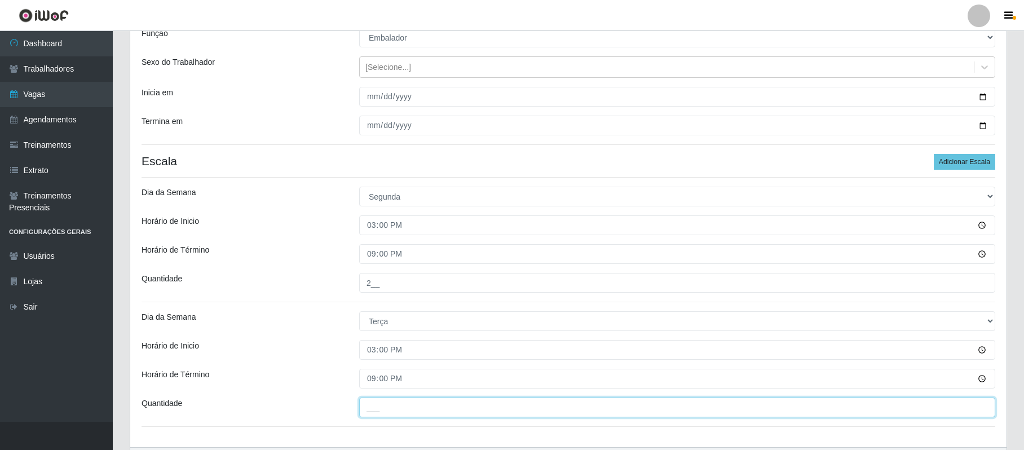
click at [363, 410] on input "___" at bounding box center [677, 408] width 636 height 20
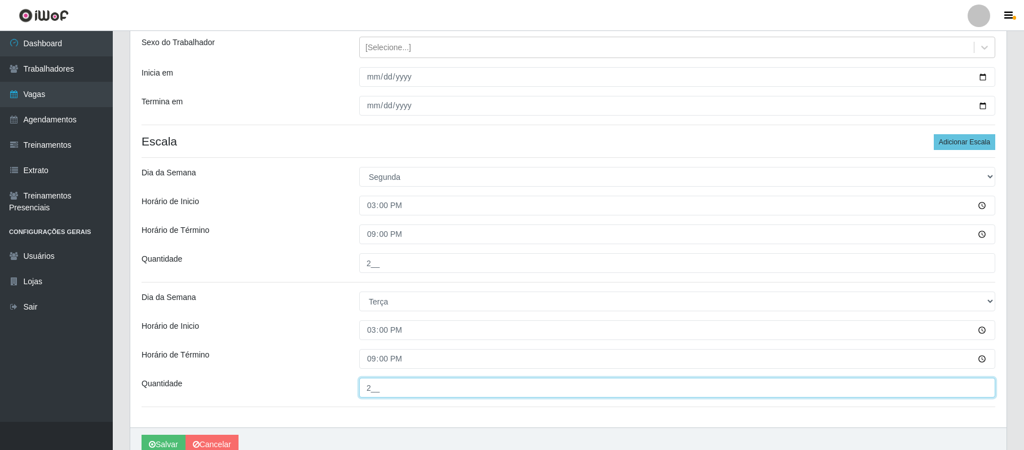
scroll to position [185, 0]
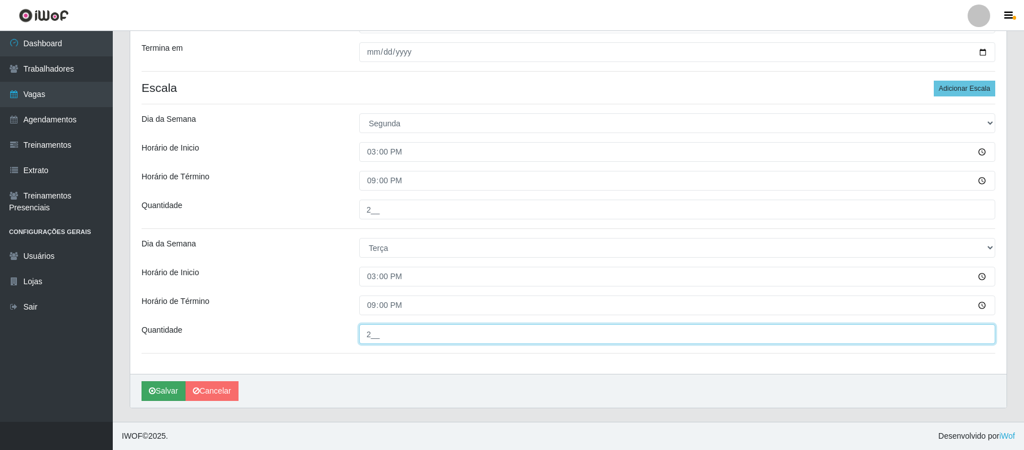
type input "2__"
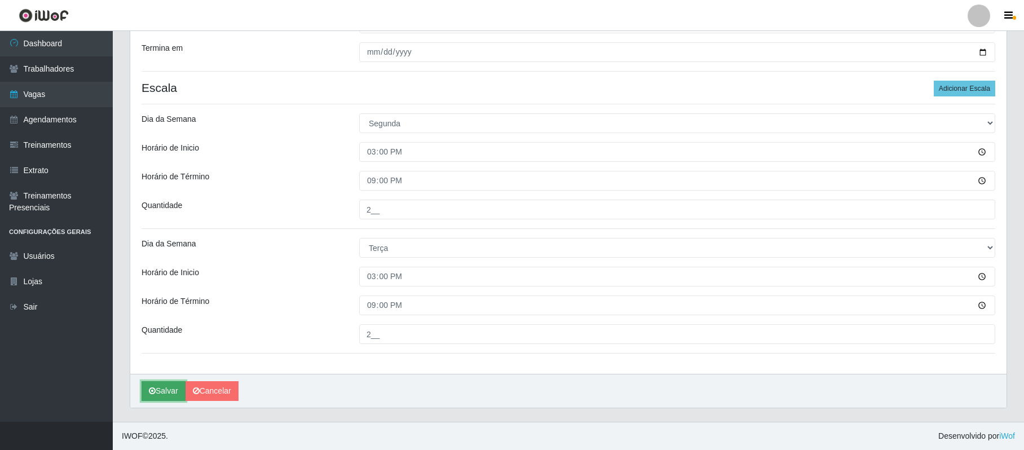
click at [167, 390] on button "Salvar" at bounding box center [164, 391] width 44 height 20
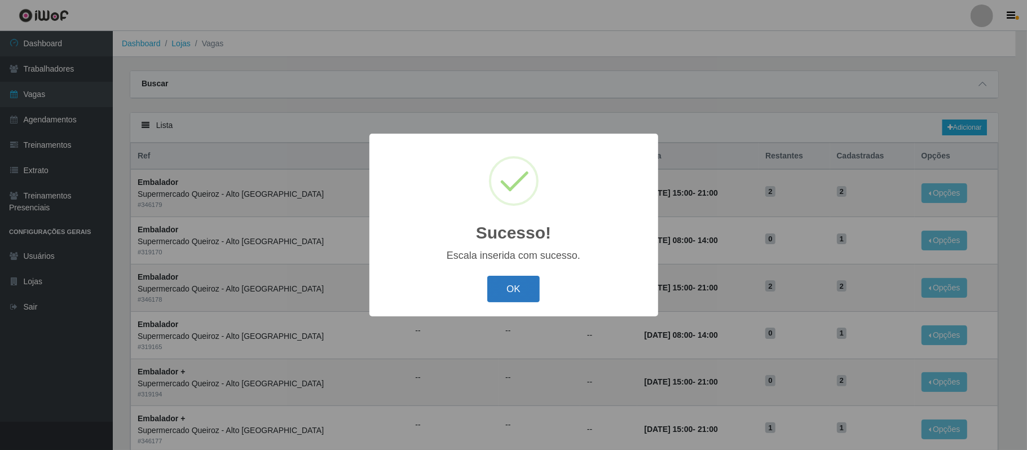
click at [507, 292] on button "OK" at bounding box center [513, 289] width 52 height 27
